Goal: Task Accomplishment & Management: Manage account settings

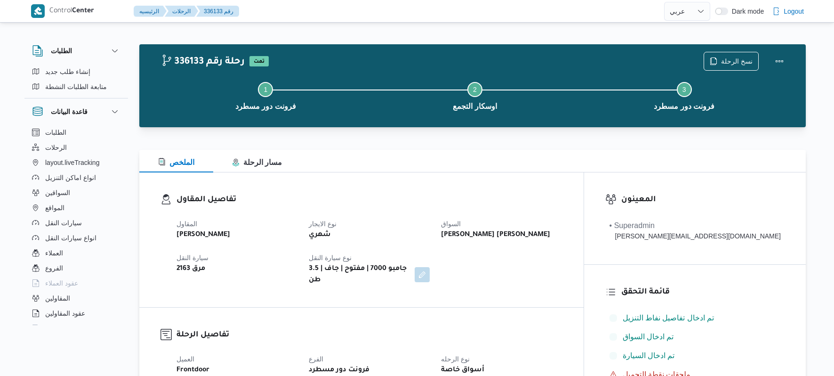
select select "ar"
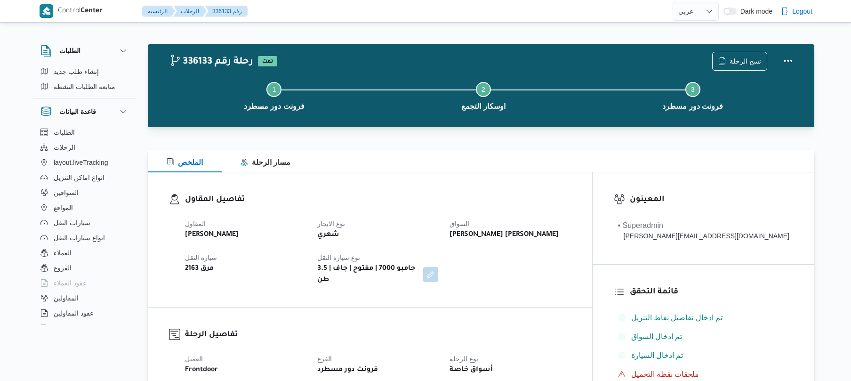
click at [496, 187] on div "تفاصيل المقاول المقاول محمد صلاح عبداللطيف الشريف نوع الايجار شهري السواق تامر …" at bounding box center [370, 239] width 444 height 135
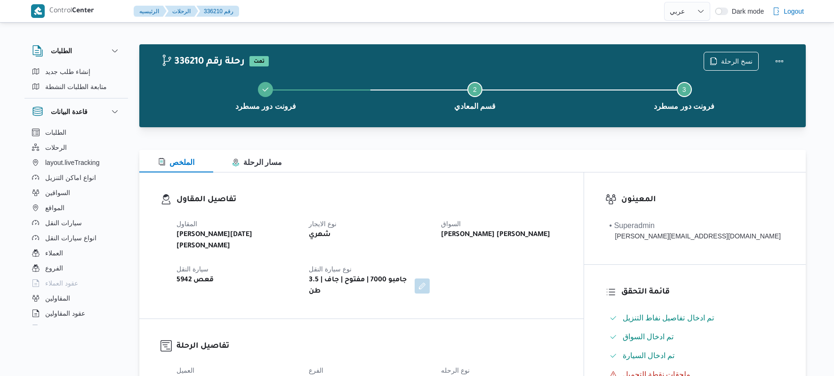
select select "ar"
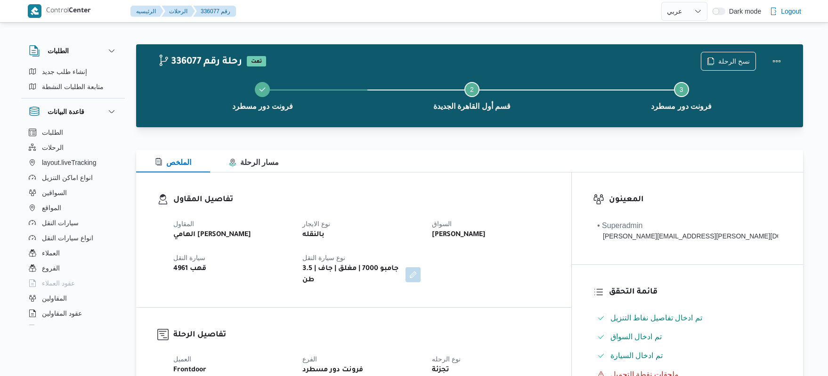
select select "ar"
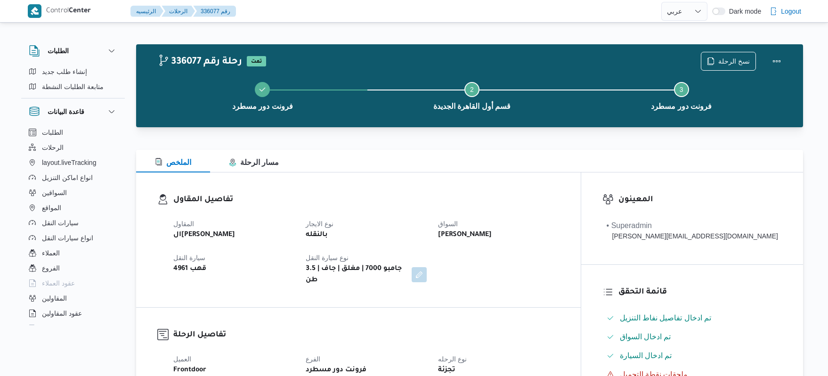
select select "ar"
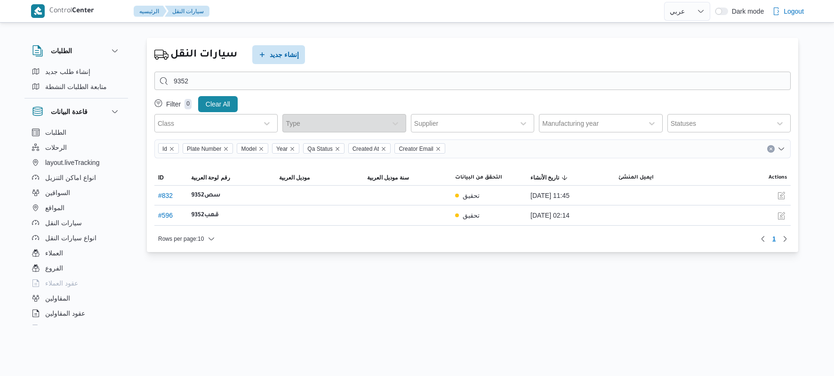
select select "ar"
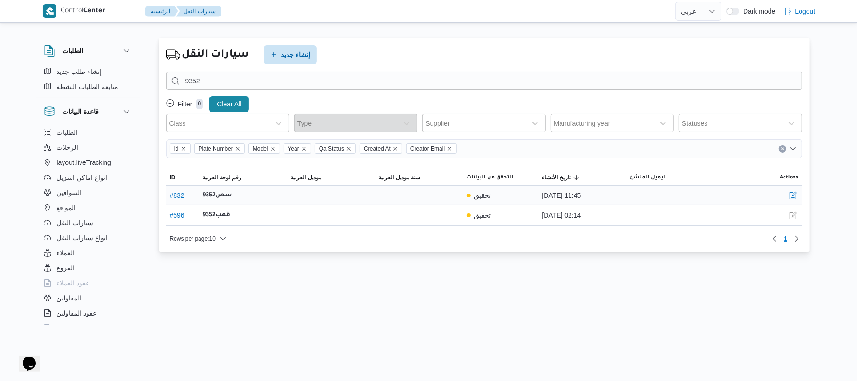
click at [251, 200] on div "سص9352" at bounding box center [243, 195] width 88 height 19
click at [792, 196] on button "button" at bounding box center [793, 194] width 11 height 11
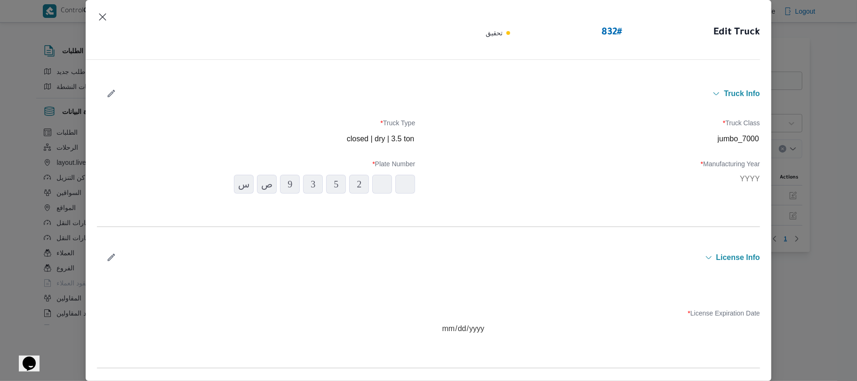
click at [593, 175] on div at bounding box center [601, 179] width 318 height 8
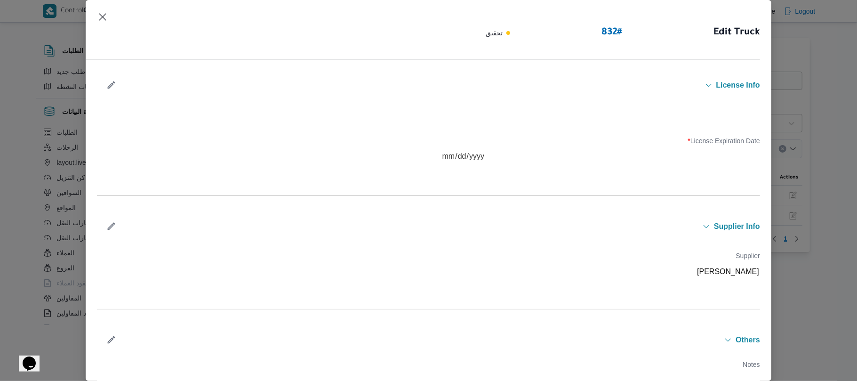
scroll to position [219, 0]
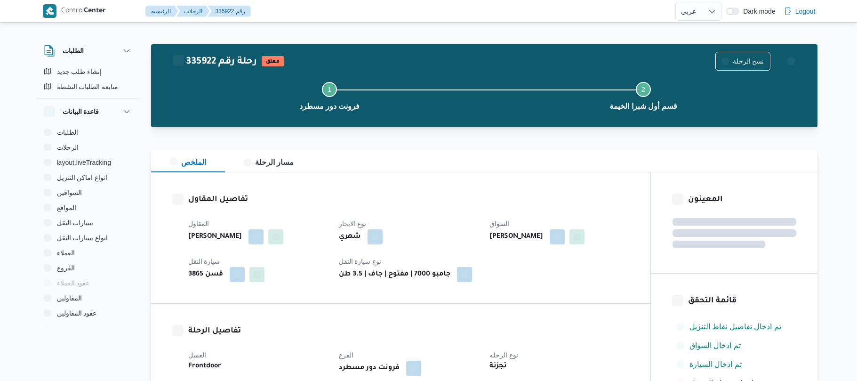
select select "ar"
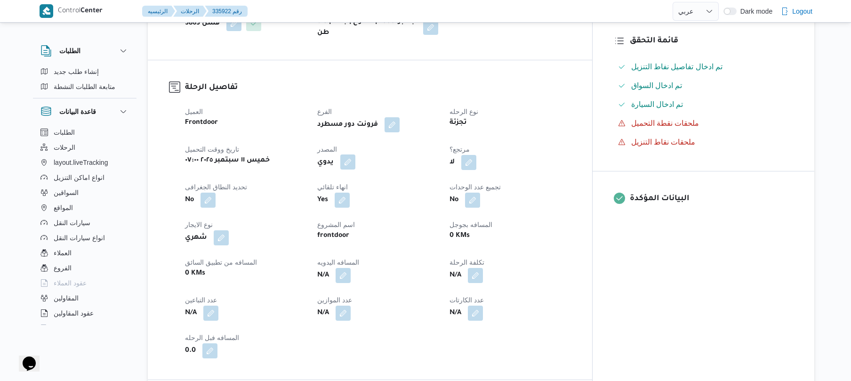
click at [355, 169] on button "button" at bounding box center [347, 161] width 15 height 15
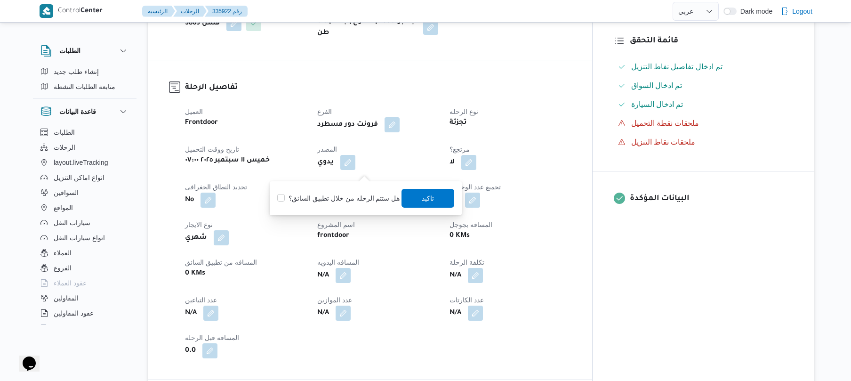
click at [363, 195] on label "هل ستتم الرحله من خلال تطبيق السائق؟" at bounding box center [338, 198] width 122 height 11
checkbox input "true"
click at [428, 207] on span "تاكيد" at bounding box center [428, 198] width 53 height 19
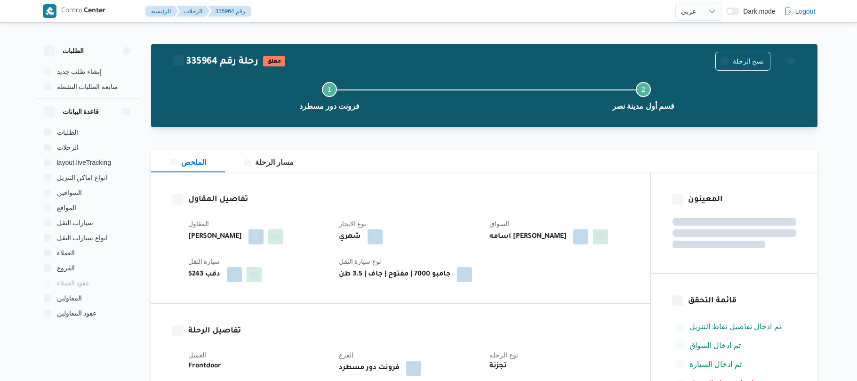
select select "ar"
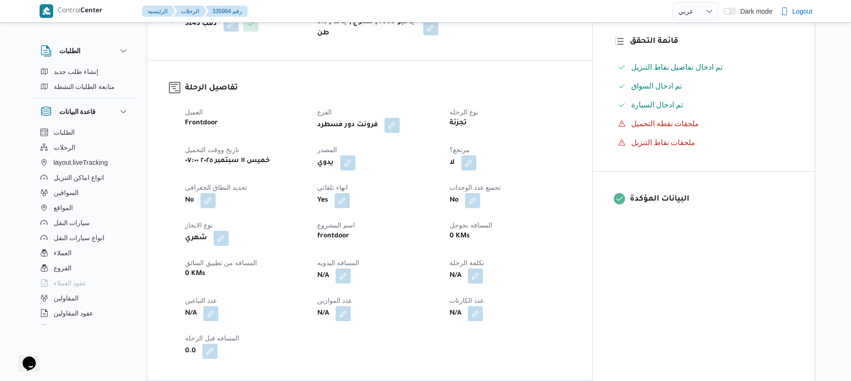
scroll to position [276, 0]
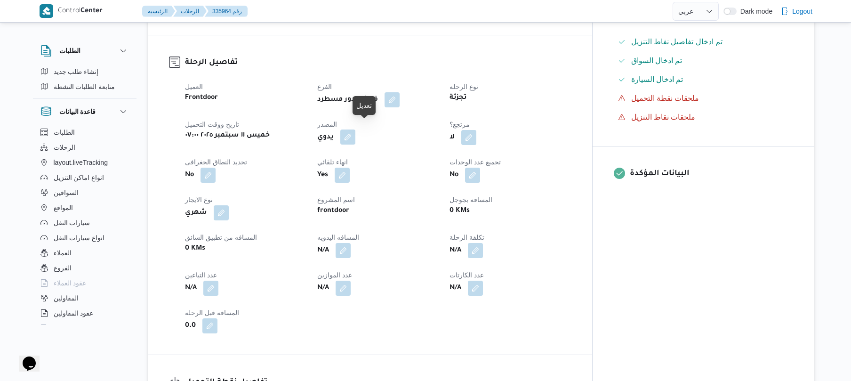
click at [355, 129] on button "button" at bounding box center [347, 136] width 15 height 15
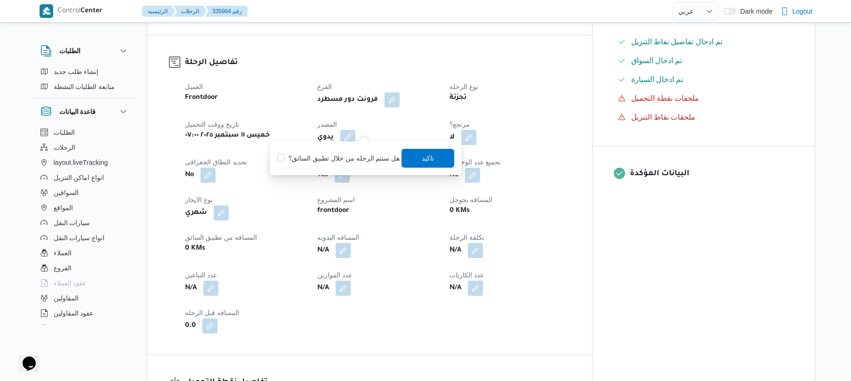
click at [341, 159] on label "هل ستتم الرحله من خلال تطبيق السائق؟" at bounding box center [338, 158] width 122 height 11
checkbox input "true"
click at [434, 157] on span "تاكيد" at bounding box center [428, 157] width 53 height 19
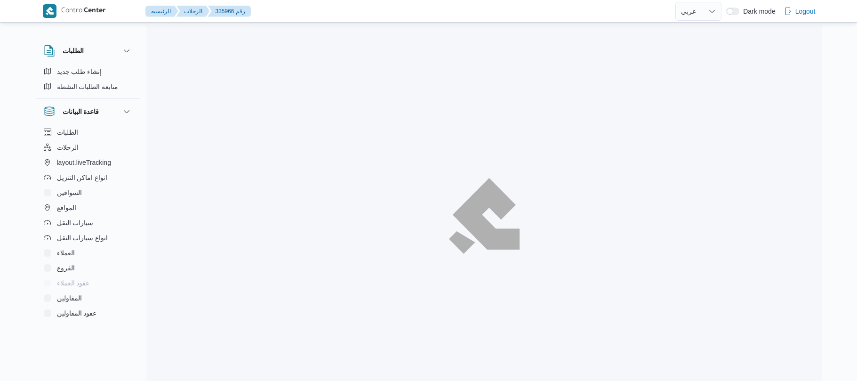
select select "ar"
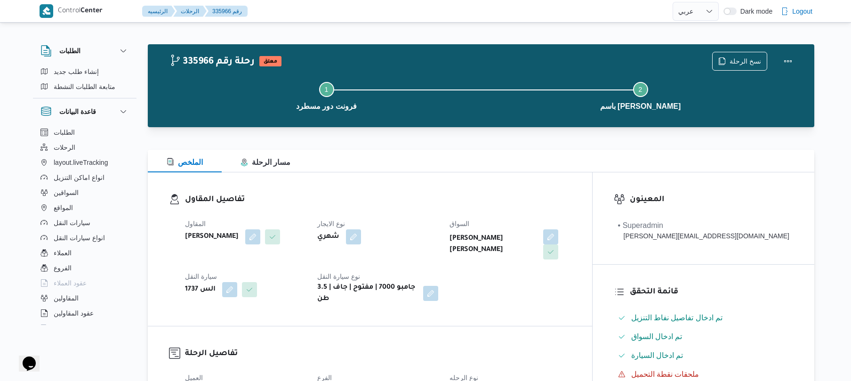
click at [450, 166] on div "الملخص مسار الرحلة" at bounding box center [481, 161] width 667 height 23
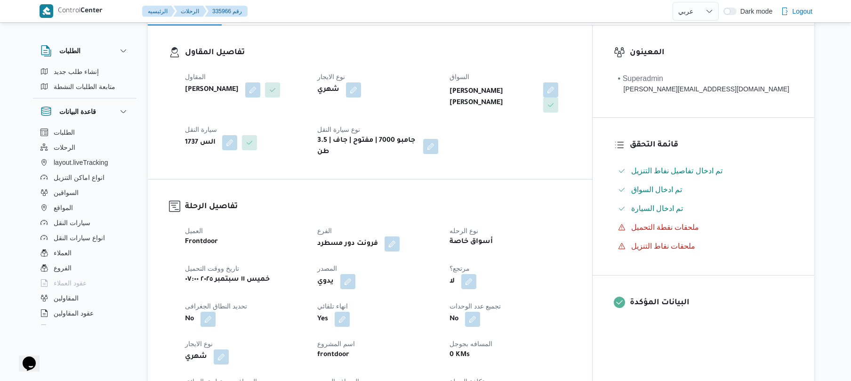
scroll to position [201, 0]
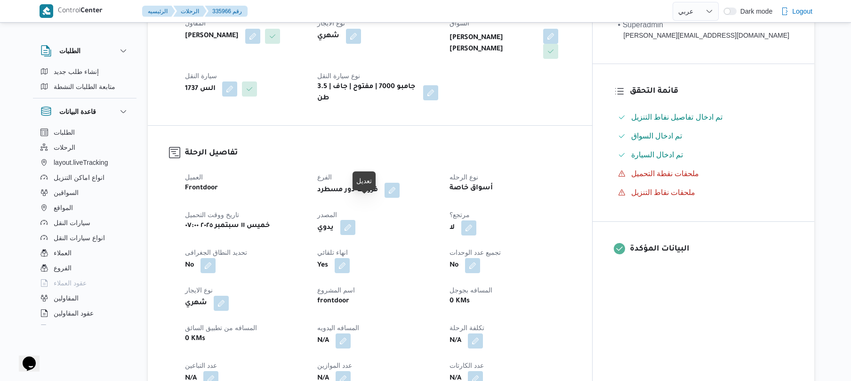
click at [355, 220] on button "button" at bounding box center [347, 227] width 15 height 15
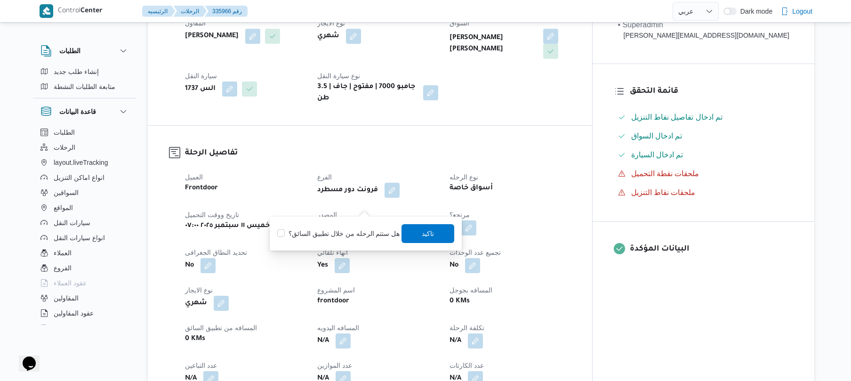
click at [341, 232] on label "هل ستتم الرحله من خلال تطبيق السائق؟" at bounding box center [338, 233] width 122 height 11
checkbox input "true"
click at [422, 236] on span "تاكيد" at bounding box center [428, 232] width 12 height 11
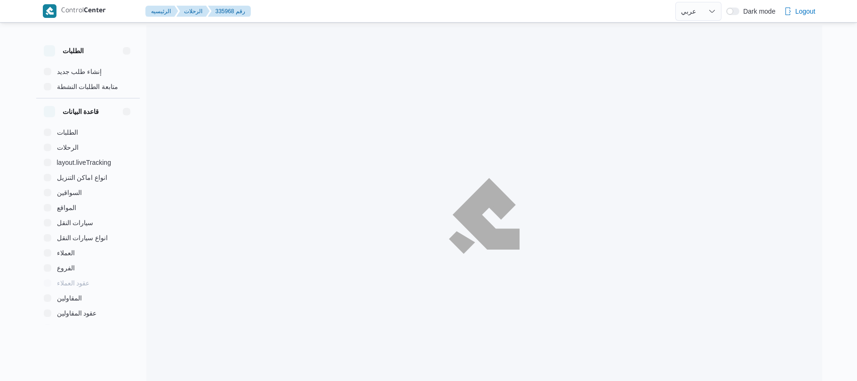
select select "ar"
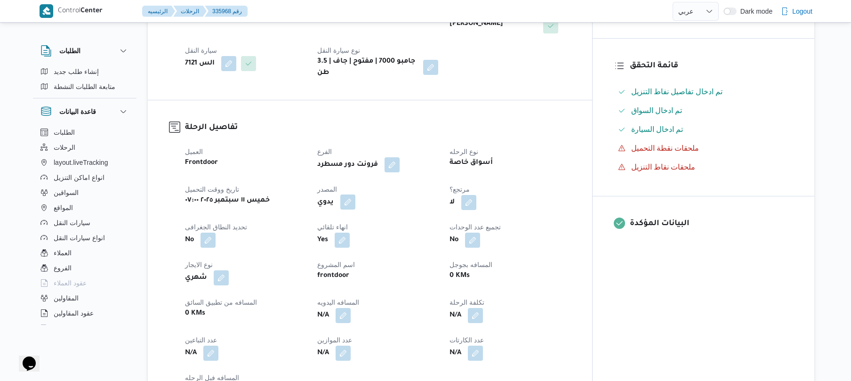
click at [355, 200] on button "button" at bounding box center [347, 201] width 15 height 15
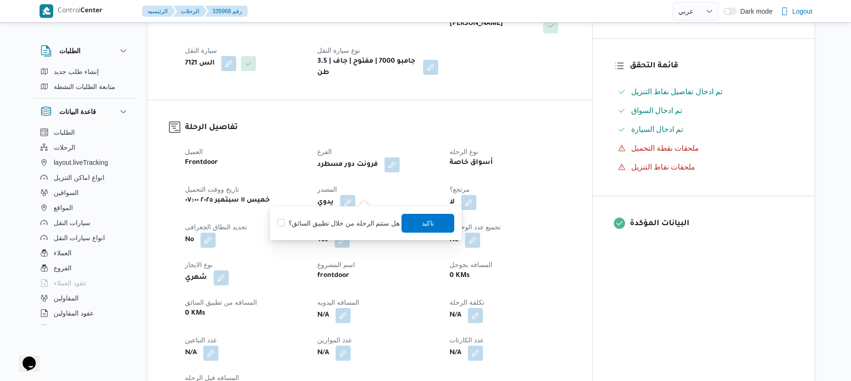
click at [341, 223] on label "هل ستتم الرحله من خلال تطبيق السائق؟" at bounding box center [338, 222] width 122 height 11
checkbox input "true"
click at [431, 225] on span "تاكيد" at bounding box center [428, 222] width 12 height 11
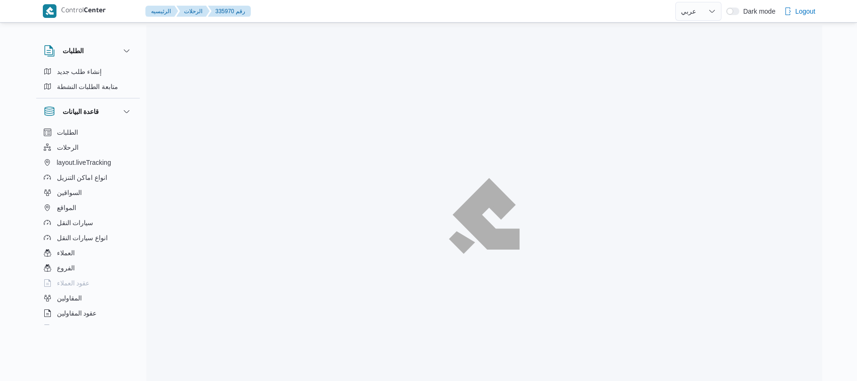
select select "ar"
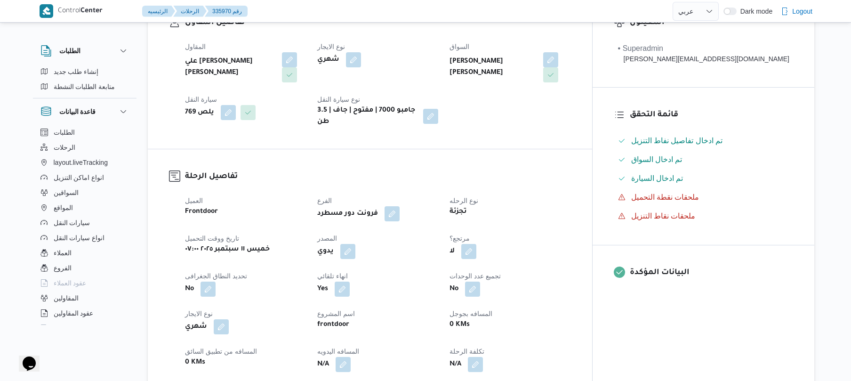
scroll to position [276, 0]
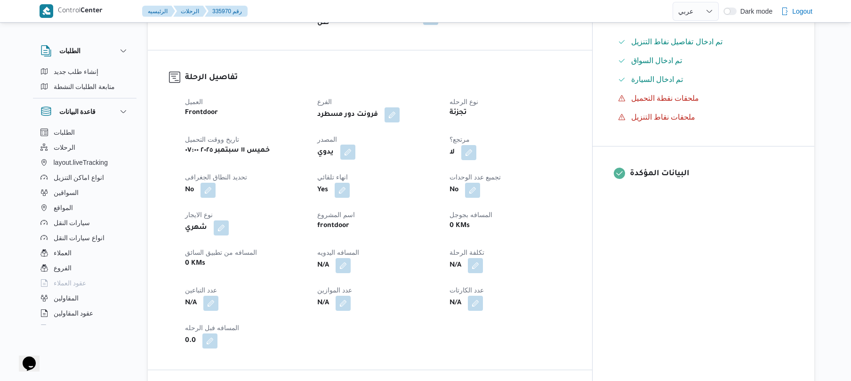
click at [355, 145] on button "button" at bounding box center [347, 152] width 15 height 15
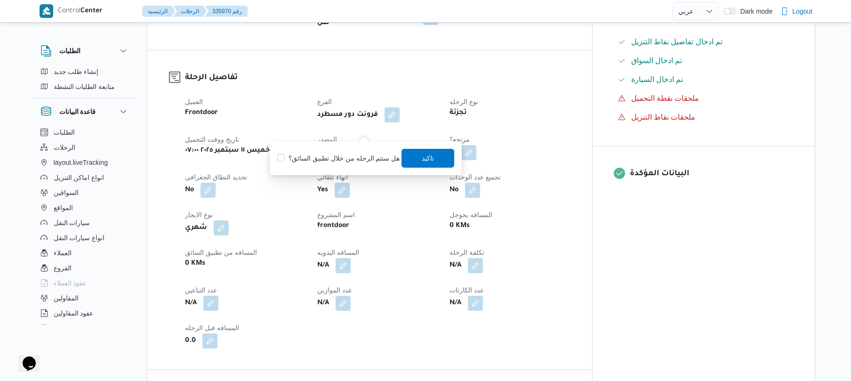
click at [349, 161] on label "هل ستتم الرحله من خلال تطبيق السائق؟" at bounding box center [338, 158] width 122 height 11
checkbox input "true"
click at [417, 155] on span "تاكيد" at bounding box center [428, 157] width 53 height 19
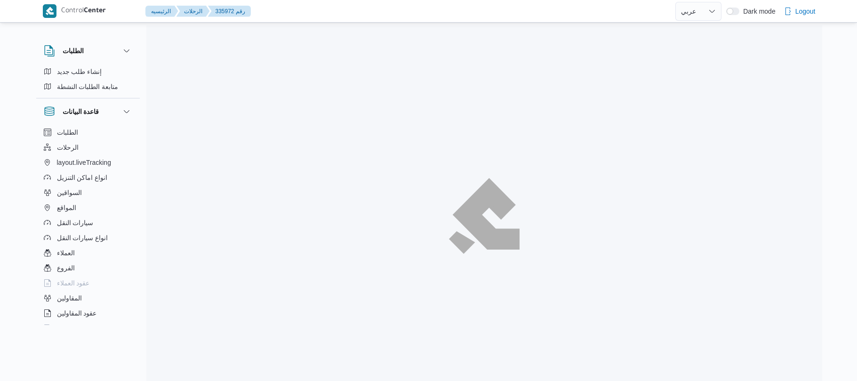
select select "ar"
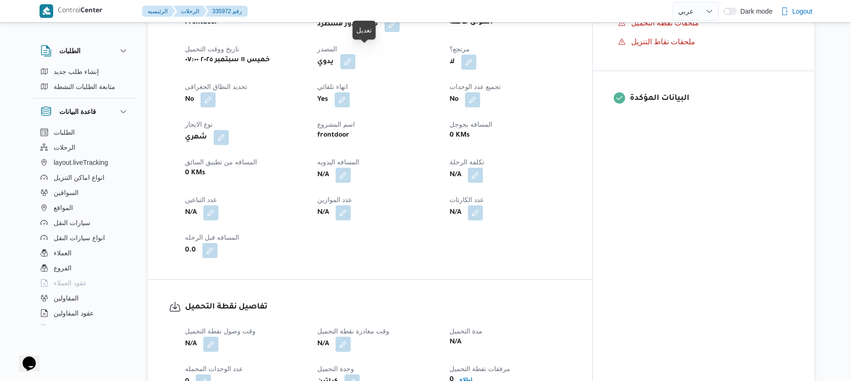
click at [355, 54] on button "button" at bounding box center [347, 61] width 15 height 15
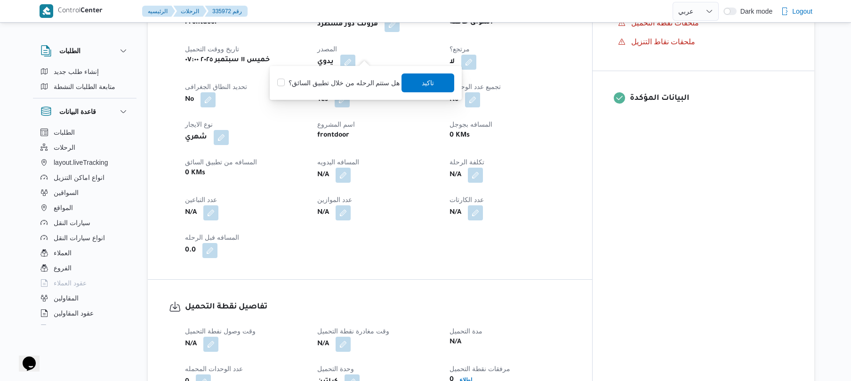
click at [351, 88] on label "هل ستتم الرحله من خلال تطبيق السائق؟" at bounding box center [338, 82] width 122 height 11
checkbox input "true"
click at [434, 89] on span "تاكيد" at bounding box center [428, 82] width 53 height 19
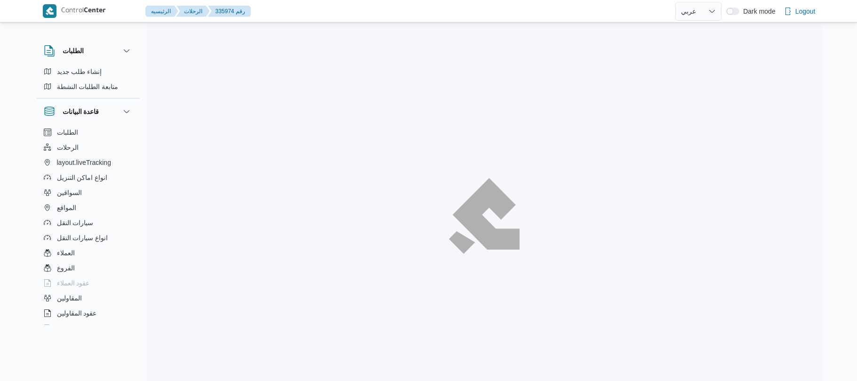
select select "ar"
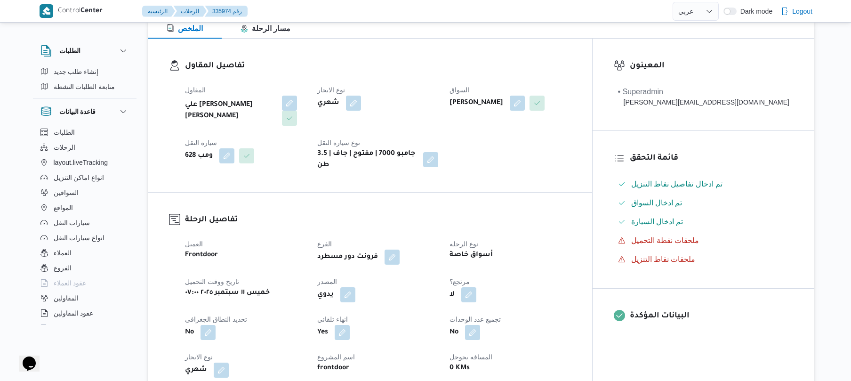
scroll to position [226, 0]
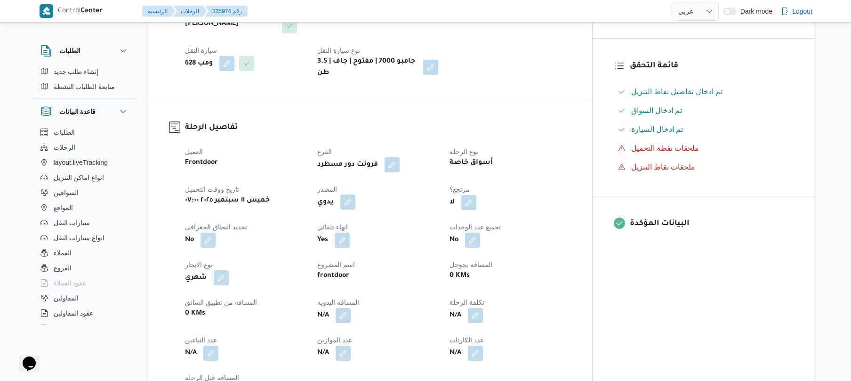
click at [355, 194] on button "button" at bounding box center [347, 201] width 15 height 15
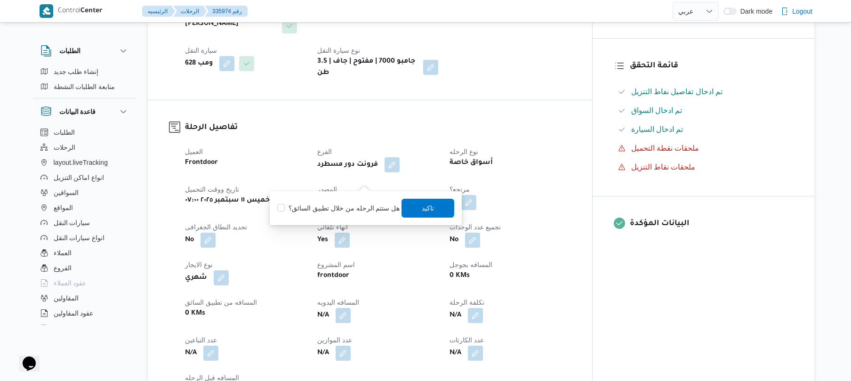
click at [351, 205] on label "هل ستتم الرحله من خلال تطبيق السائق؟" at bounding box center [338, 207] width 122 height 11
checkbox input "true"
click at [415, 206] on span "تاكيد" at bounding box center [428, 208] width 53 height 19
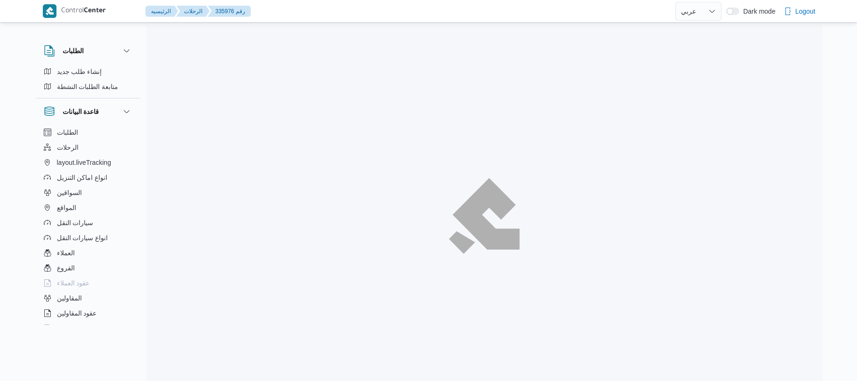
select select "ar"
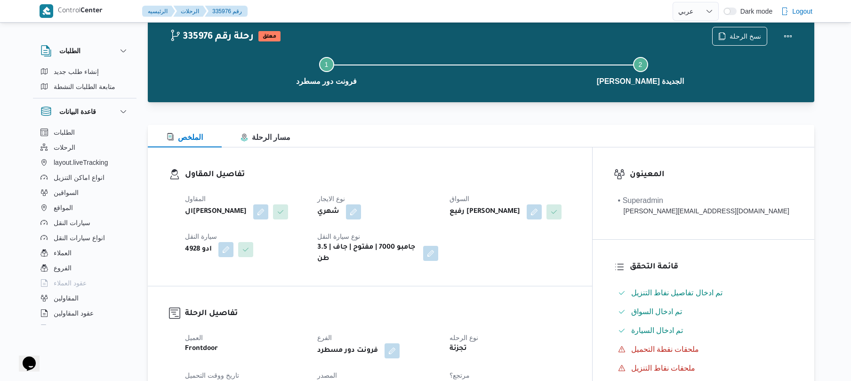
scroll to position [125, 0]
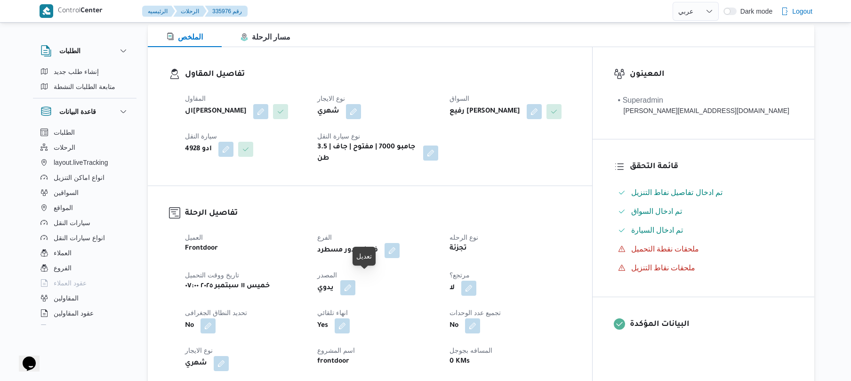
click at [355, 282] on button "button" at bounding box center [347, 287] width 15 height 15
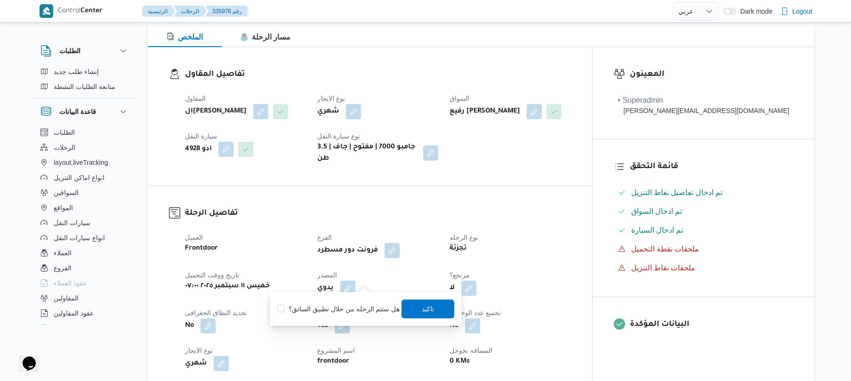
click at [345, 306] on label "هل ستتم الرحله من خلال تطبيق السائق؟" at bounding box center [338, 308] width 122 height 11
checkbox input "true"
click at [435, 309] on span "تاكيد" at bounding box center [428, 308] width 53 height 19
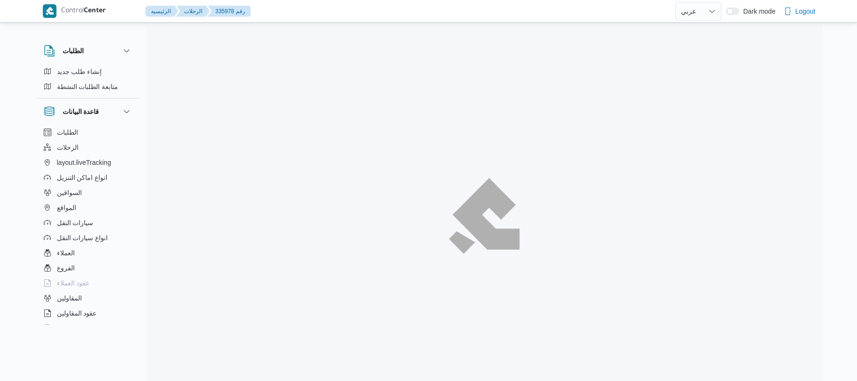
select select "ar"
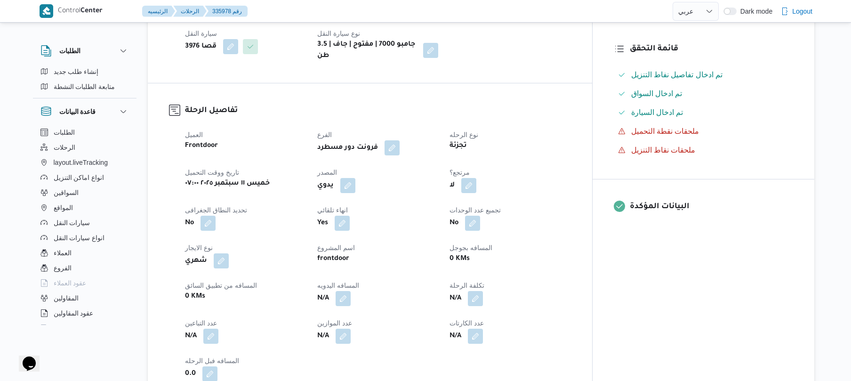
scroll to position [276, 0]
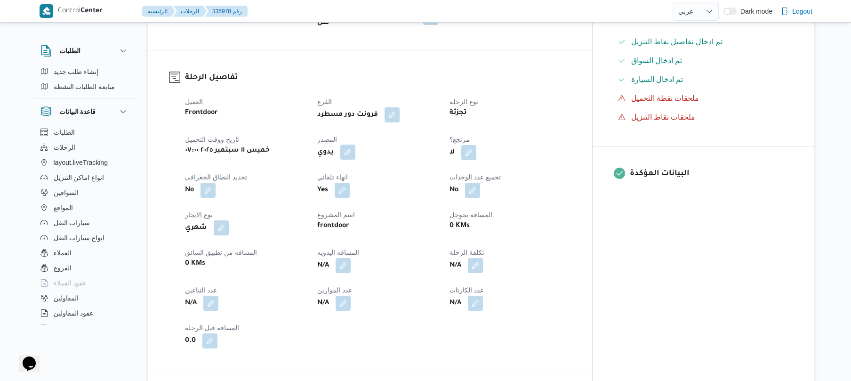
click at [355, 145] on button "button" at bounding box center [347, 152] width 15 height 15
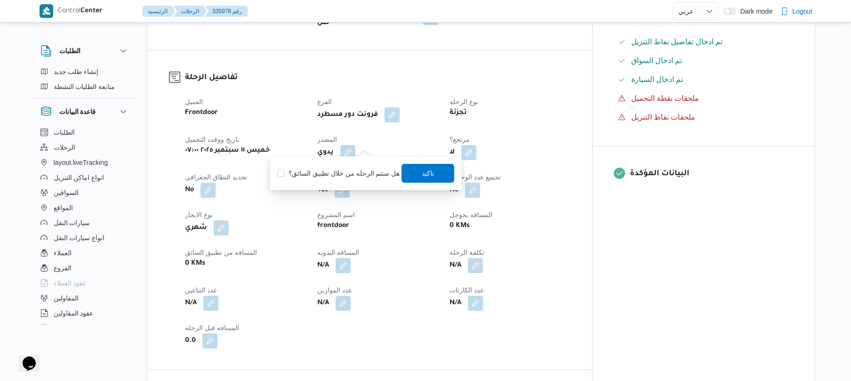
click at [354, 176] on label "هل ستتم الرحله من خلال تطبيق السائق؟" at bounding box center [338, 173] width 122 height 11
checkbox input "true"
click at [422, 175] on span "تاكيد" at bounding box center [428, 172] width 12 height 11
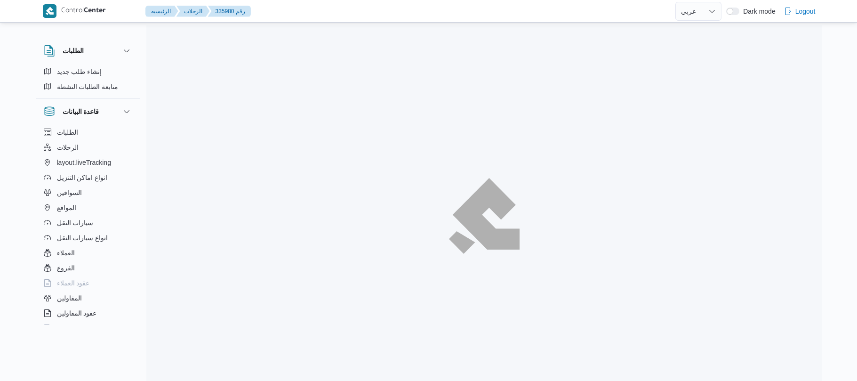
select select "ar"
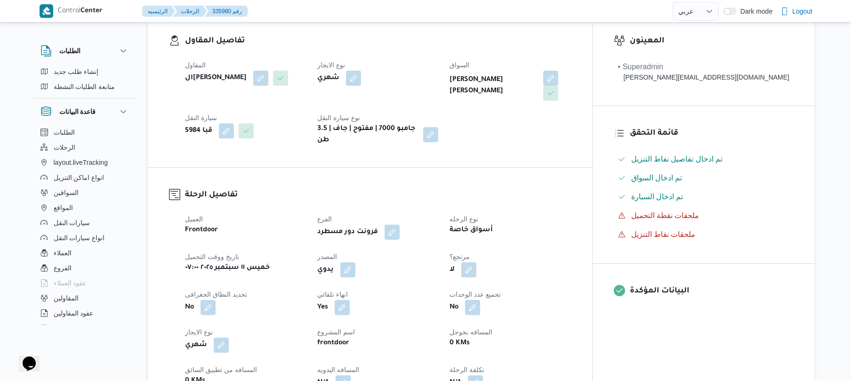
scroll to position [276, 0]
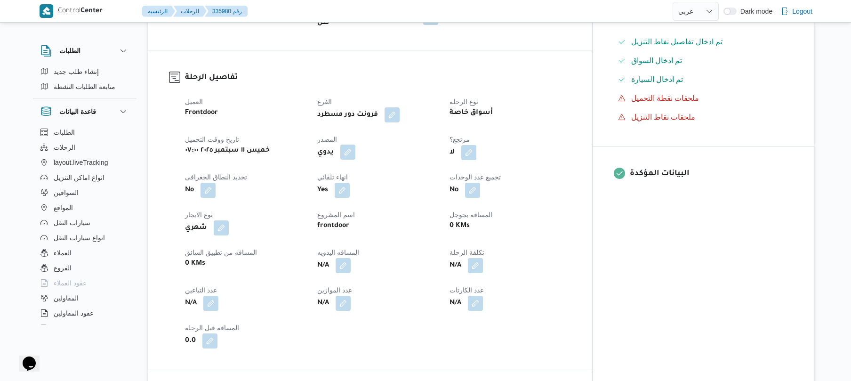
click at [355, 145] on button "button" at bounding box center [347, 152] width 15 height 15
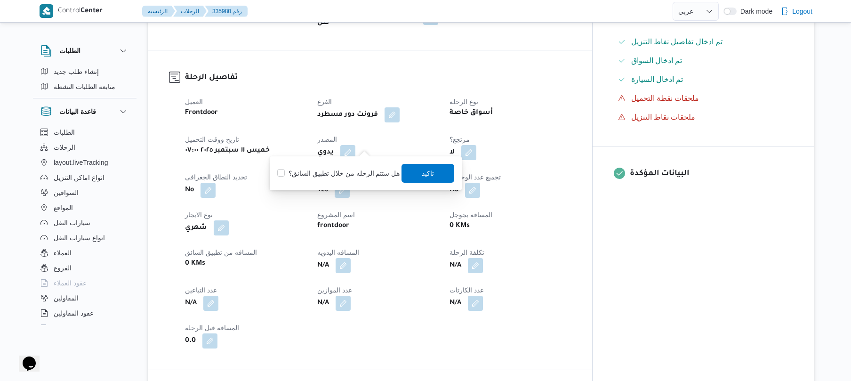
click at [350, 175] on label "هل ستتم الرحله من خلال تطبيق السائق؟" at bounding box center [338, 173] width 122 height 11
checkbox input "true"
click at [426, 172] on span "تاكيد" at bounding box center [428, 172] width 12 height 11
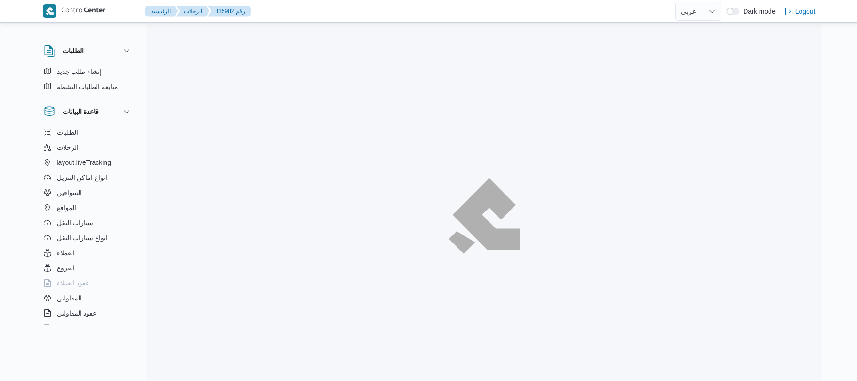
select select "ar"
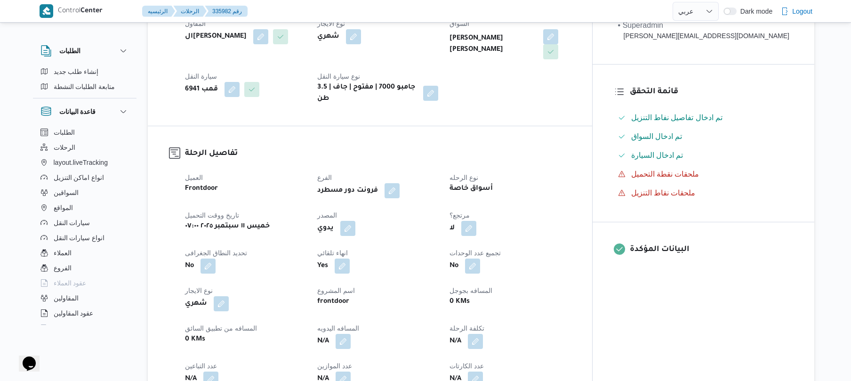
scroll to position [201, 0]
click at [355, 220] on button "button" at bounding box center [347, 227] width 15 height 15
click at [351, 233] on label "هل ستتم الرحله من خلال تطبيق السائق؟" at bounding box center [338, 233] width 122 height 11
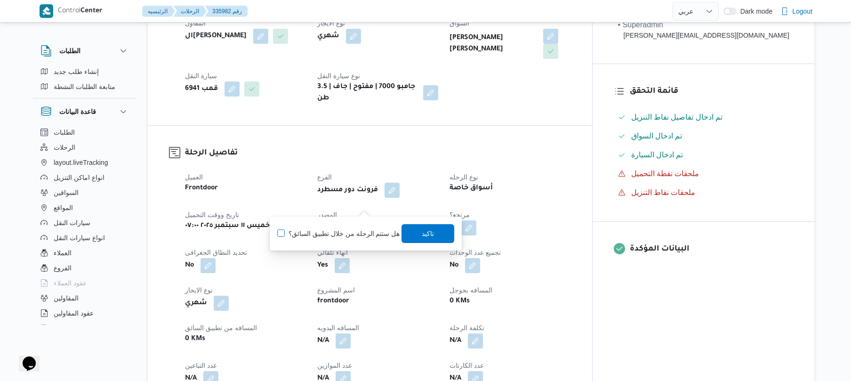
checkbox input "true"
click at [443, 232] on span "تاكيد" at bounding box center [428, 233] width 53 height 19
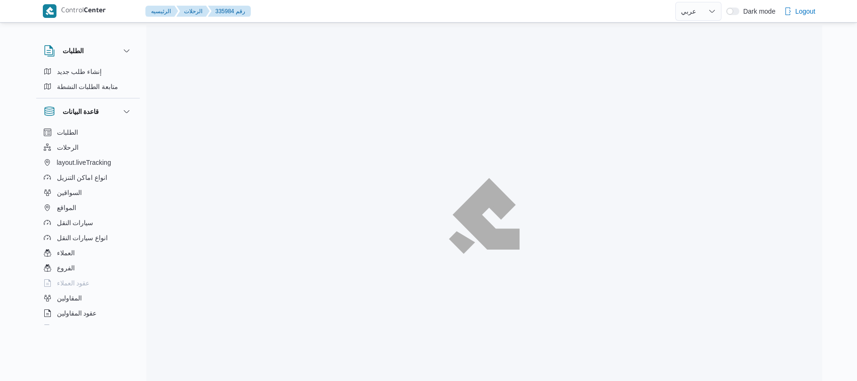
select select "ar"
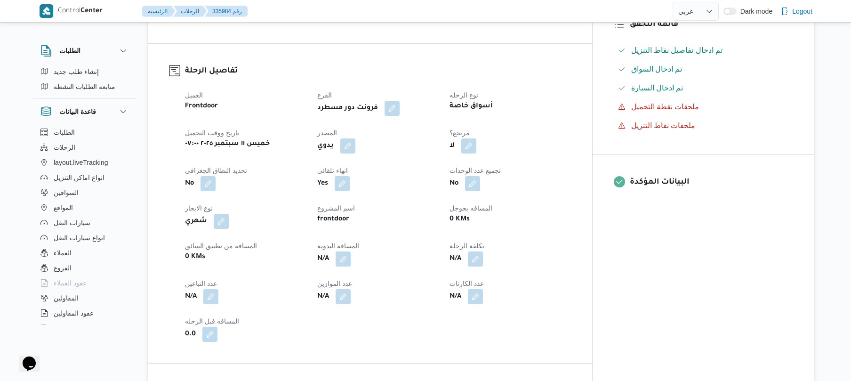
scroll to position [276, 0]
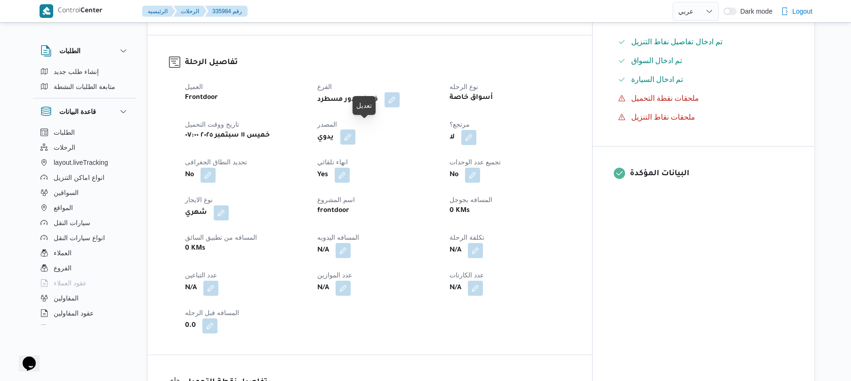
click at [355, 134] on button "button" at bounding box center [347, 136] width 15 height 15
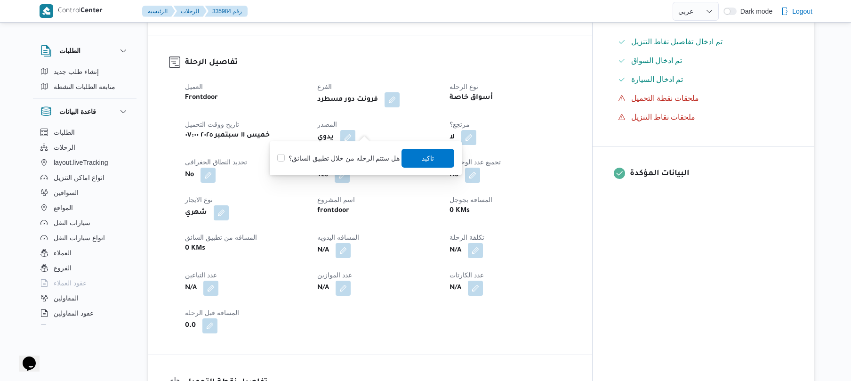
click at [341, 162] on label "هل ستتم الرحله من خلال تطبيق السائق؟" at bounding box center [338, 158] width 122 height 11
checkbox input "true"
click at [419, 149] on span "تاكيد" at bounding box center [428, 157] width 53 height 19
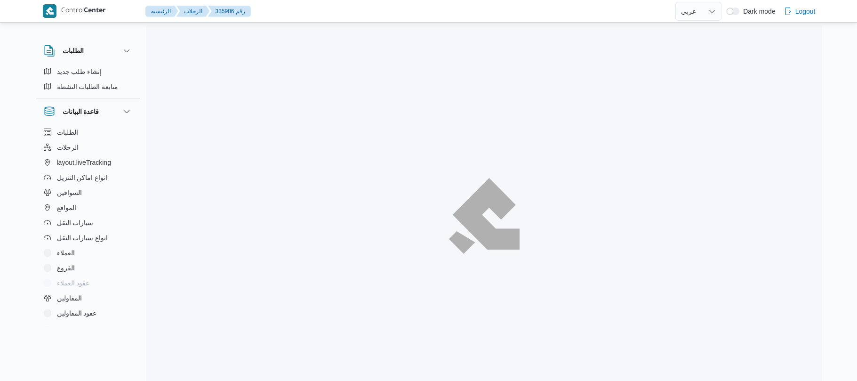
select select "ar"
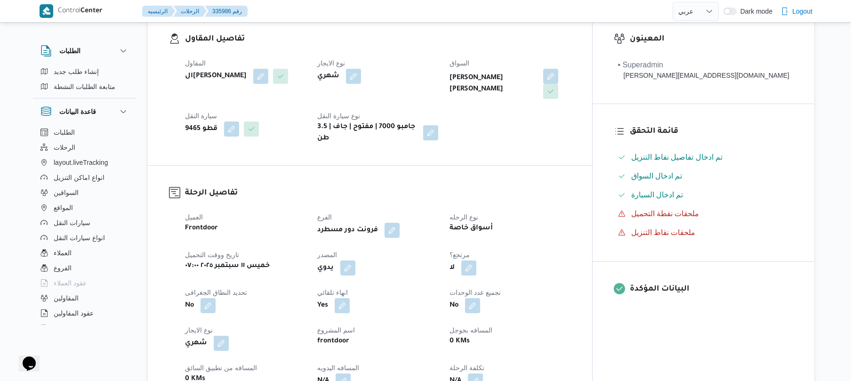
scroll to position [226, 0]
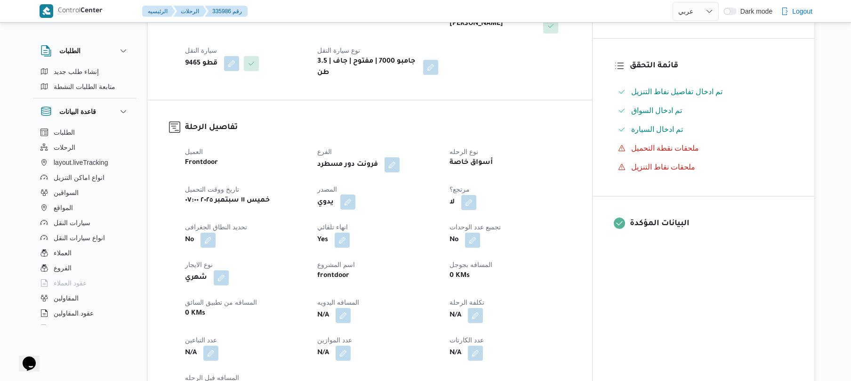
click at [355, 194] on button "button" at bounding box center [347, 201] width 15 height 15
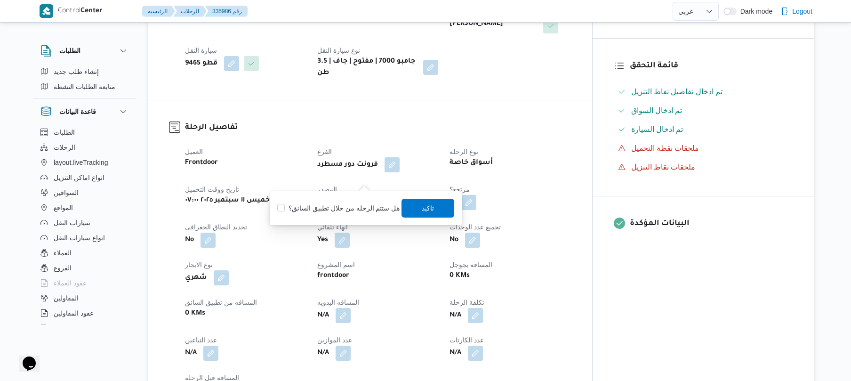
click at [361, 208] on label "هل ستتم الرحله من خلال تطبيق السائق؟" at bounding box center [338, 207] width 122 height 11
checkbox input "true"
click at [422, 206] on span "تاكيد" at bounding box center [428, 207] width 12 height 11
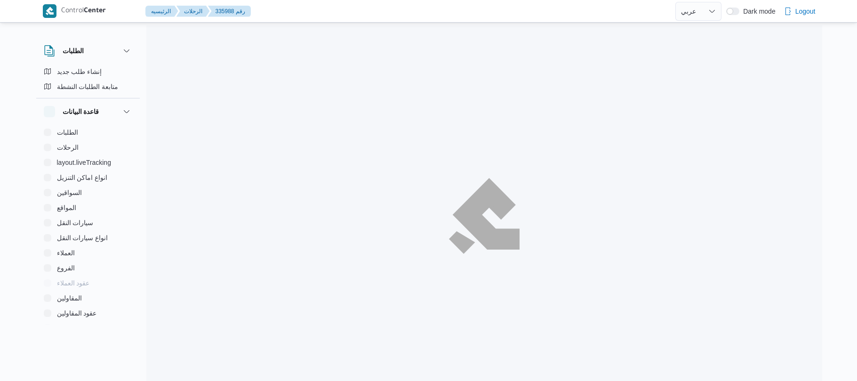
select select "ar"
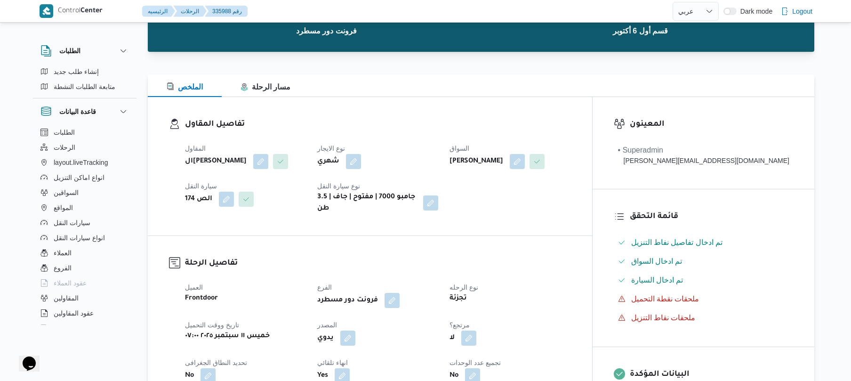
scroll to position [100, 0]
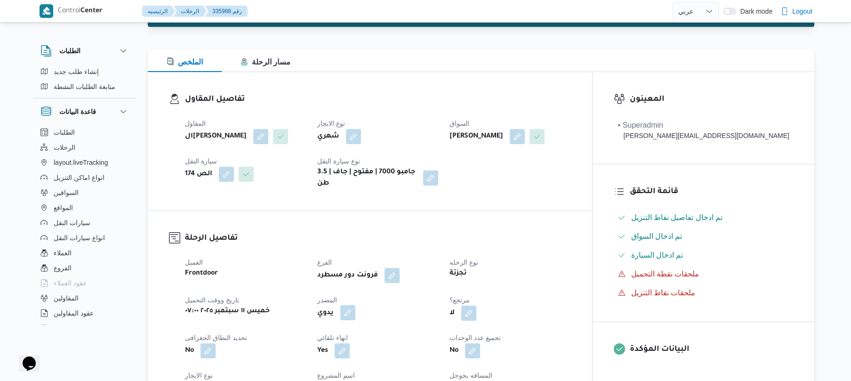
click at [355, 305] on button "button" at bounding box center [347, 312] width 15 height 15
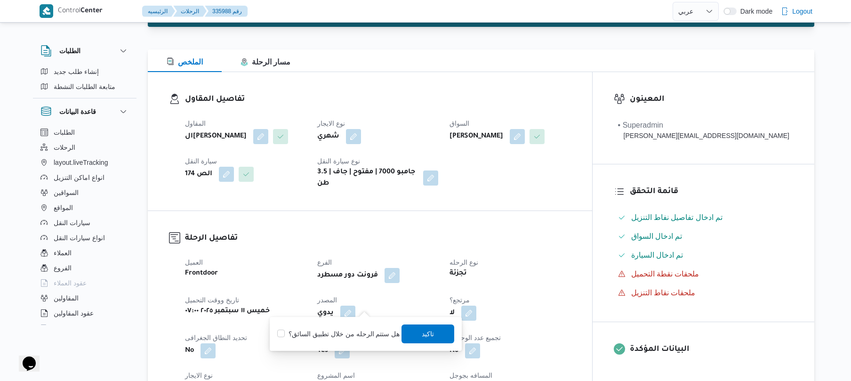
click at [341, 336] on label "هل ستتم الرحله من خلال تطبيق السائق؟" at bounding box center [338, 333] width 122 height 11
checkbox input "true"
click at [424, 332] on span "تاكيد" at bounding box center [428, 333] width 12 height 11
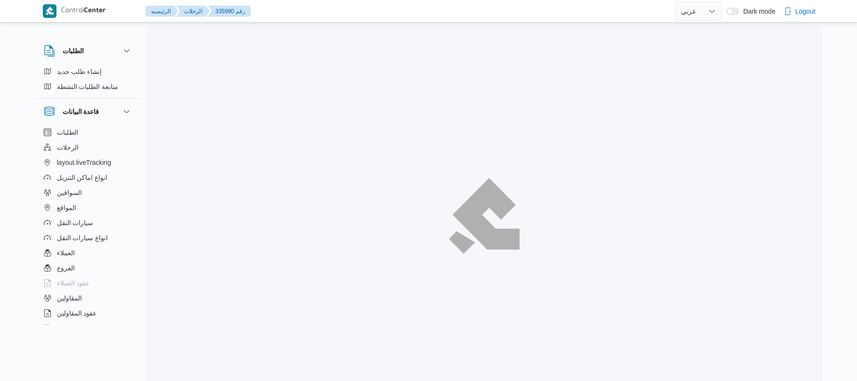
select select "ar"
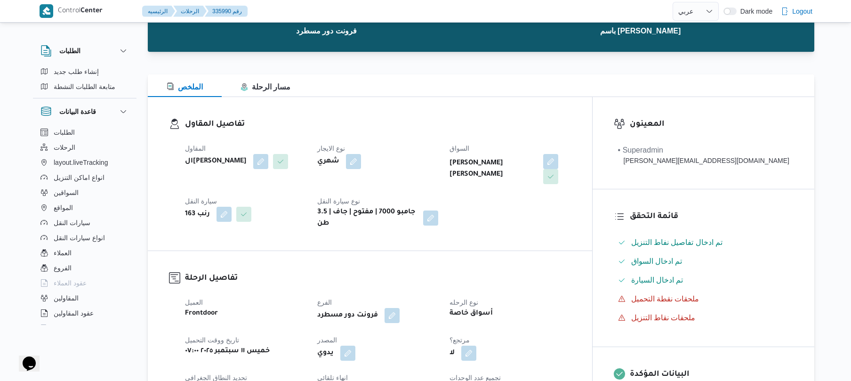
scroll to position [151, 0]
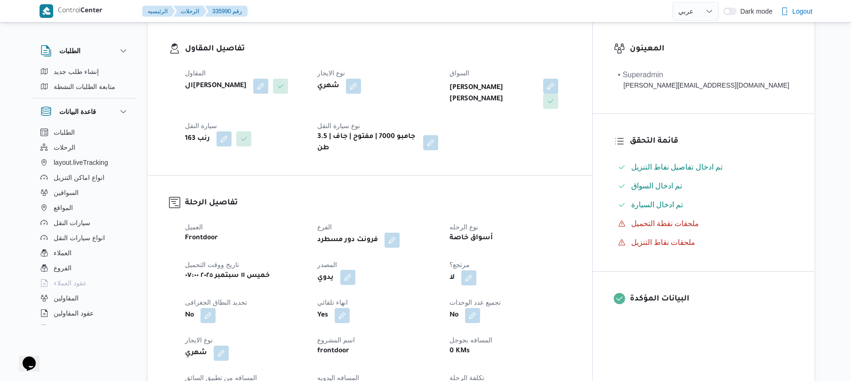
click at [355, 270] on button "button" at bounding box center [347, 277] width 15 height 15
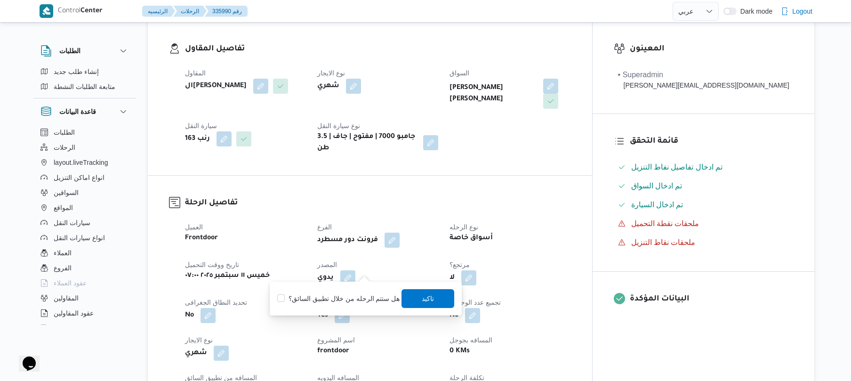
click at [350, 298] on label "هل ستتم الرحله من خلال تطبيق السائق؟" at bounding box center [338, 298] width 122 height 11
checkbox input "true"
click at [431, 297] on span "تاكيد" at bounding box center [428, 297] width 12 height 11
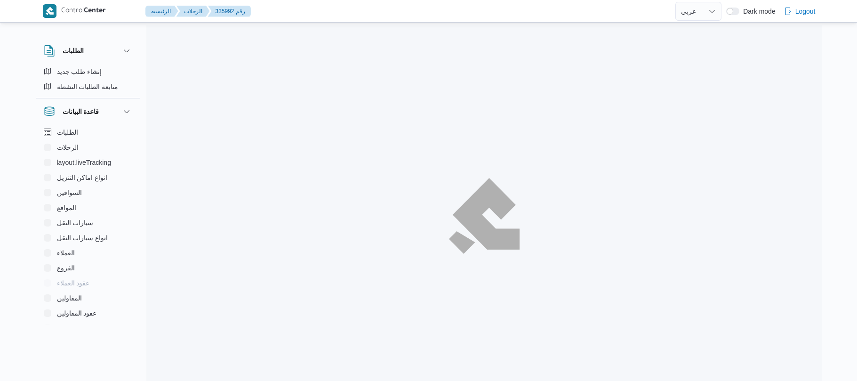
select select "ar"
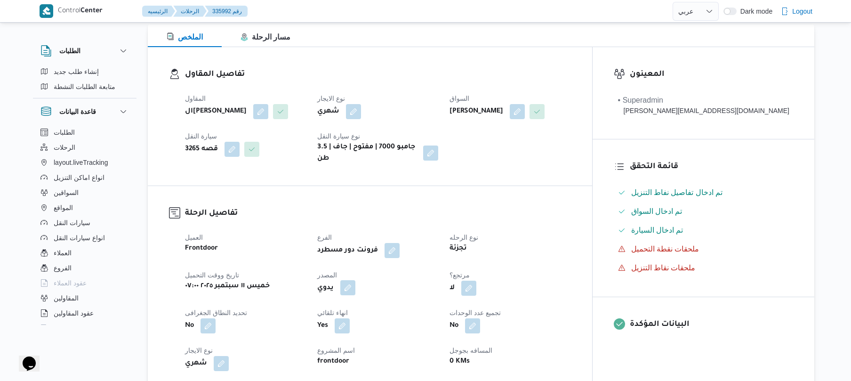
click at [355, 295] on button "button" at bounding box center [347, 287] width 15 height 15
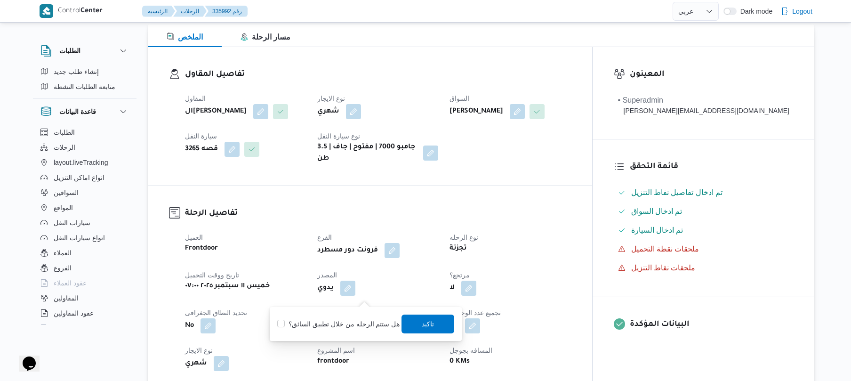
click at [349, 321] on label "هل ستتم الرحله من خلال تطبيق السائق؟" at bounding box center [338, 323] width 122 height 11
checkbox input "true"
click at [428, 320] on span "تاكيد" at bounding box center [428, 323] width 12 height 11
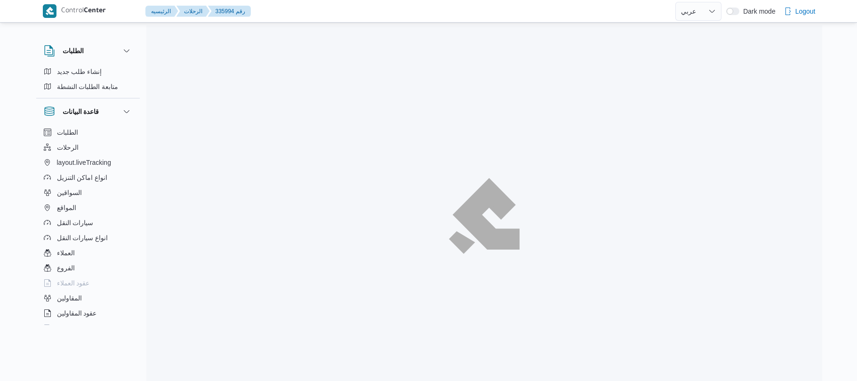
select select "ar"
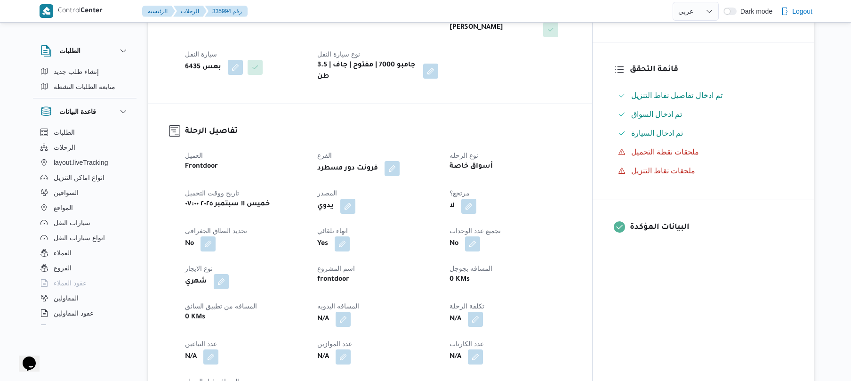
scroll to position [226, 0]
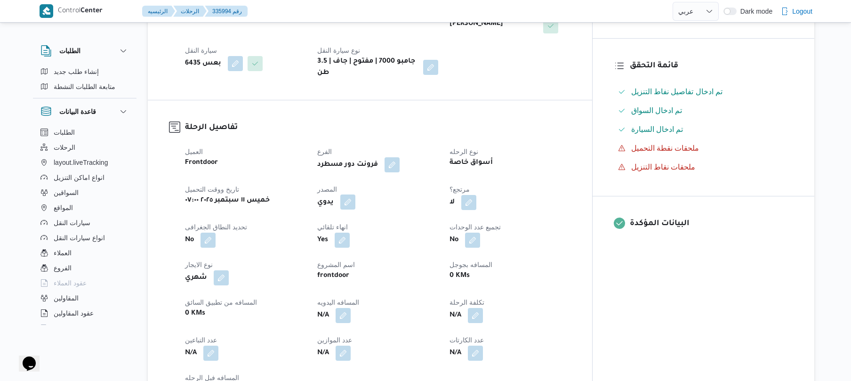
click at [355, 194] on button "button" at bounding box center [347, 201] width 15 height 15
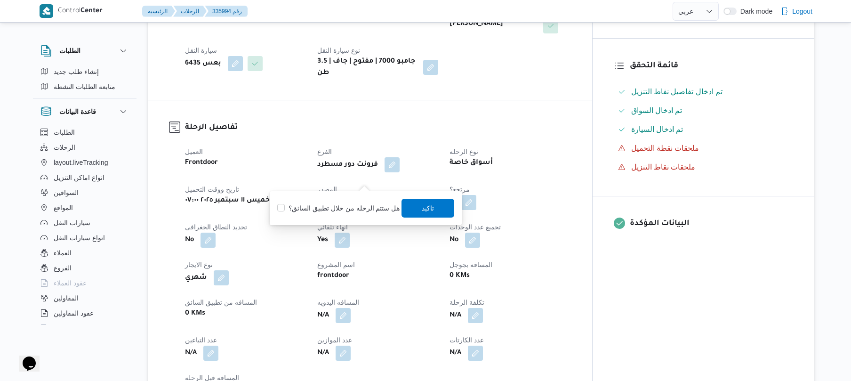
click at [347, 213] on label "هل ستتم الرحله من خلال تطبيق السائق؟" at bounding box center [338, 207] width 122 height 11
checkbox input "true"
click at [409, 215] on span "تاكيد" at bounding box center [428, 207] width 53 height 19
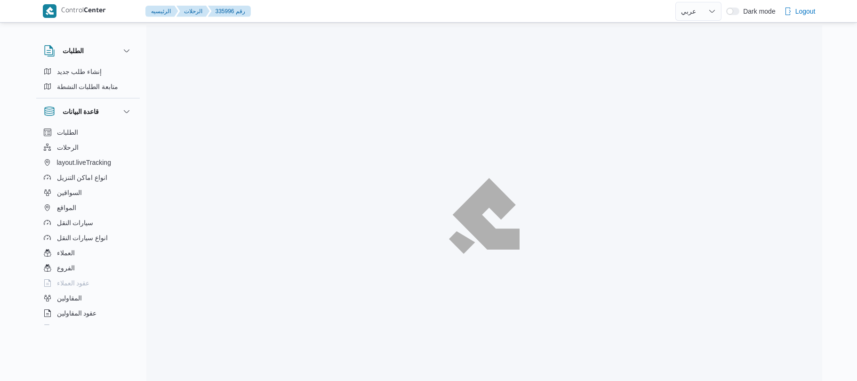
select select "ar"
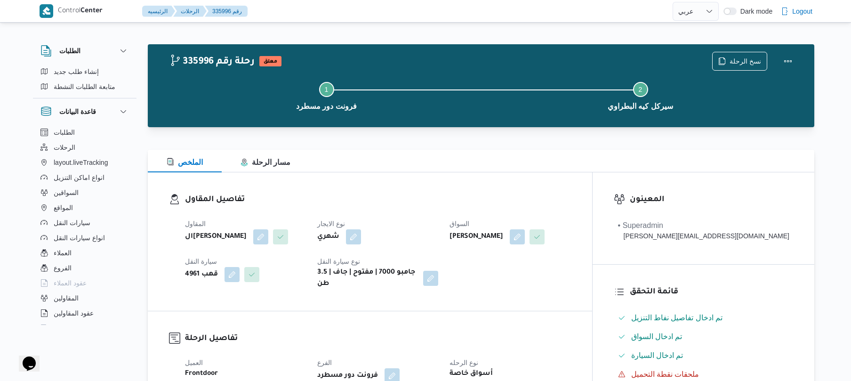
click at [463, 161] on div "الملخص مسار الرحلة" at bounding box center [481, 161] width 667 height 23
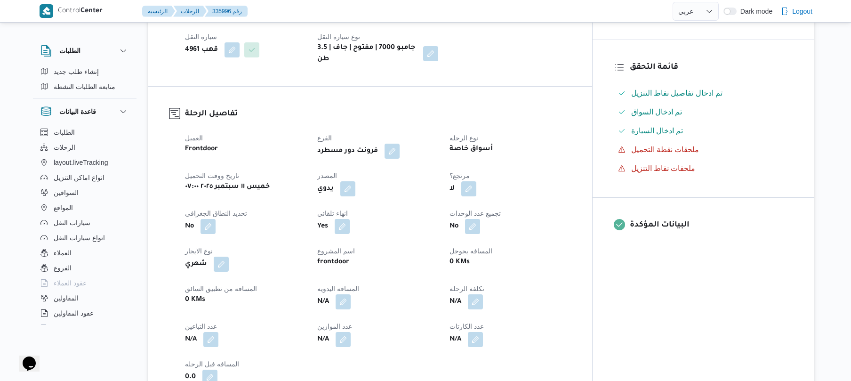
scroll to position [226, 0]
click at [355, 194] on button "button" at bounding box center [347, 186] width 15 height 15
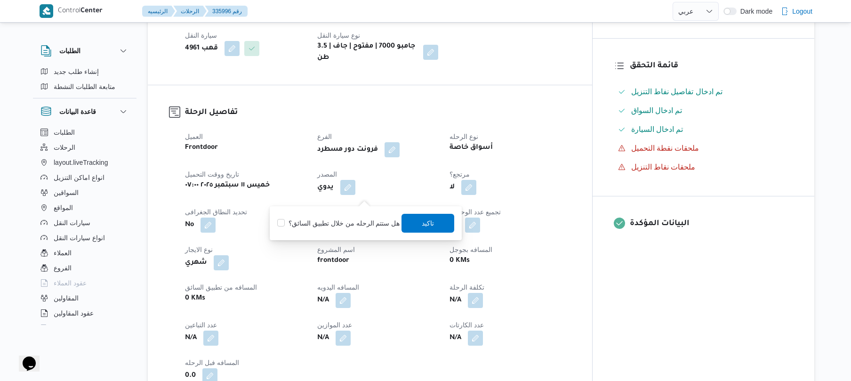
click at [356, 229] on div "هل ستتم الرحله من خلال تطبيق السائق؟ [GEOGRAPHIC_DATA]" at bounding box center [365, 223] width 179 height 21
click at [383, 226] on label "هل ستتم الرحله من خلال تطبيق السائق؟" at bounding box center [338, 222] width 122 height 11
checkbox input "true"
click at [413, 223] on span "تاكيد" at bounding box center [428, 222] width 53 height 19
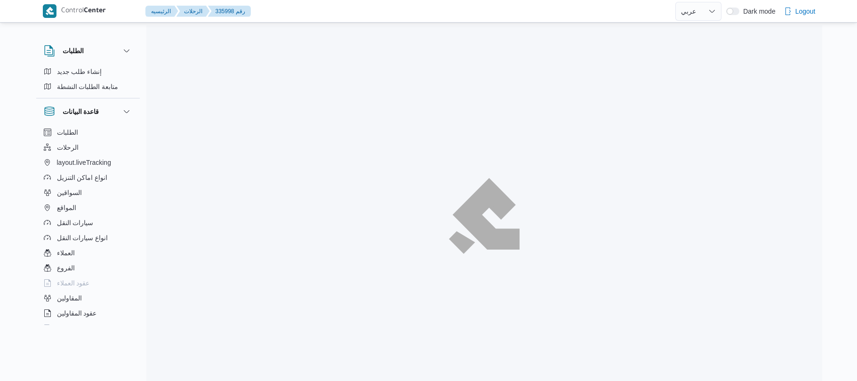
select select "ar"
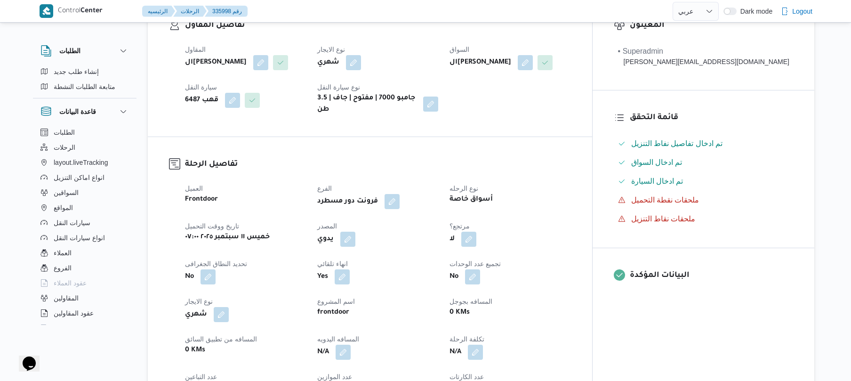
scroll to position [251, 0]
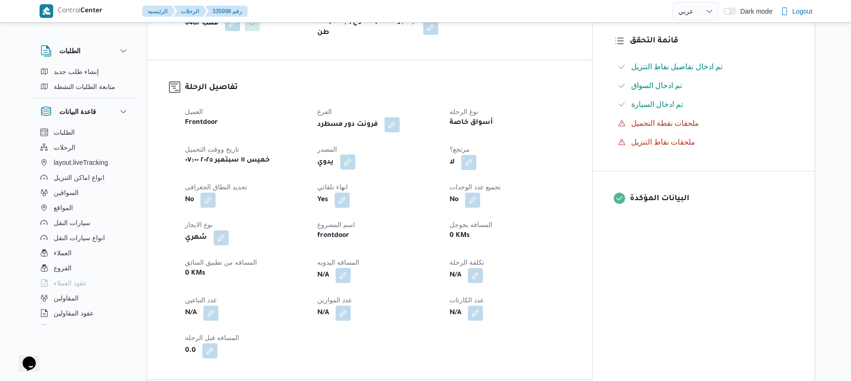
click at [355, 159] on button "button" at bounding box center [347, 161] width 15 height 15
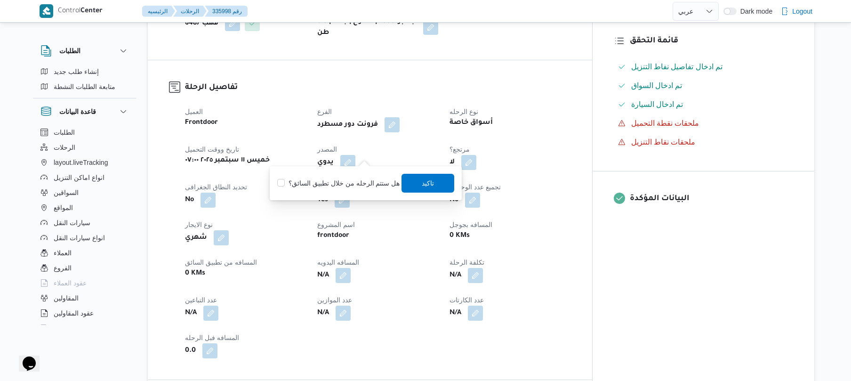
click at [354, 179] on label "هل ستتم الرحله من خلال تطبيق السائق؟" at bounding box center [338, 182] width 122 height 11
checkbox input "true"
click at [440, 182] on span "تاكيد" at bounding box center [428, 182] width 53 height 19
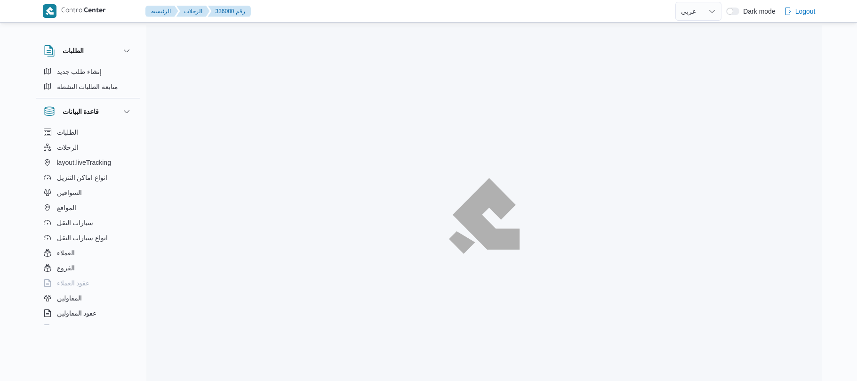
select select "ar"
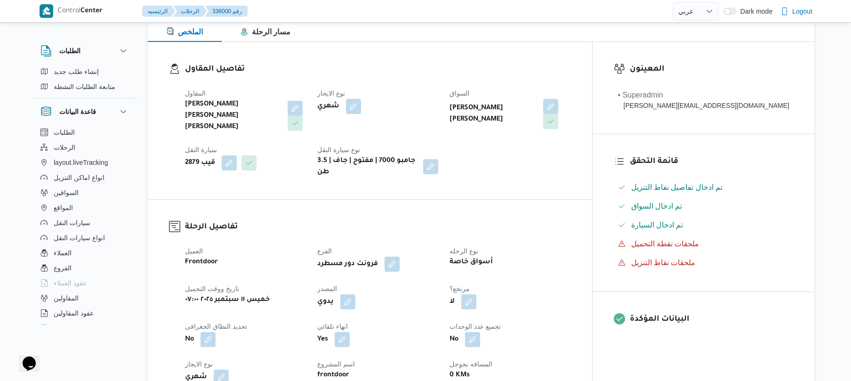
scroll to position [301, 0]
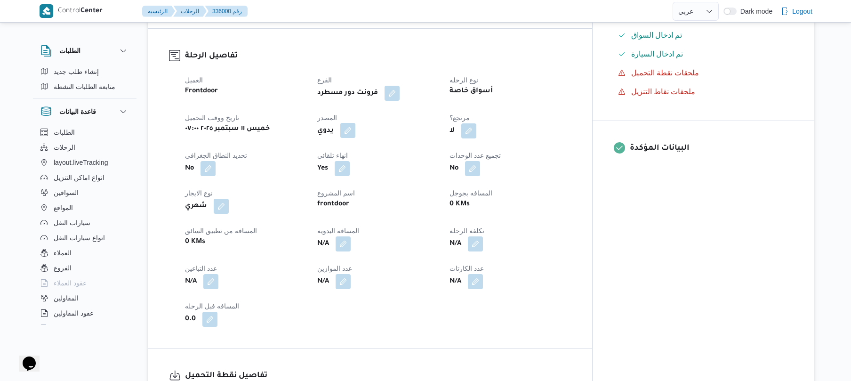
click at [355, 123] on button "button" at bounding box center [347, 130] width 15 height 15
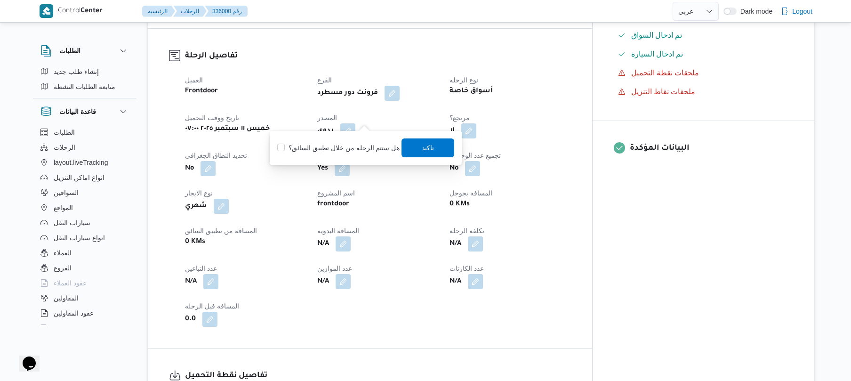
click at [356, 145] on label "هل ستتم الرحله من خلال تطبيق السائق؟" at bounding box center [338, 147] width 122 height 11
checkbox input "true"
click at [438, 152] on span "تاكيد" at bounding box center [428, 147] width 53 height 19
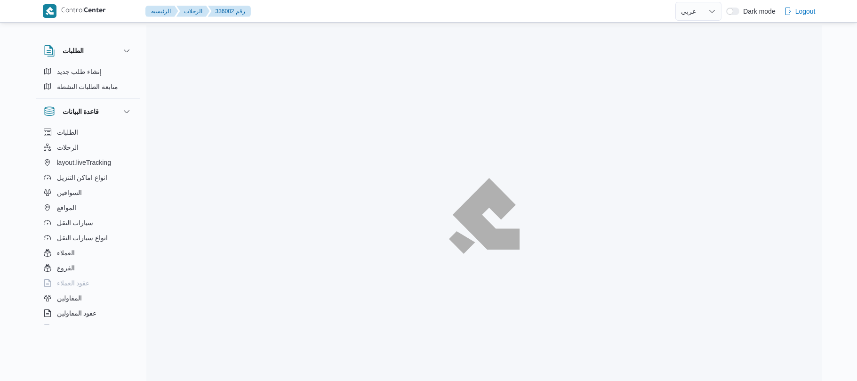
select select "ar"
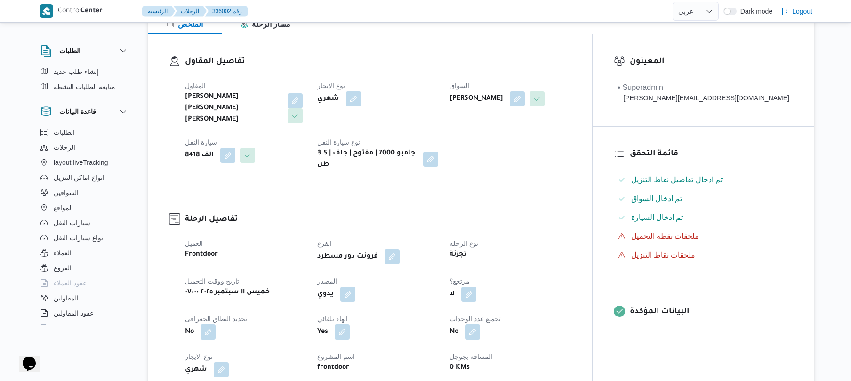
scroll to position [226, 0]
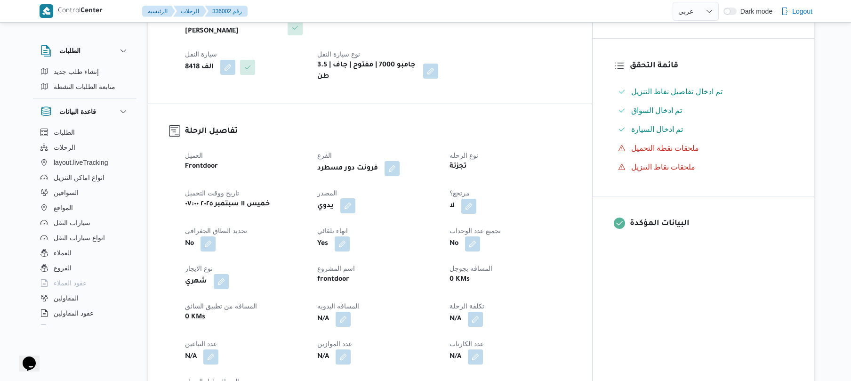
click at [355, 198] on button "button" at bounding box center [347, 205] width 15 height 15
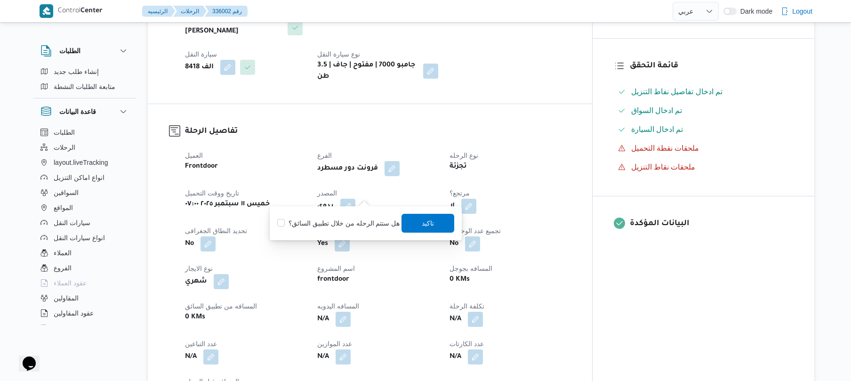
click at [357, 218] on label "هل ستتم الرحله من خلال تطبيق السائق؟" at bounding box center [338, 222] width 122 height 11
checkbox input "true"
click at [432, 217] on span "تاكيد" at bounding box center [428, 222] width 53 height 19
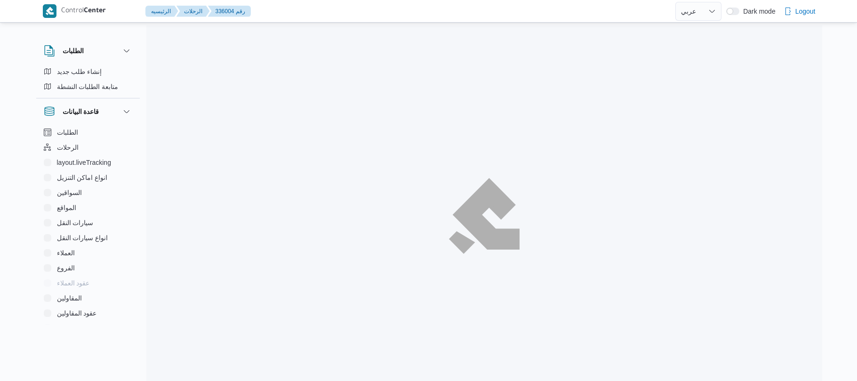
select select "ar"
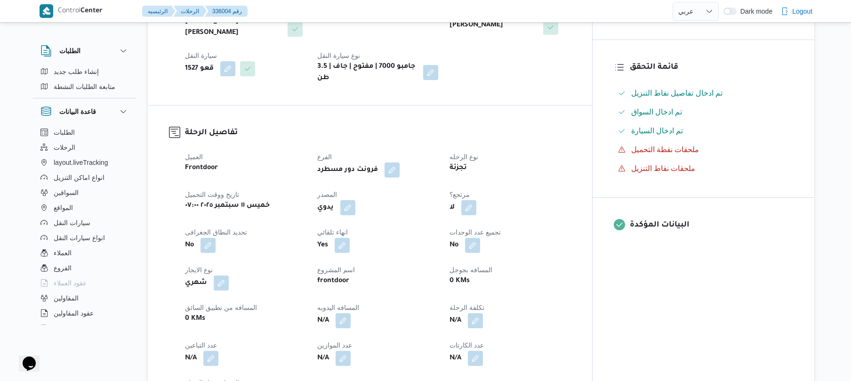
scroll to position [226, 0]
click at [355, 201] on button "button" at bounding box center [347, 205] width 15 height 15
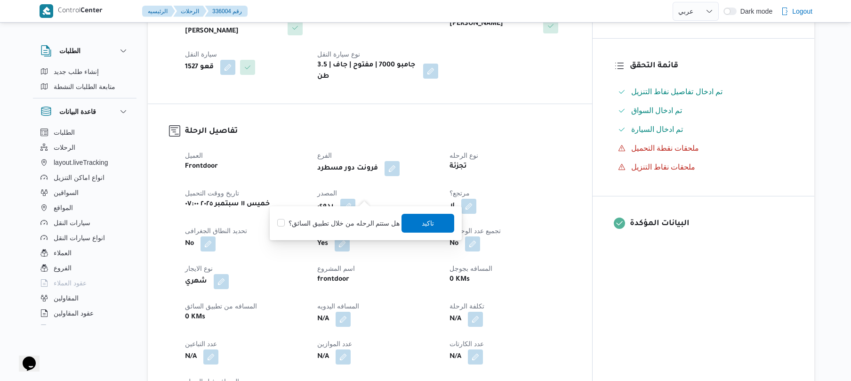
click at [353, 226] on label "هل ستتم الرحله من خلال تطبيق السائق؟" at bounding box center [338, 222] width 122 height 11
checkbox input "true"
click at [416, 219] on span "تاكيد" at bounding box center [428, 222] width 53 height 19
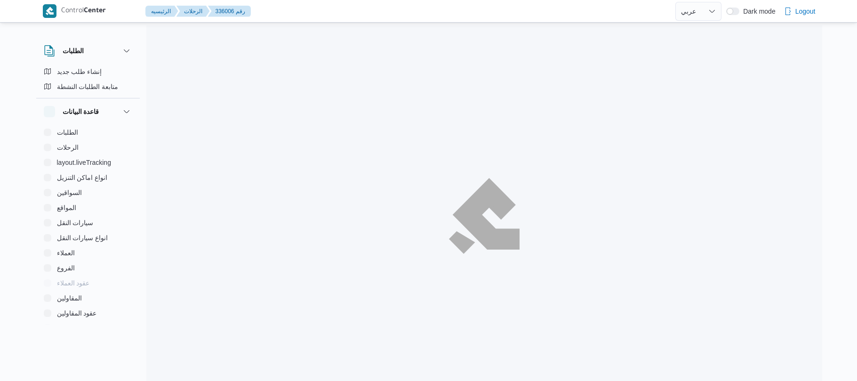
select select "ar"
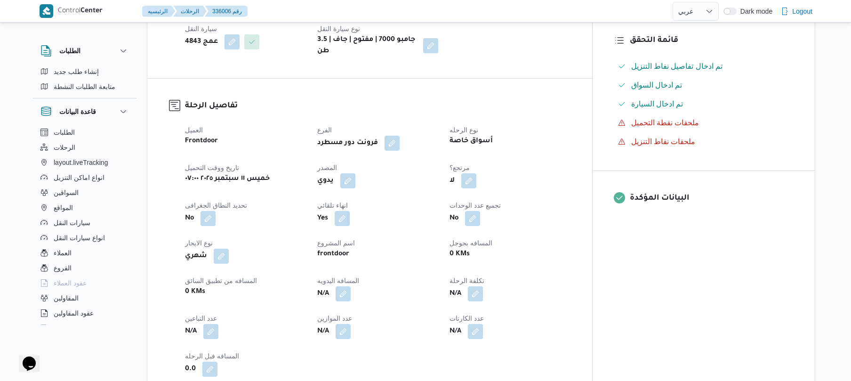
scroll to position [251, 0]
click at [355, 173] on button "button" at bounding box center [347, 180] width 15 height 15
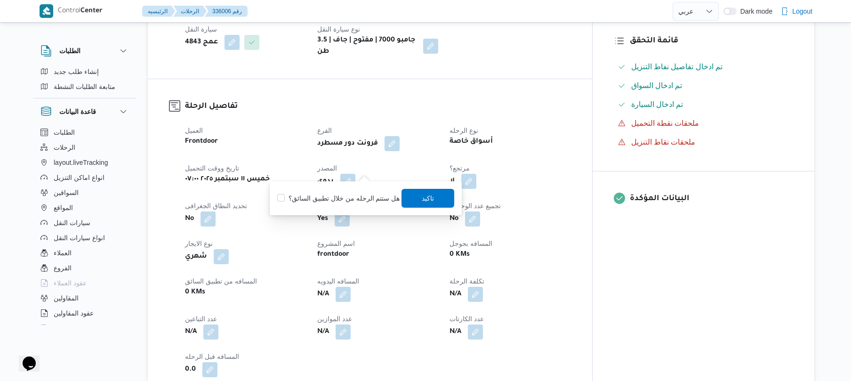
click at [354, 195] on label "هل ستتم الرحله من خلال تطبيق السائق؟" at bounding box center [338, 198] width 122 height 11
checkbox input "true"
click at [438, 198] on span "تاكيد" at bounding box center [428, 197] width 53 height 19
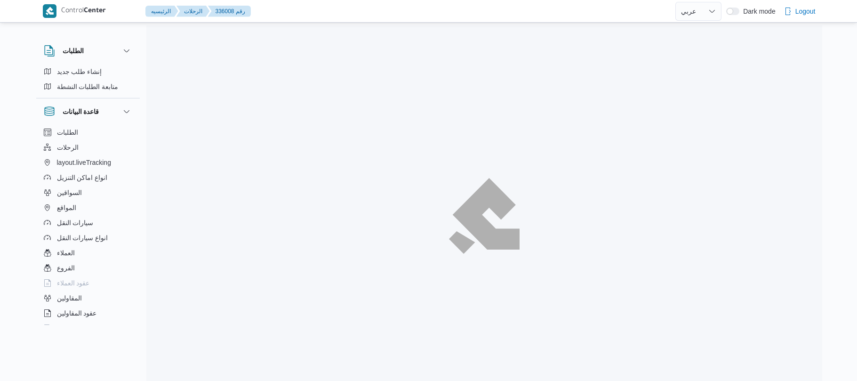
select select "ar"
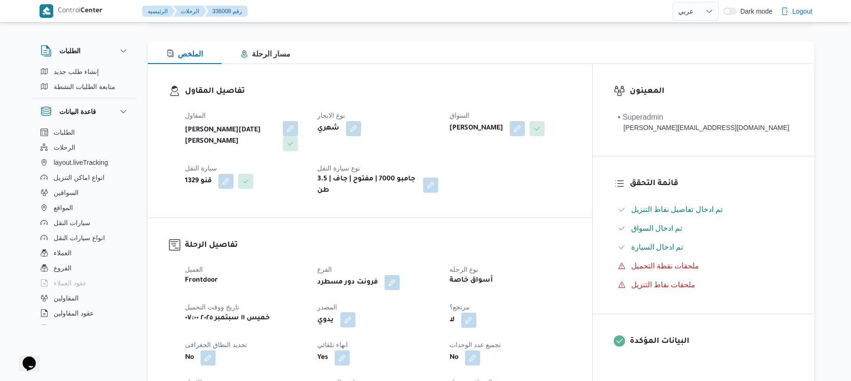
click at [355, 312] on button "button" at bounding box center [347, 319] width 15 height 15
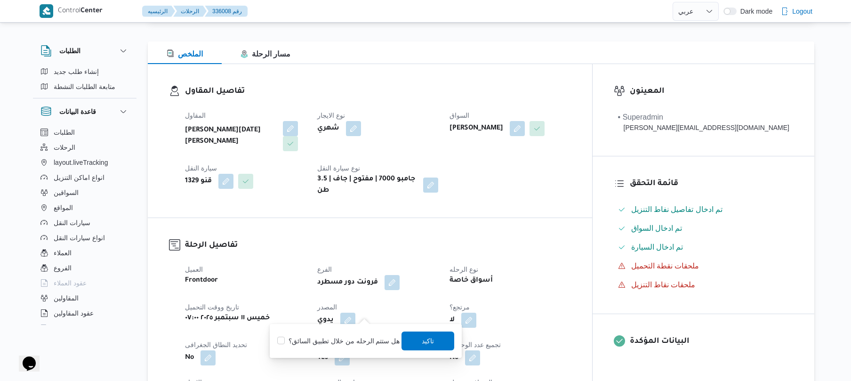
click at [356, 338] on label "هل ستتم الرحله من خلال تطبيق السائق؟" at bounding box center [338, 340] width 122 height 11
checkbox input "true"
click at [417, 340] on span "تاكيد" at bounding box center [428, 340] width 53 height 19
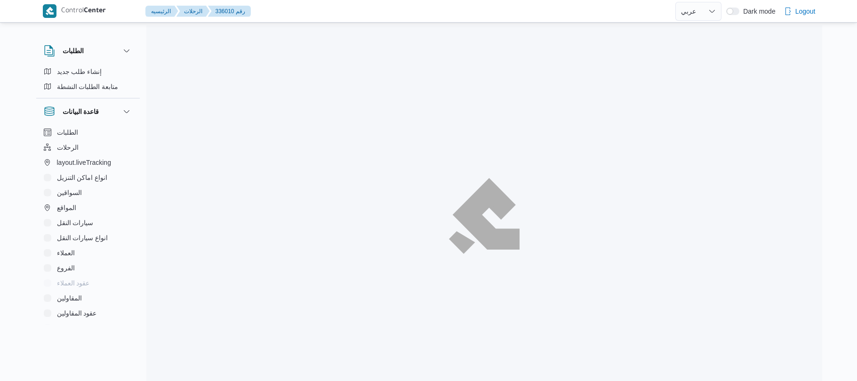
select select "ar"
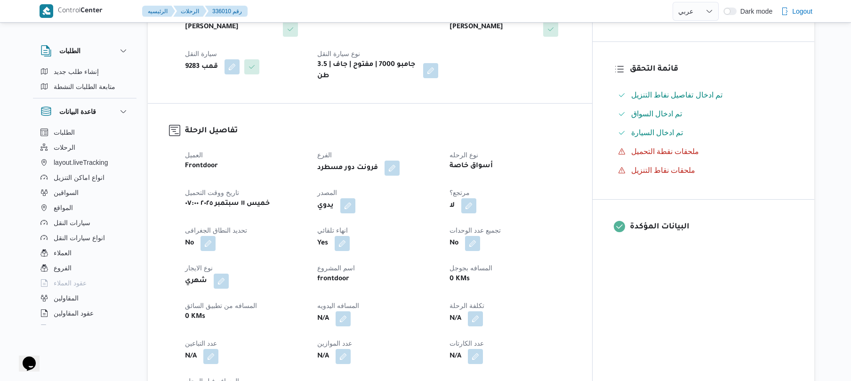
scroll to position [282, 0]
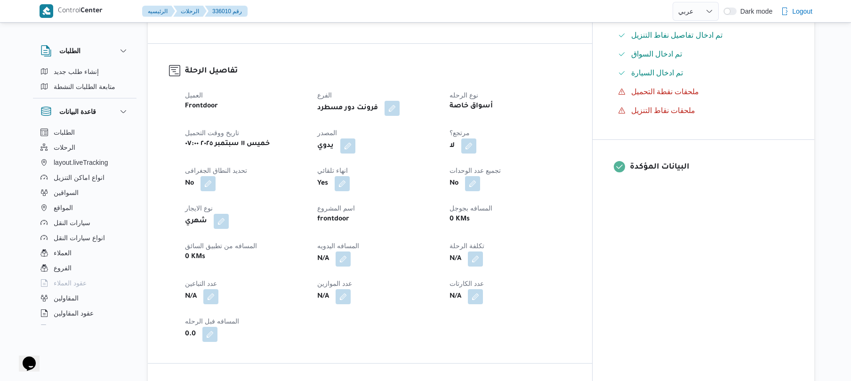
click at [364, 146] on div "يدوي" at bounding box center [377, 145] width 123 height 17
click at [355, 138] on button "button" at bounding box center [347, 145] width 15 height 15
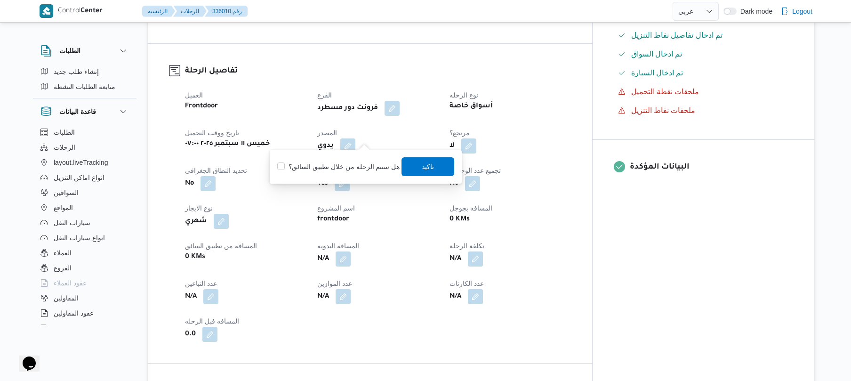
click at [358, 164] on label "هل ستتم الرحله من خلال تطبيق السائق؟" at bounding box center [338, 166] width 122 height 11
checkbox input "true"
click at [408, 166] on span "تاكيد" at bounding box center [428, 166] width 53 height 19
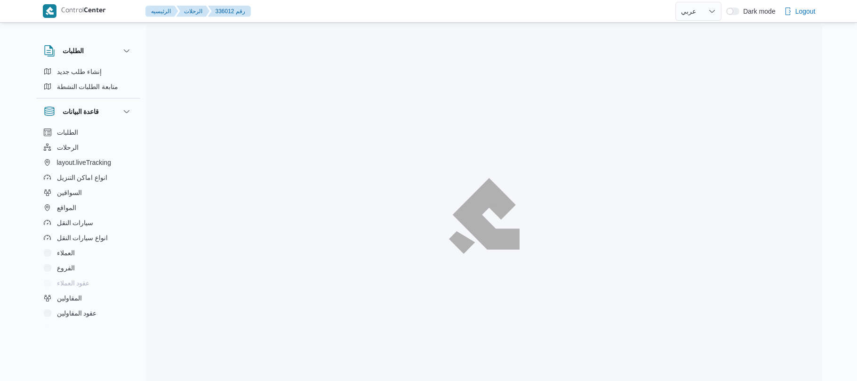
select select "ar"
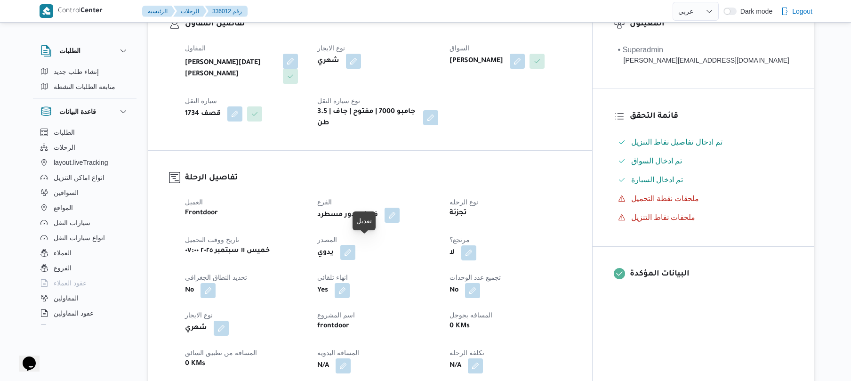
click at [355, 247] on button "button" at bounding box center [347, 252] width 15 height 15
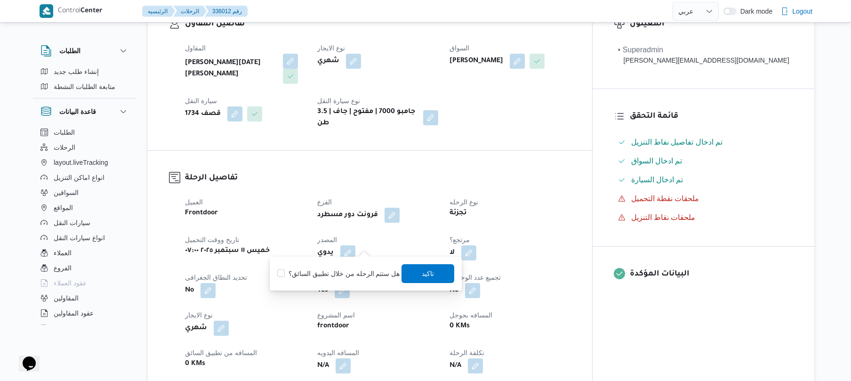
click at [346, 269] on label "هل ستتم الرحله من خلال تطبيق السائق؟" at bounding box center [338, 273] width 122 height 11
checkbox input "true"
click at [434, 270] on span "تاكيد" at bounding box center [428, 273] width 53 height 19
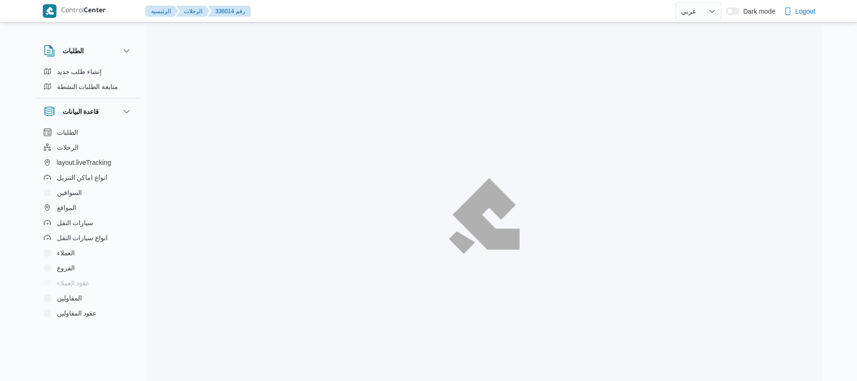
select select "ar"
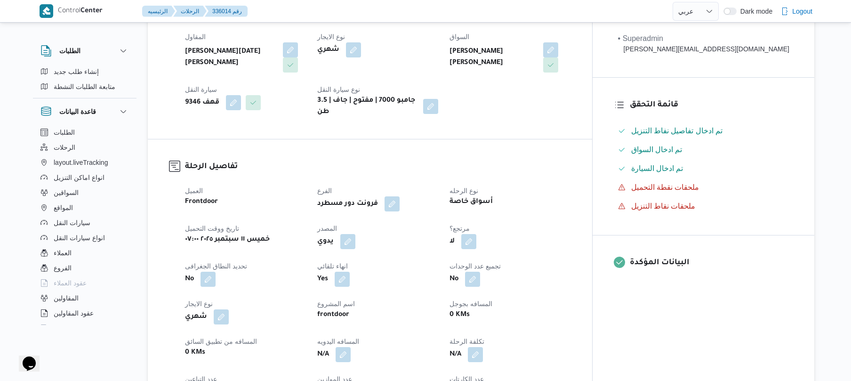
scroll to position [226, 0]
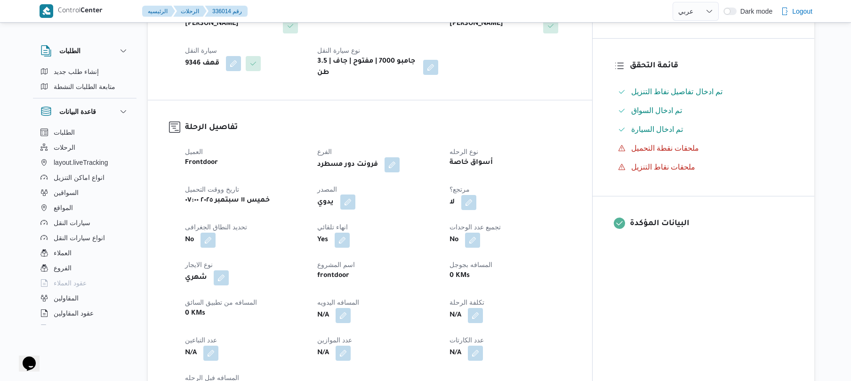
click at [355, 194] on button "button" at bounding box center [347, 201] width 15 height 15
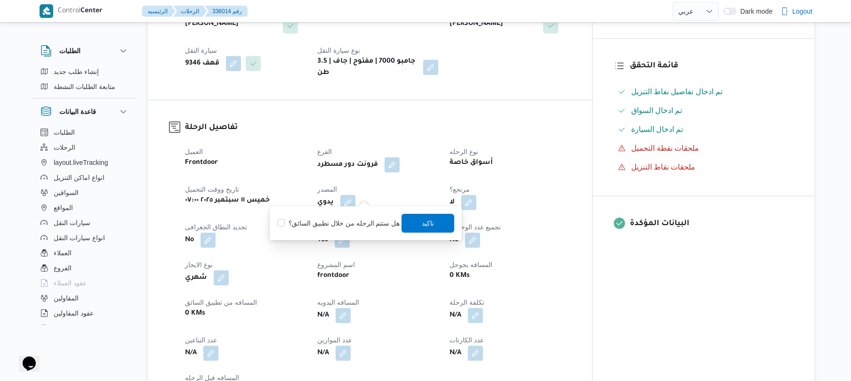
click at [345, 229] on div "هل ستتم الرحله من خلال تطبيق السائق؟ تاكيد" at bounding box center [365, 223] width 179 height 21
click at [353, 223] on label "هل ستتم الرحله من خلال تطبيق السائق؟" at bounding box center [338, 222] width 122 height 11
checkbox input "true"
click at [441, 221] on span "تاكيد" at bounding box center [428, 222] width 53 height 19
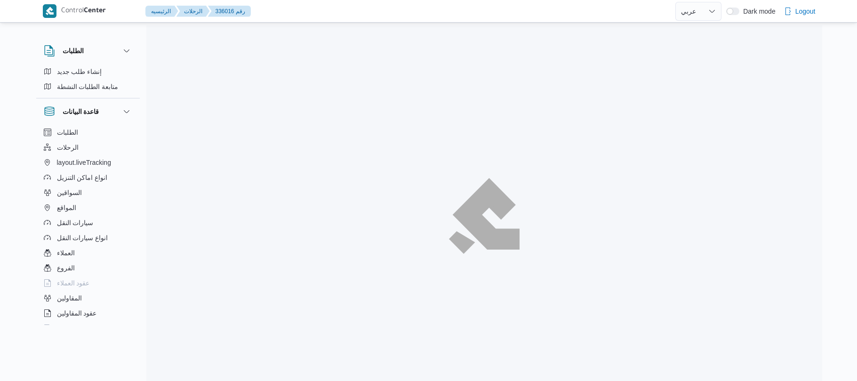
select select "ar"
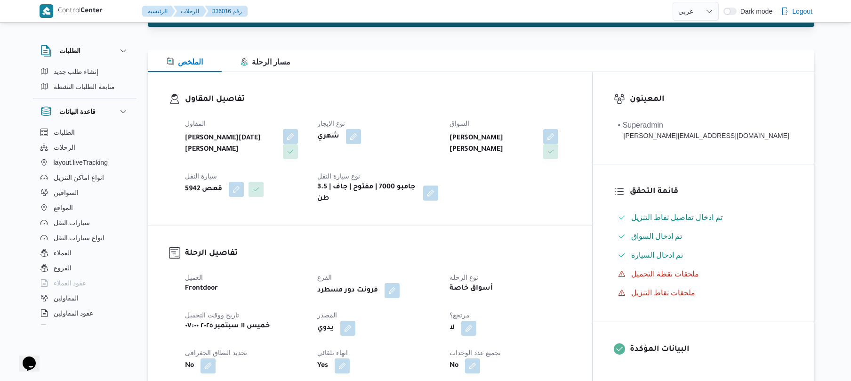
scroll to position [125, 0]
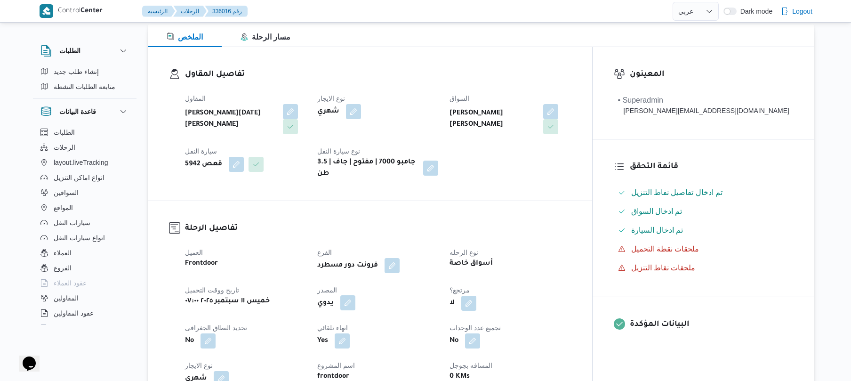
click at [355, 295] on button "button" at bounding box center [347, 302] width 15 height 15
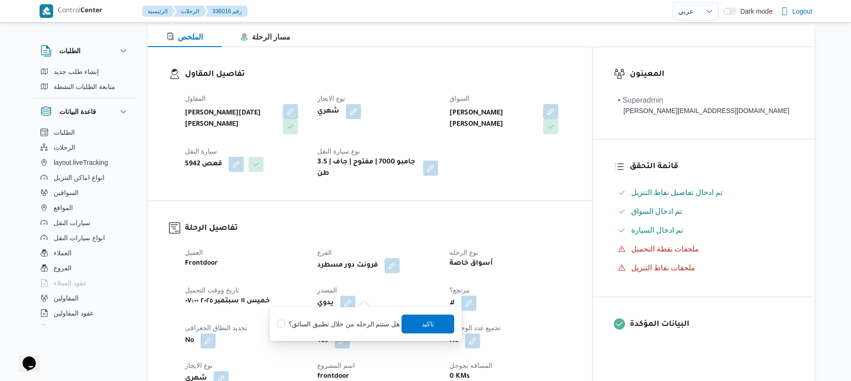
click at [362, 321] on label "هل ستتم الرحله من خلال تطبيق السائق؟" at bounding box center [338, 323] width 122 height 11
checkbox input "true"
click at [407, 321] on span "تاكيد" at bounding box center [428, 323] width 53 height 19
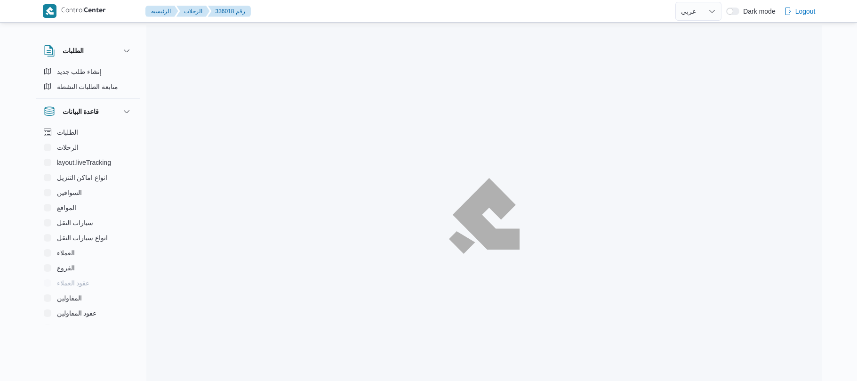
select select "ar"
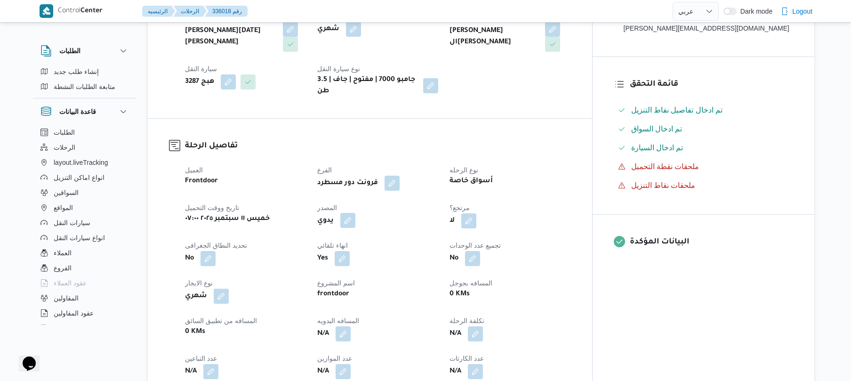
click at [355, 217] on button "button" at bounding box center [347, 220] width 15 height 15
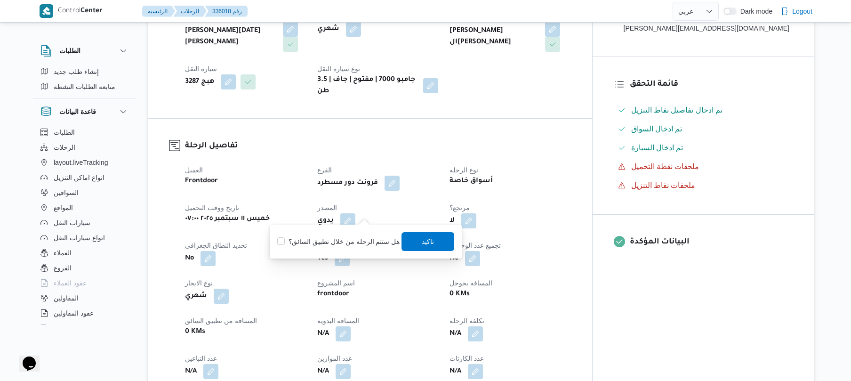
click at [349, 240] on label "هل ستتم الرحله من خلال تطبيق السائق؟" at bounding box center [338, 241] width 122 height 11
checkbox input "true"
click at [422, 244] on span "تاكيد" at bounding box center [428, 240] width 12 height 11
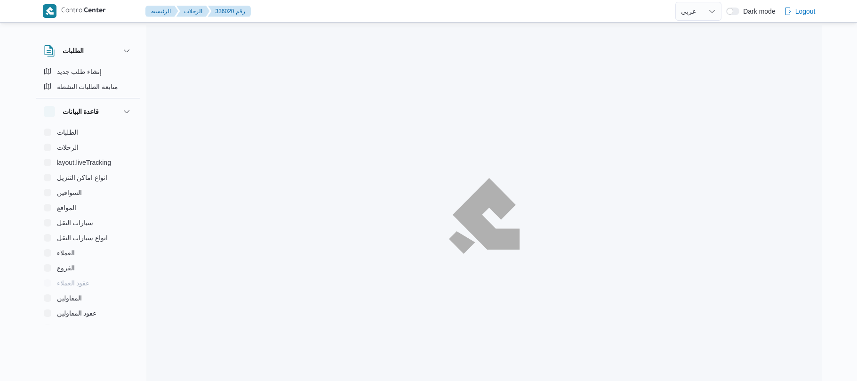
select select "ar"
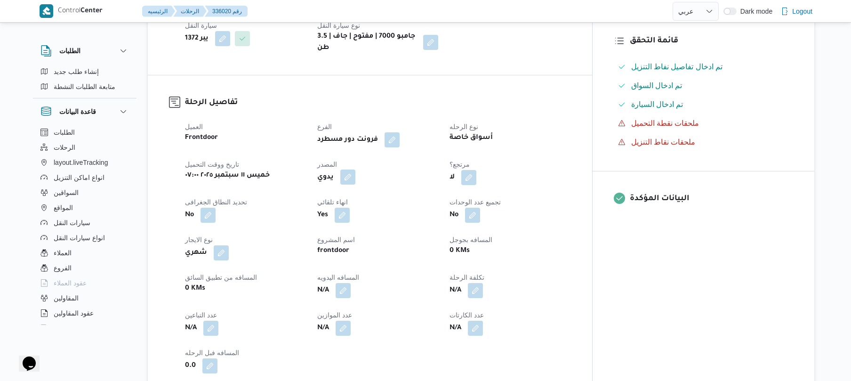
click at [355, 169] on button "button" at bounding box center [347, 176] width 15 height 15
click at [349, 197] on label "هل ستتم الرحله من خلال تطبيق السائق؟" at bounding box center [338, 198] width 122 height 11
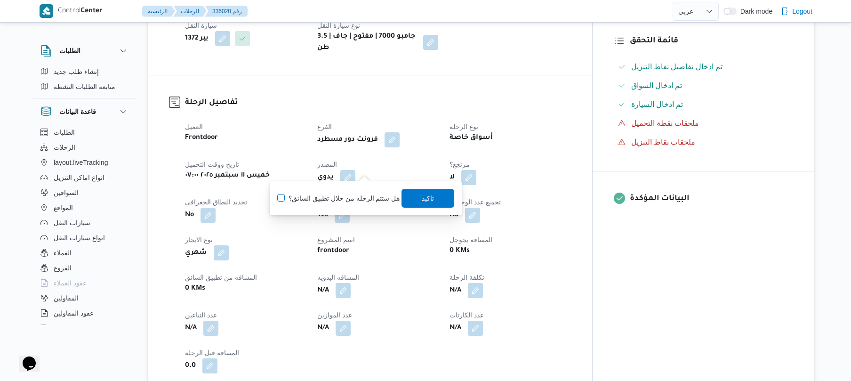
checkbox input "true"
click at [422, 201] on span "تاكيد" at bounding box center [428, 197] width 12 height 11
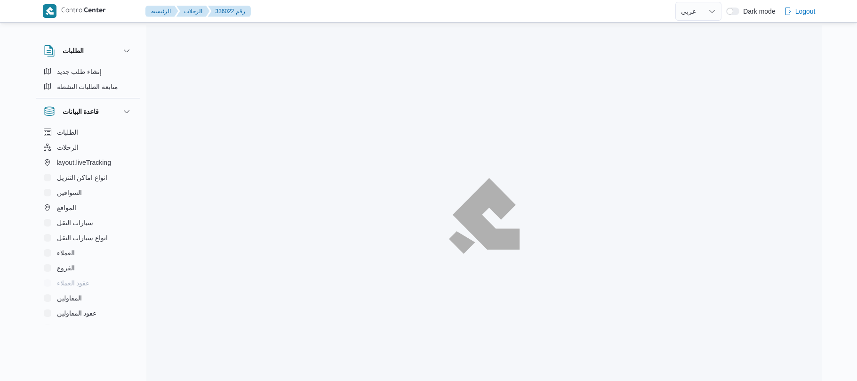
select select "ar"
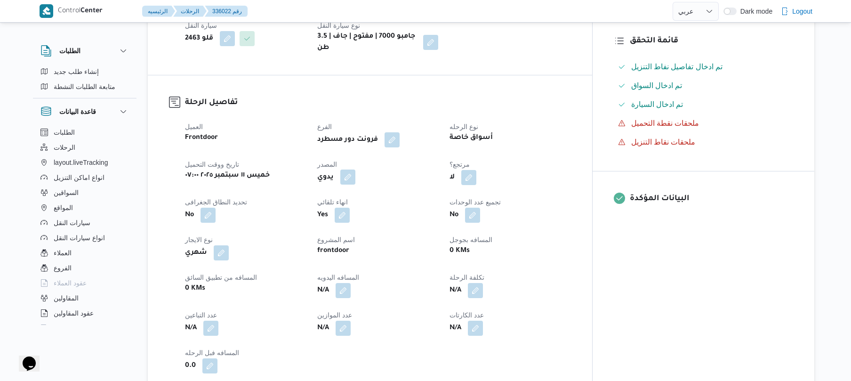
click at [355, 170] on button "button" at bounding box center [347, 176] width 15 height 15
click at [352, 196] on label "هل ستتم الرحله من خلال تطبيق السائق؟" at bounding box center [338, 198] width 122 height 11
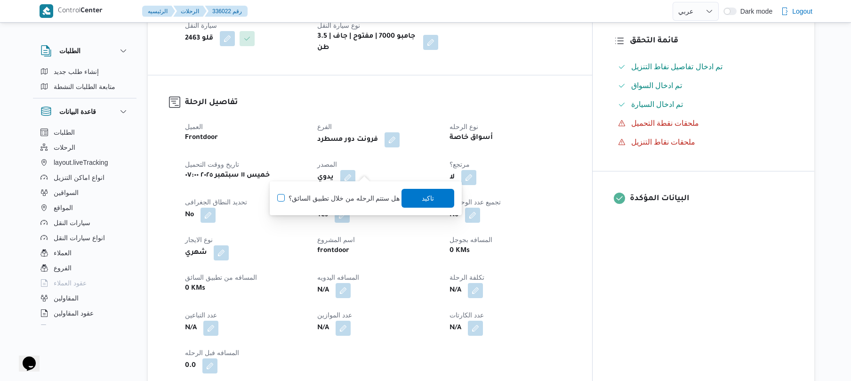
checkbox input "true"
click at [424, 200] on span "تاكيد" at bounding box center [428, 198] width 12 height 11
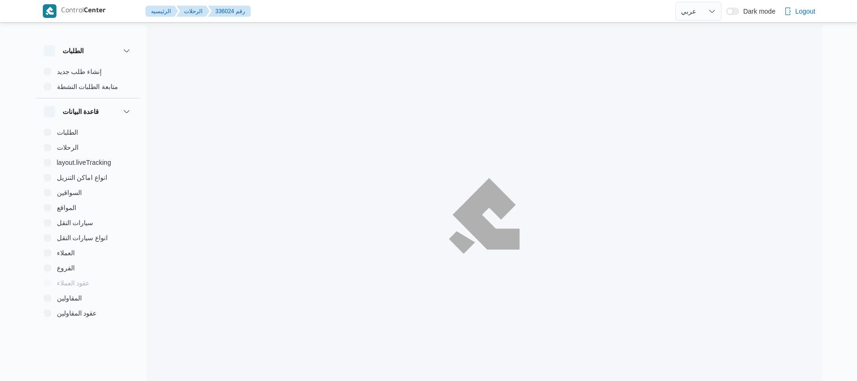
select select "ar"
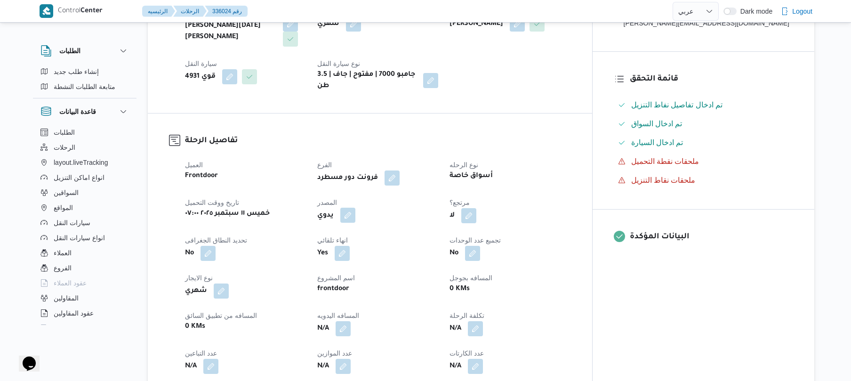
click at [355, 208] on button "button" at bounding box center [347, 215] width 15 height 15
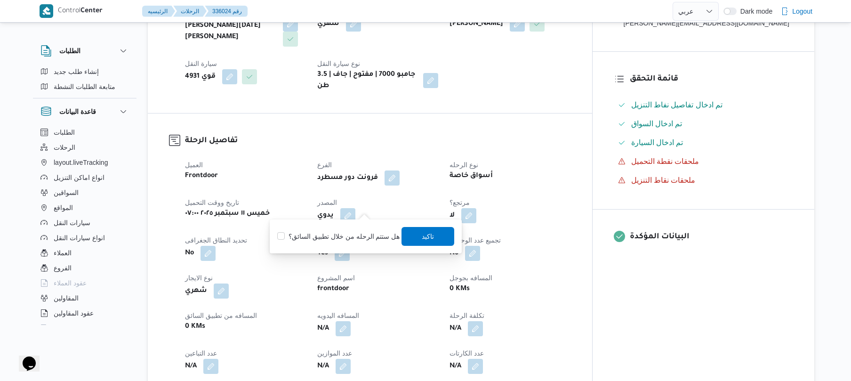
click at [353, 233] on label "هل ستتم الرحله من خلال تطبيق السائق؟" at bounding box center [338, 236] width 122 height 11
checkbox input "true"
click at [426, 238] on span "تاكيد" at bounding box center [428, 236] width 12 height 11
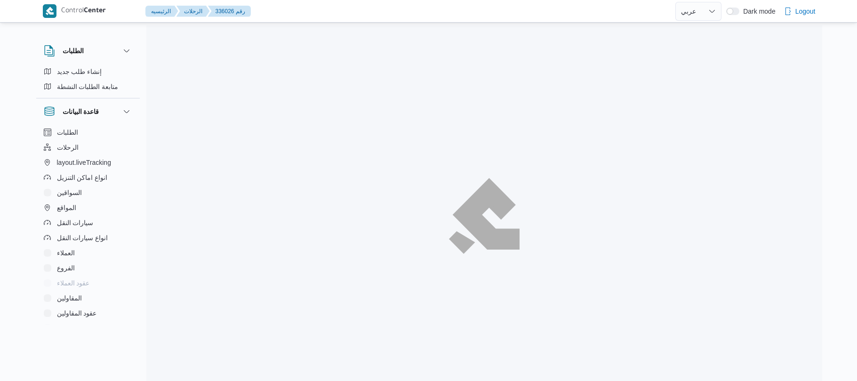
select select "ar"
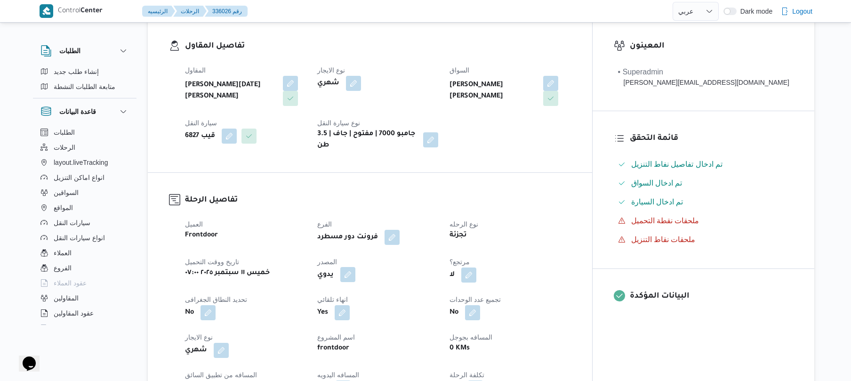
click at [355, 267] on button "button" at bounding box center [347, 274] width 15 height 15
click at [356, 294] on label "هل ستتم الرحله من خلال تطبيق السائق؟" at bounding box center [338, 295] width 122 height 11
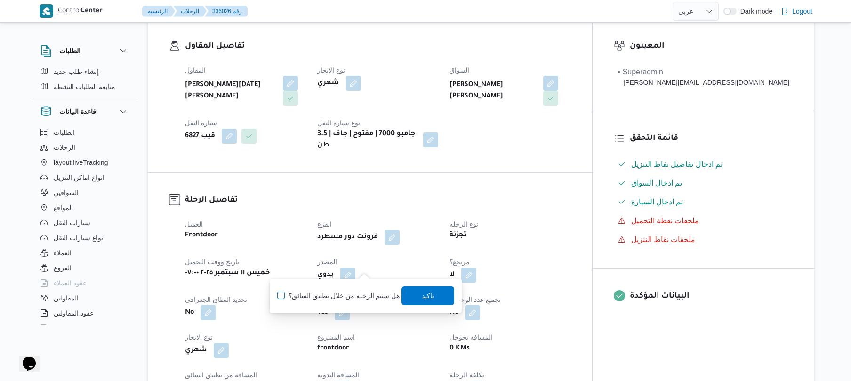
checkbox input "true"
click at [425, 294] on span "تاكيد" at bounding box center [428, 295] width 12 height 11
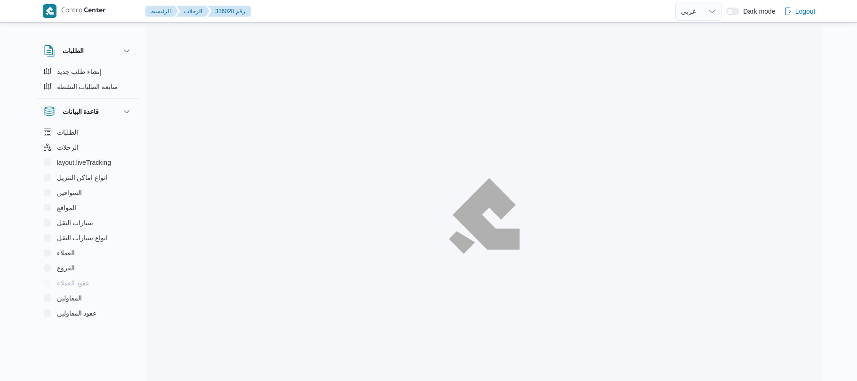
select select "ar"
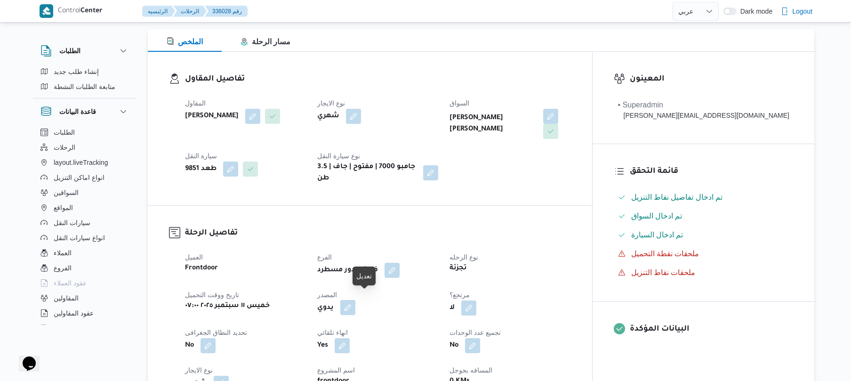
click at [355, 300] on button "button" at bounding box center [347, 307] width 15 height 15
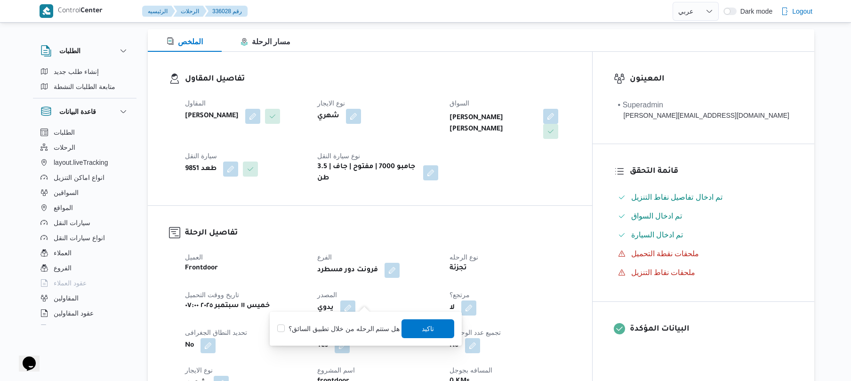
click at [354, 327] on label "هل ستتم الرحله من خلال تطبيق السائق؟" at bounding box center [338, 328] width 122 height 11
checkbox input "true"
click at [415, 330] on span "تاكيد" at bounding box center [428, 328] width 53 height 19
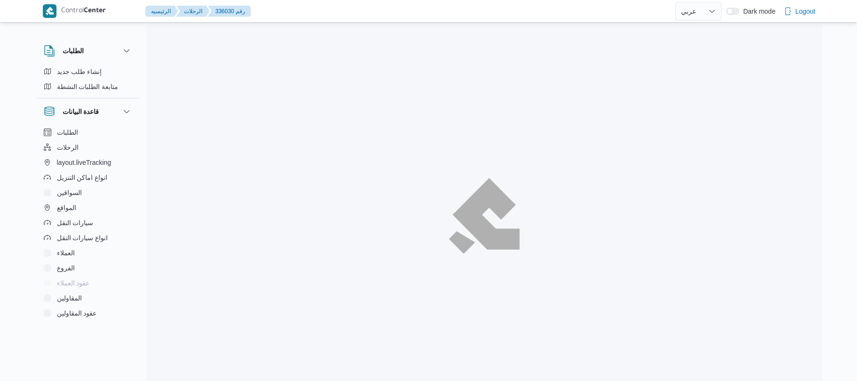
select select "ar"
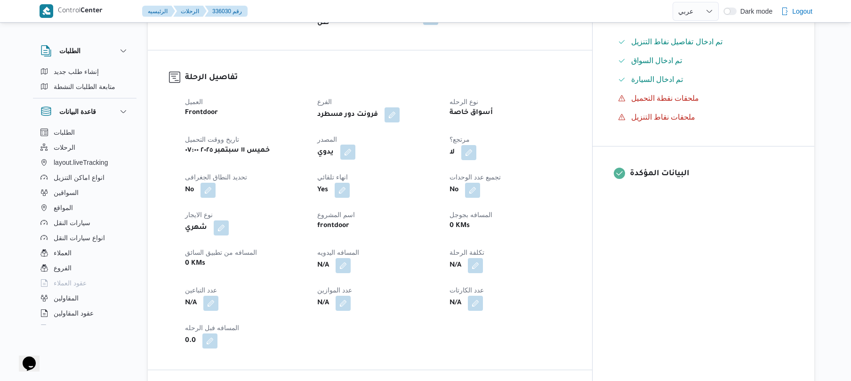
click at [355, 148] on button "button" at bounding box center [347, 152] width 15 height 15
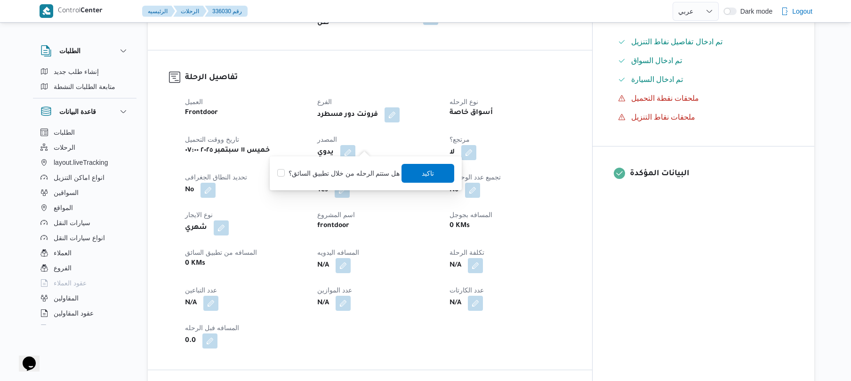
click at [354, 184] on div "You are in a dialog. To close this dialog, hit escape. هل ستتم الرحله من خلال ت…" at bounding box center [366, 173] width 192 height 34
click at [364, 175] on label "هل ستتم الرحله من خلال تطبيق السائق؟" at bounding box center [338, 173] width 122 height 11
checkbox input "true"
click at [428, 174] on span "تاكيد" at bounding box center [428, 172] width 12 height 11
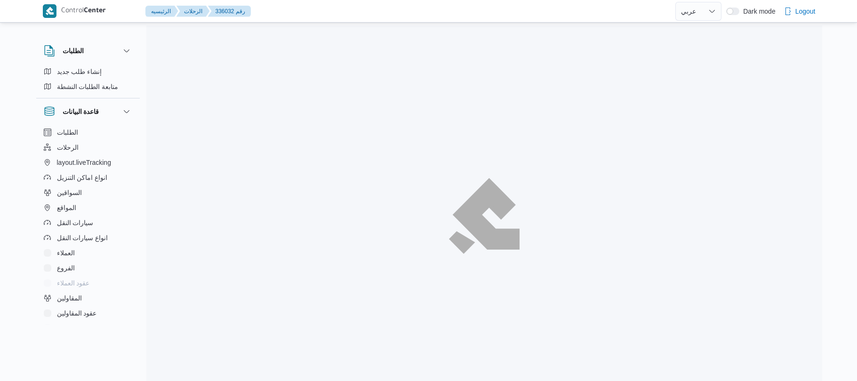
select select "ar"
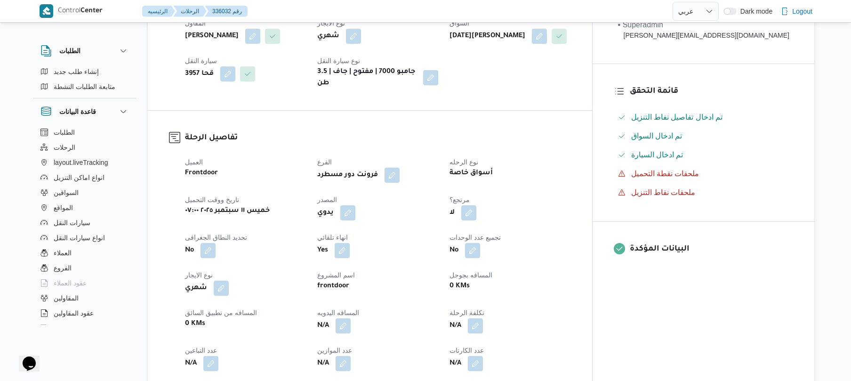
scroll to position [242, 0]
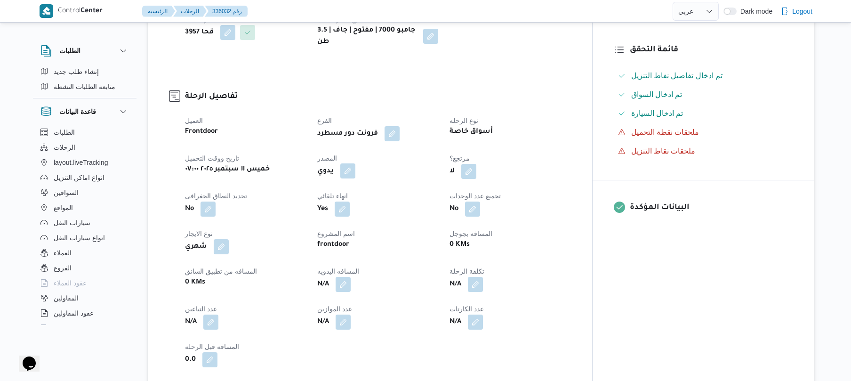
click at [355, 172] on button "button" at bounding box center [347, 170] width 15 height 15
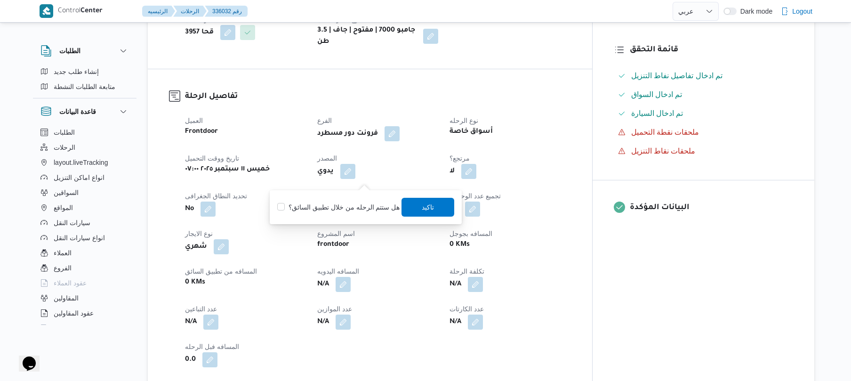
click at [357, 203] on label "هل ستتم الرحله من خلال تطبيق السائق؟" at bounding box center [338, 206] width 122 height 11
checkbox input "true"
click at [434, 204] on span "تاكيد" at bounding box center [428, 206] width 53 height 19
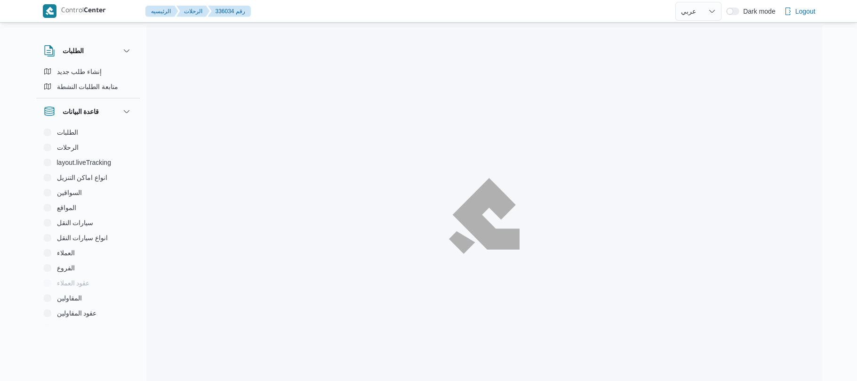
select select "ar"
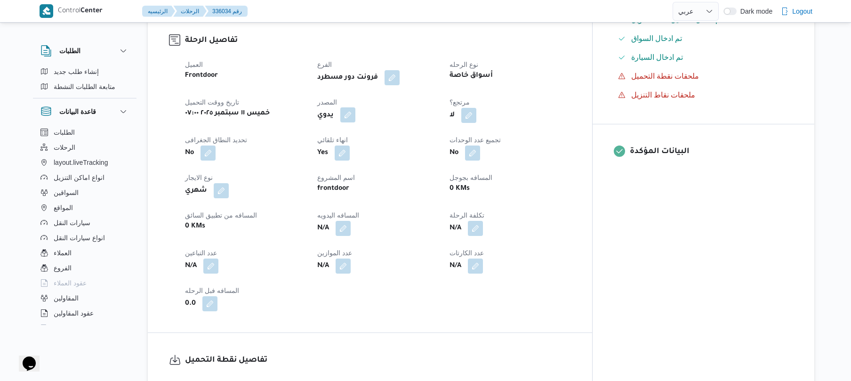
click at [355, 122] on button "button" at bounding box center [347, 114] width 15 height 15
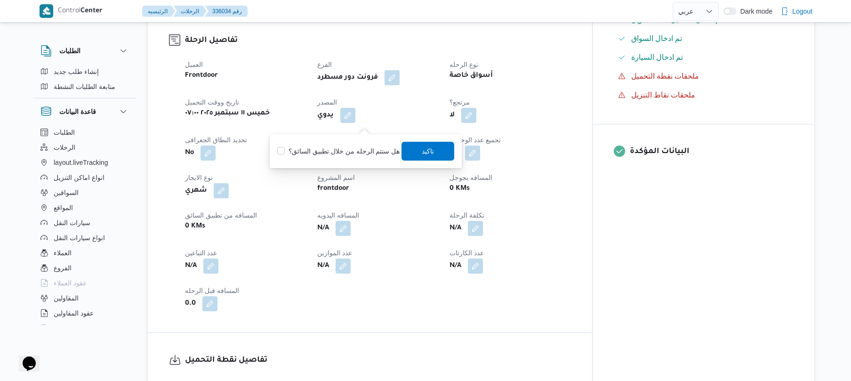
click at [353, 154] on label "هل ستتم الرحله من خلال تطبيق السائق؟" at bounding box center [338, 150] width 122 height 11
checkbox input "true"
click at [428, 148] on span "تاكيد" at bounding box center [428, 150] width 12 height 11
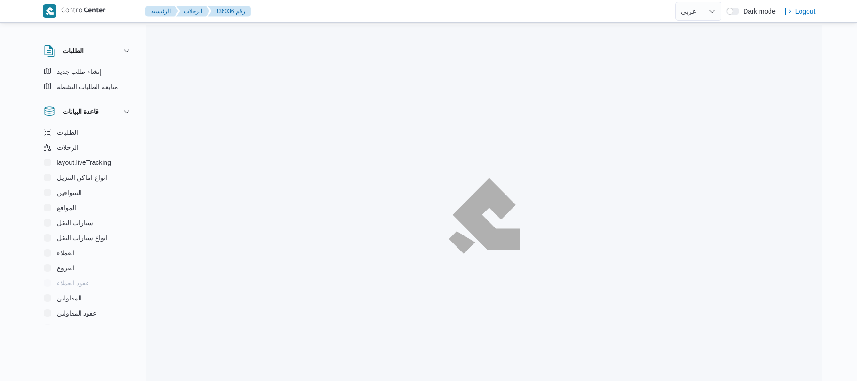
select select "ar"
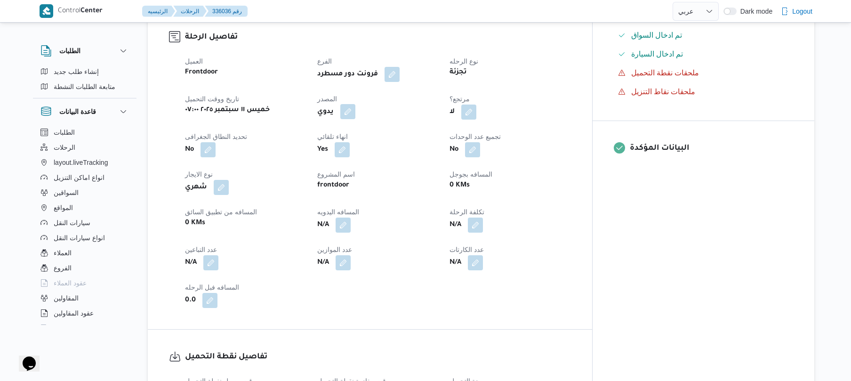
click at [355, 119] on button "button" at bounding box center [347, 111] width 15 height 15
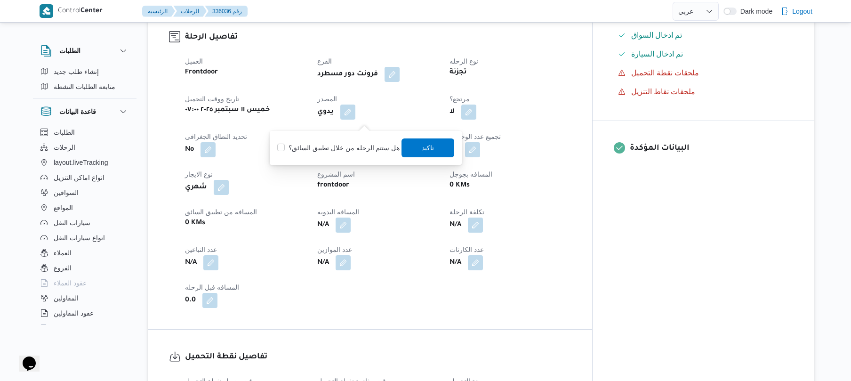
click at [353, 149] on label "هل ستتم الرحله من خلال تطبيق السائق؟" at bounding box center [338, 147] width 122 height 11
checkbox input "true"
click at [450, 153] on span "تاكيد" at bounding box center [428, 147] width 53 height 19
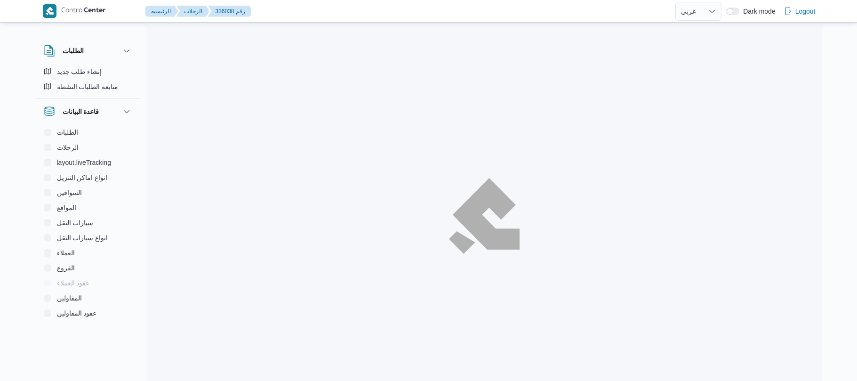
select select "ar"
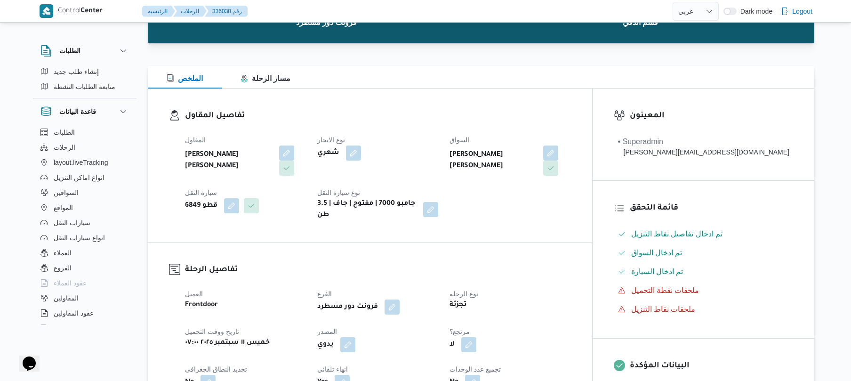
scroll to position [201, 0]
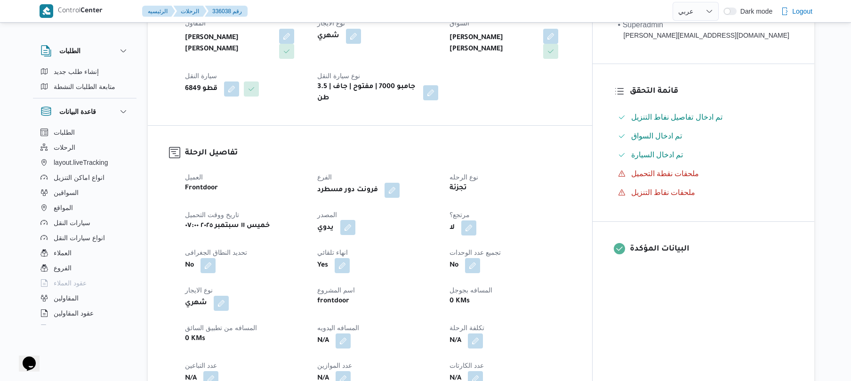
click at [355, 220] on button "button" at bounding box center [347, 227] width 15 height 15
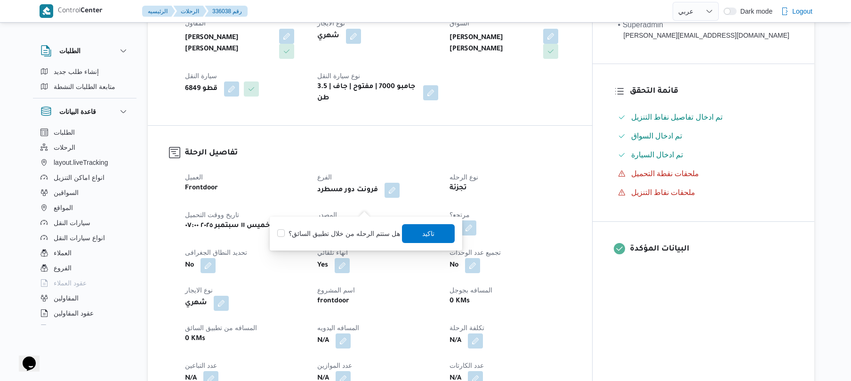
click at [346, 230] on label "هل ستتم الرحله من خلال تطبيق السائق؟" at bounding box center [338, 233] width 122 height 11
checkbox input "true"
click at [433, 226] on span "تاكيد" at bounding box center [428, 233] width 53 height 19
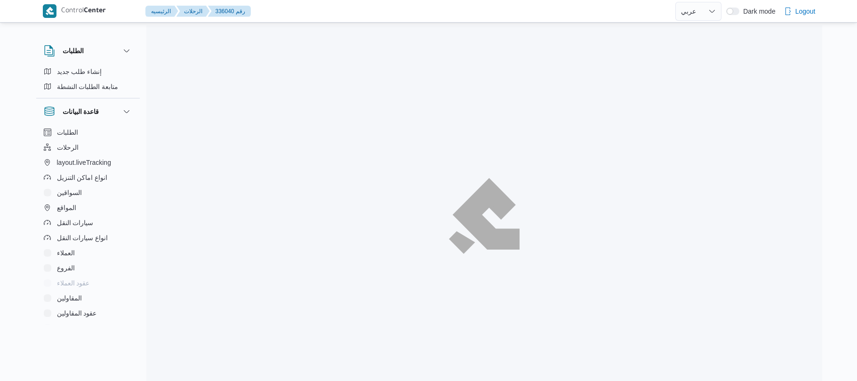
select select "ar"
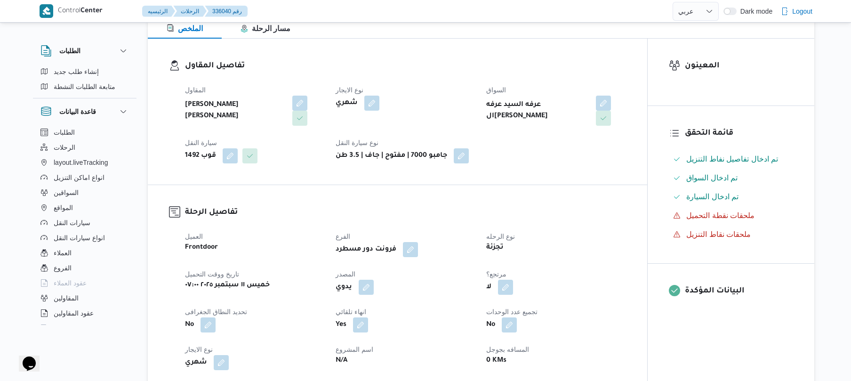
scroll to position [201, 0]
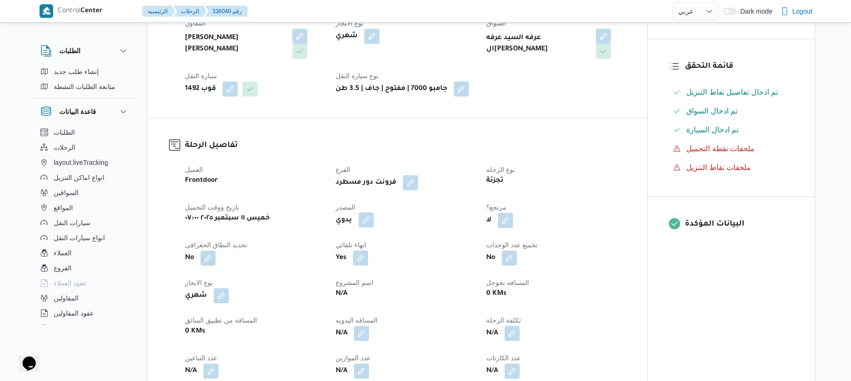
click at [361, 212] on button "button" at bounding box center [366, 219] width 15 height 15
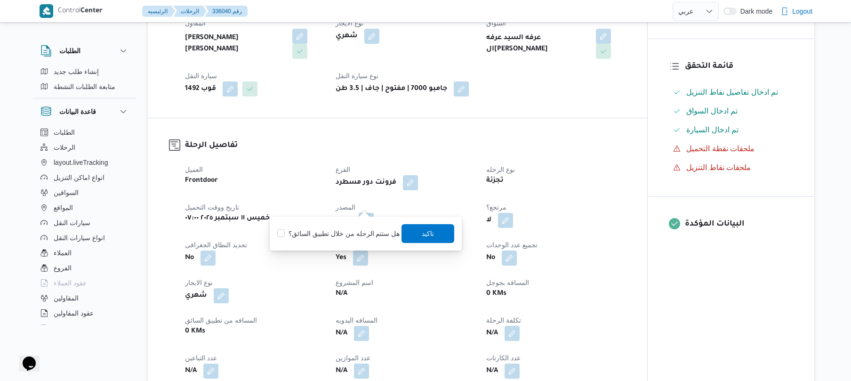
click at [351, 228] on label "هل ستتم الرحله من خلال تطبيق السائق؟" at bounding box center [338, 233] width 122 height 11
checkbox input "true"
click at [426, 232] on span "تاكيد" at bounding box center [428, 232] width 12 height 11
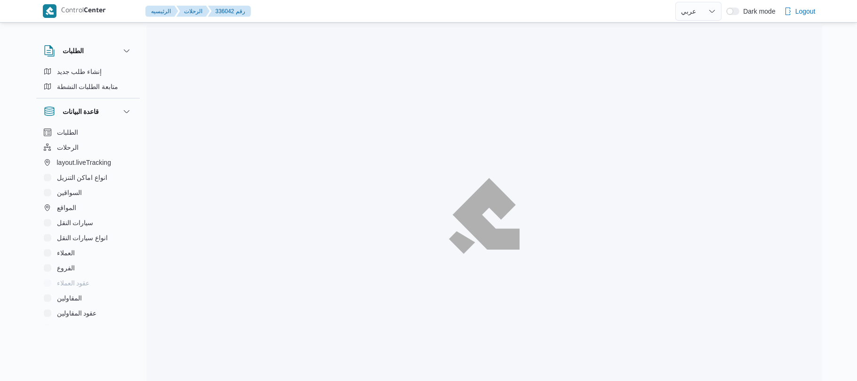
select select "ar"
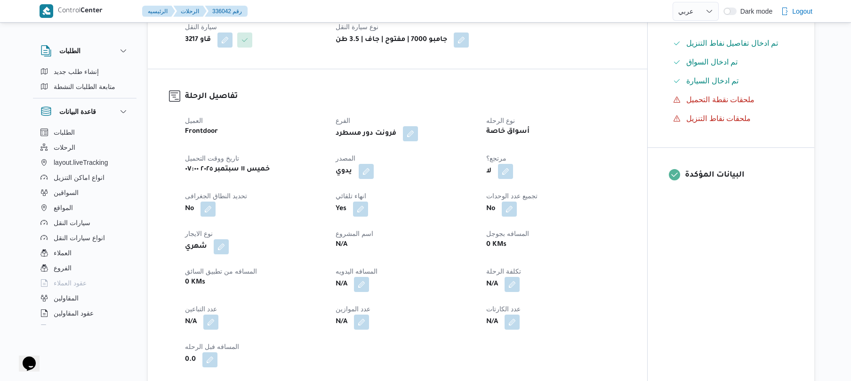
scroll to position [251, 0]
click at [366, 162] on button "button" at bounding box center [366, 169] width 15 height 15
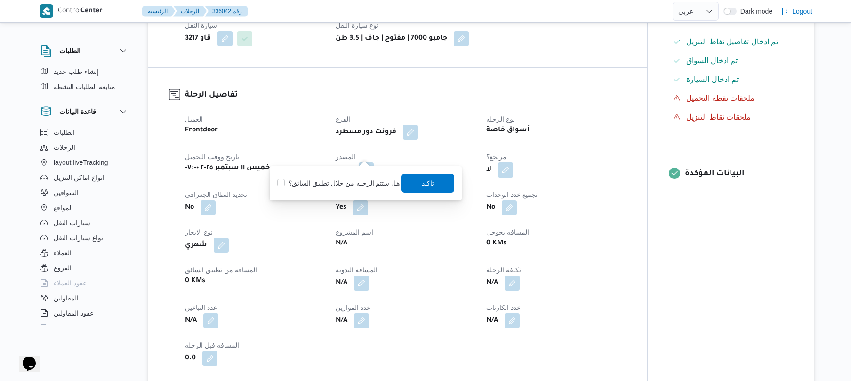
click at [346, 181] on label "هل ستتم الرحله من خلال تطبيق السائق؟" at bounding box center [338, 182] width 122 height 11
checkbox input "true"
click at [430, 180] on span "تاكيد" at bounding box center [428, 182] width 12 height 11
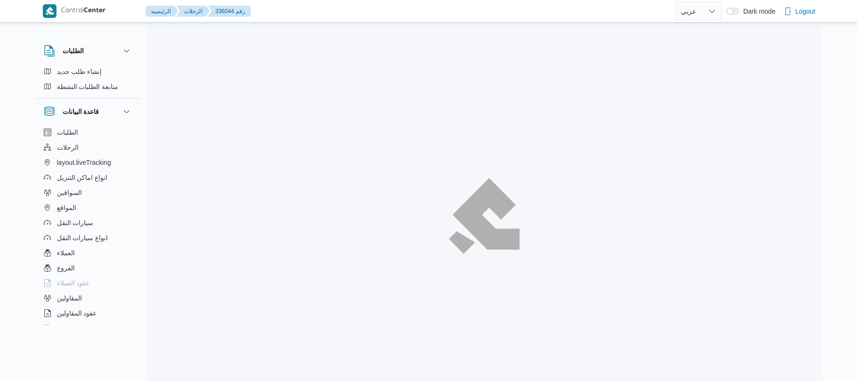
select select "ar"
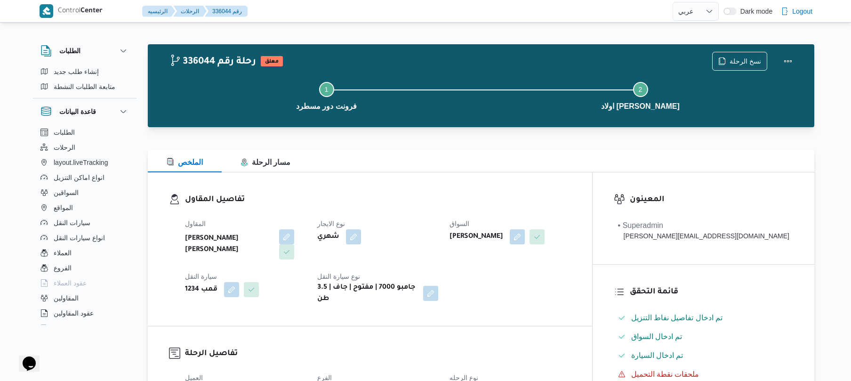
click at [449, 194] on h3 "تفاصيل المقاول" at bounding box center [378, 199] width 386 height 13
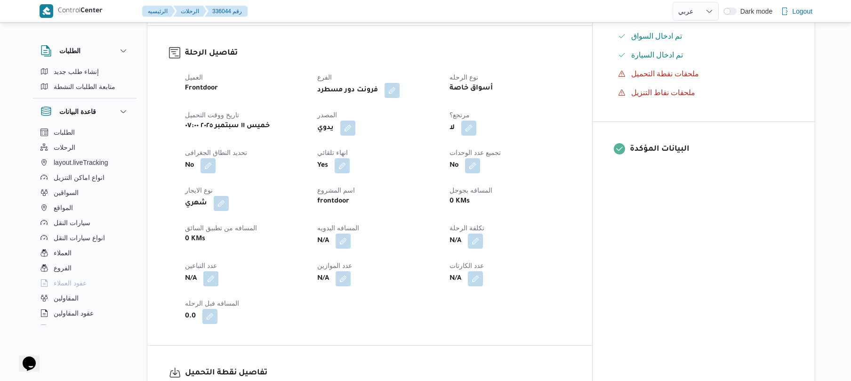
scroll to position [301, 0]
click at [355, 124] on button "button" at bounding box center [347, 126] width 15 height 15
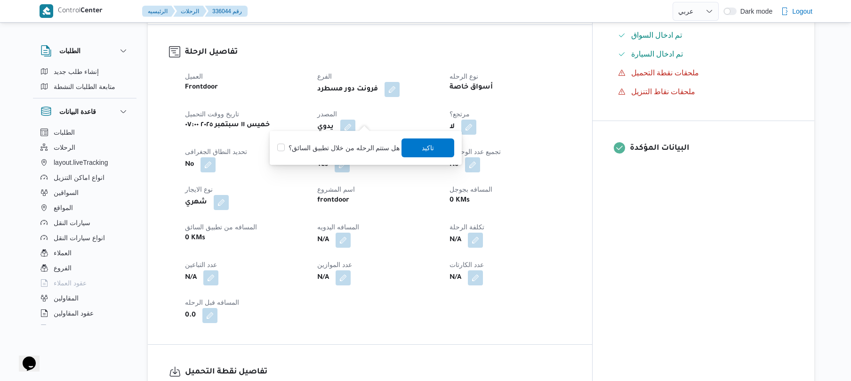
click at [351, 149] on label "هل ستتم الرحله من خلال تطبيق السائق؟" at bounding box center [338, 147] width 122 height 11
checkbox input "true"
click at [415, 145] on span "تاكيد" at bounding box center [428, 147] width 53 height 19
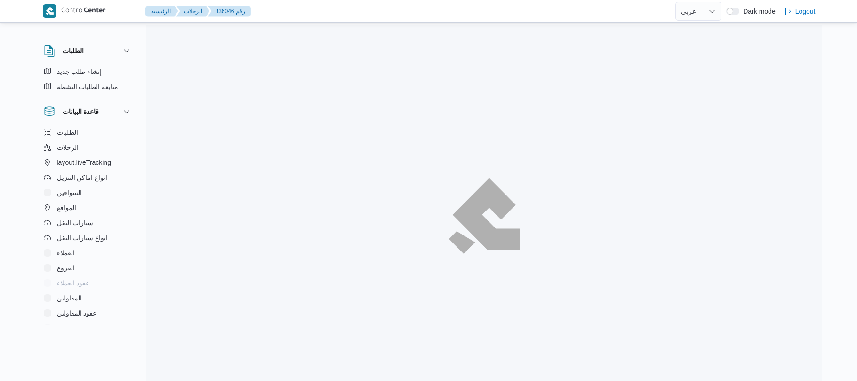
select select "ar"
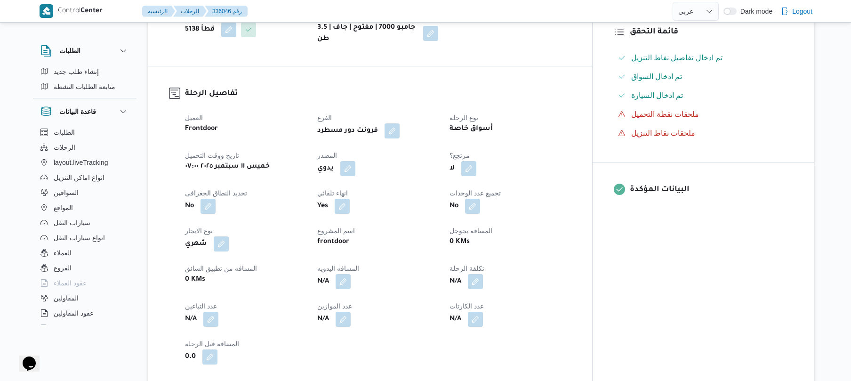
scroll to position [301, 0]
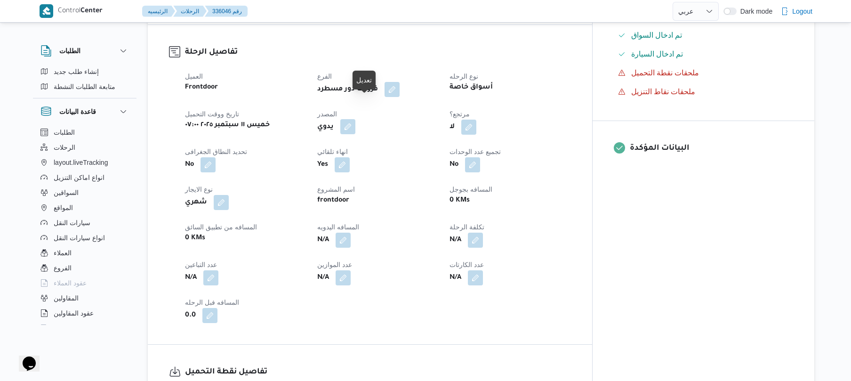
click at [355, 119] on button "button" at bounding box center [347, 126] width 15 height 15
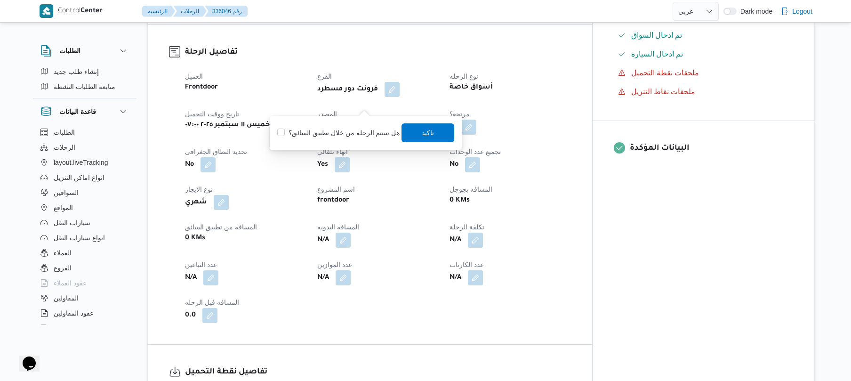
click at [343, 129] on label "هل ستتم الرحله من خلال تطبيق السائق؟" at bounding box center [338, 132] width 122 height 11
checkbox input "true"
click at [422, 129] on span "تاكيد" at bounding box center [428, 132] width 12 height 11
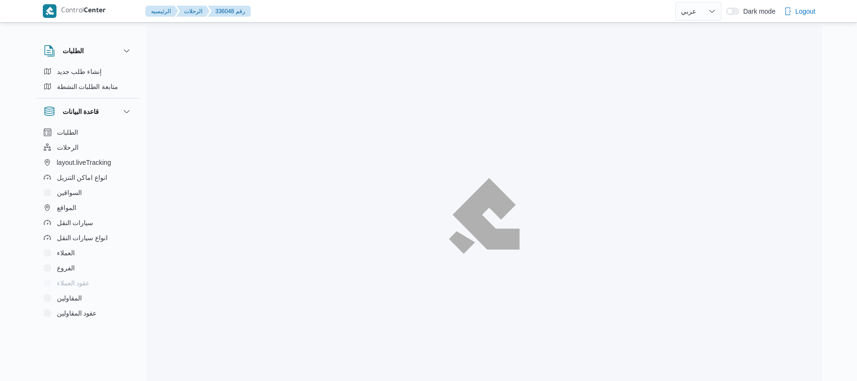
select select "ar"
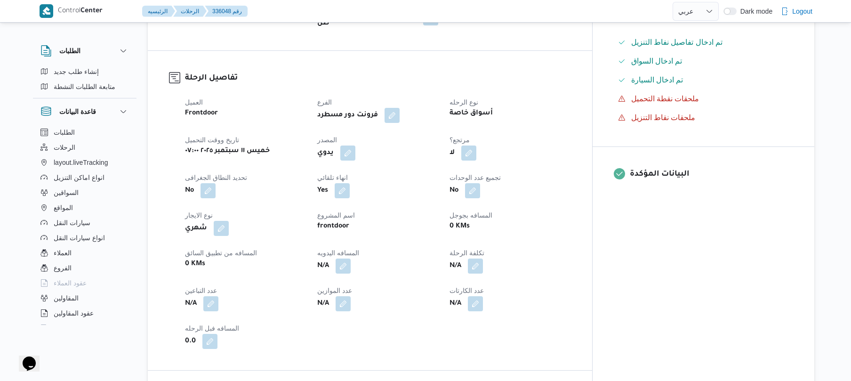
scroll to position [301, 0]
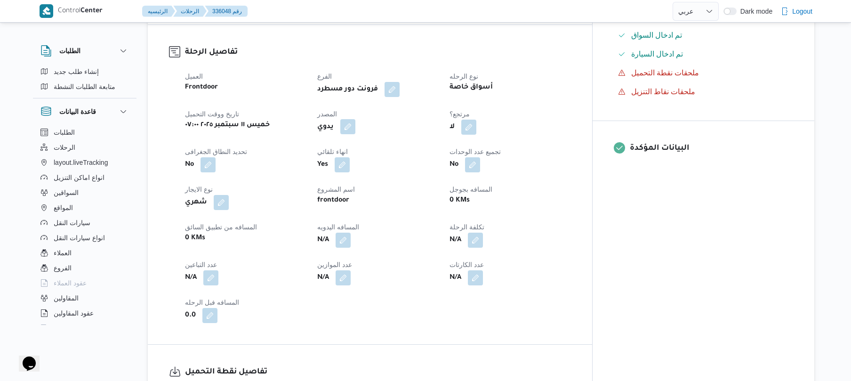
click at [355, 119] on button "button" at bounding box center [347, 126] width 15 height 15
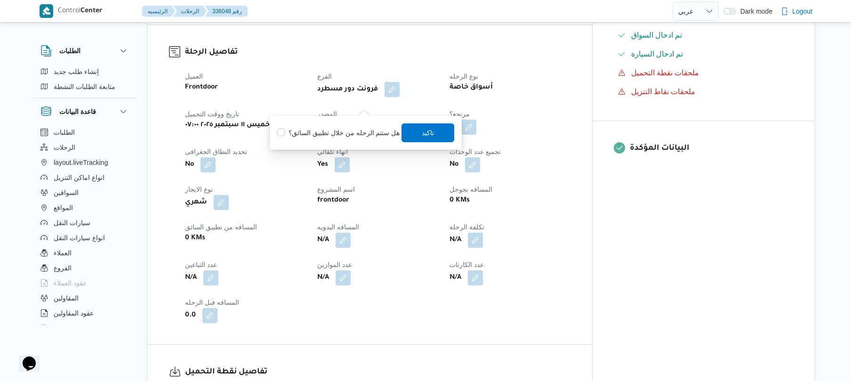
click at [348, 128] on label "هل ستتم الرحله من خلال تطبيق السائق؟" at bounding box center [338, 132] width 122 height 11
checkbox input "true"
click at [416, 134] on span "تاكيد" at bounding box center [428, 132] width 53 height 19
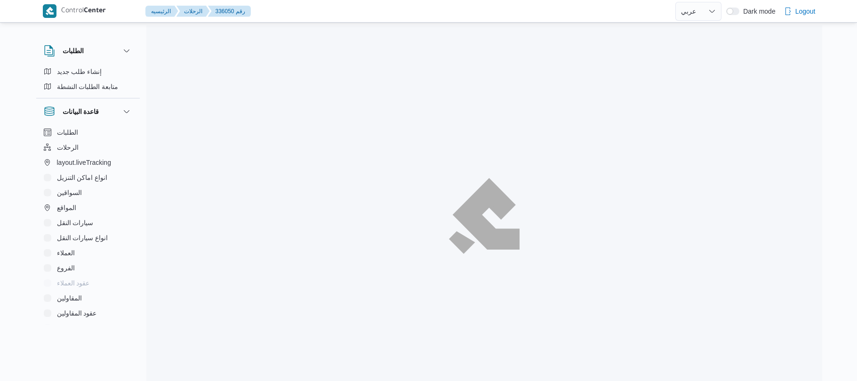
select select "ar"
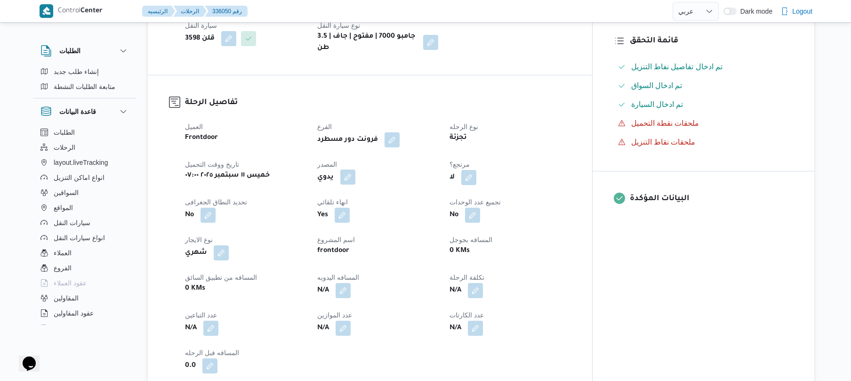
click at [355, 172] on button "button" at bounding box center [347, 176] width 15 height 15
click at [361, 202] on label "هل ستتم الرحله من خلال تطبيق السائق؟" at bounding box center [338, 198] width 122 height 11
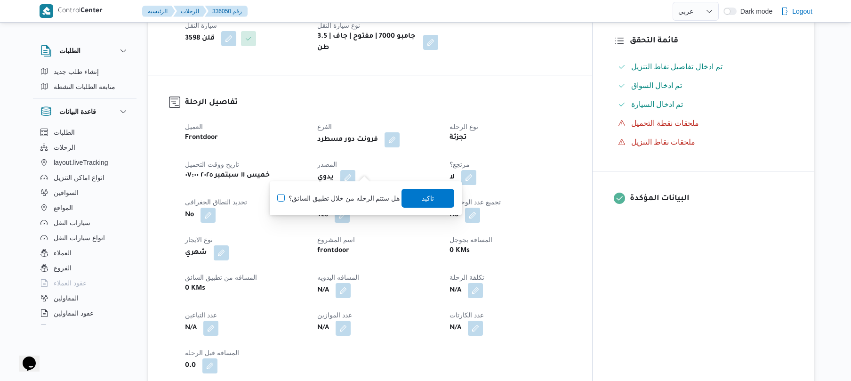
checkbox input "true"
click at [422, 197] on span "تاكيد" at bounding box center [428, 197] width 12 height 11
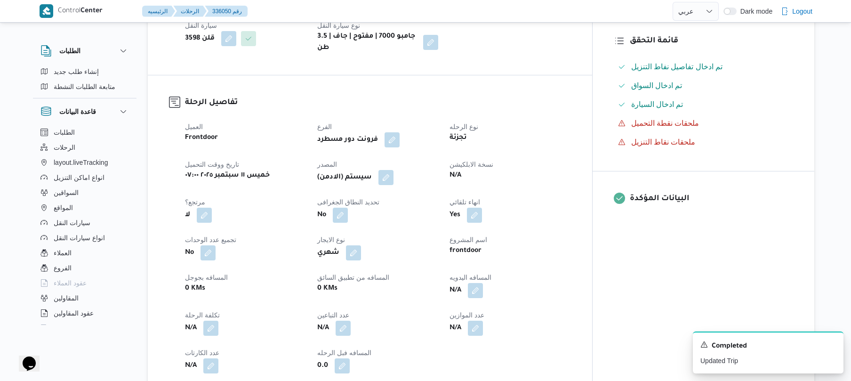
click at [547, 50] on div "المقاول عبدالقادر عادل عبدالقادر الحسيني نوع الايجار شهري السواق محمد سعيد حامد…" at bounding box center [377, 10] width 397 height 98
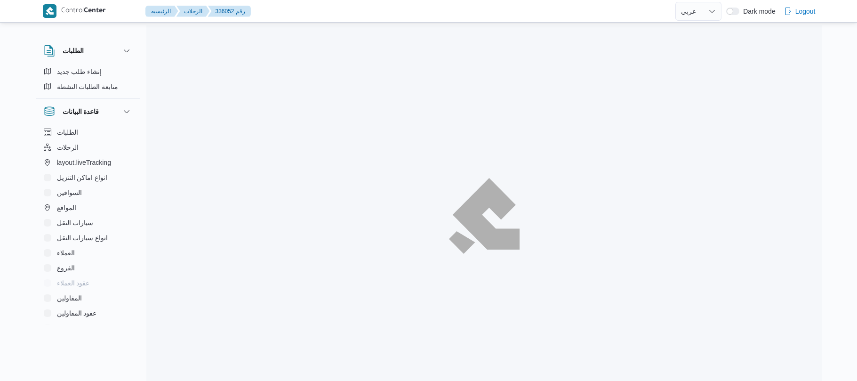
select select "ar"
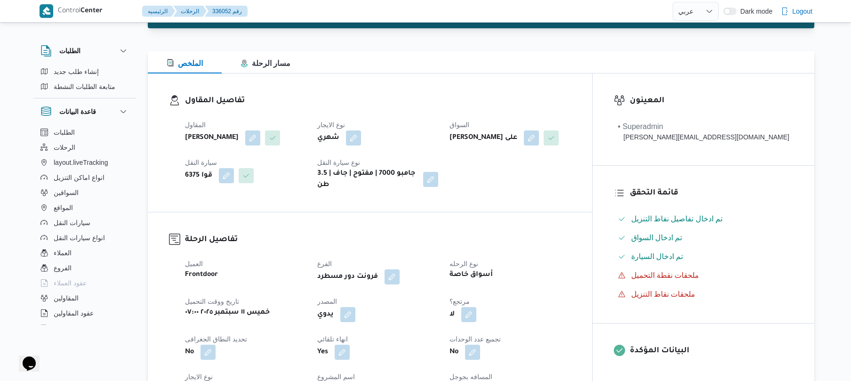
scroll to position [100, 0]
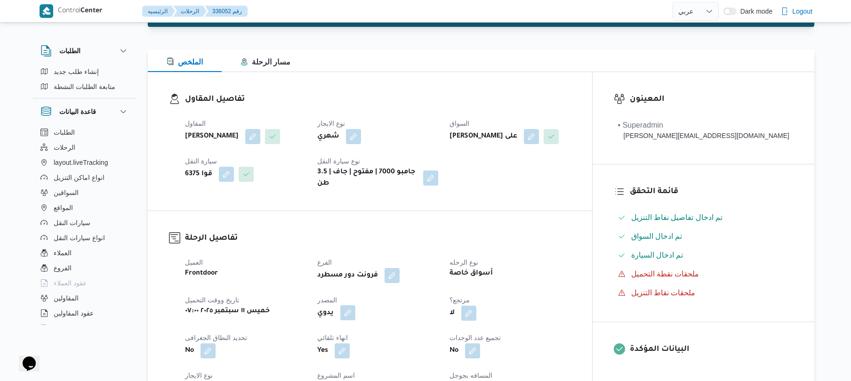
click at [355, 319] on button "button" at bounding box center [347, 312] width 15 height 15
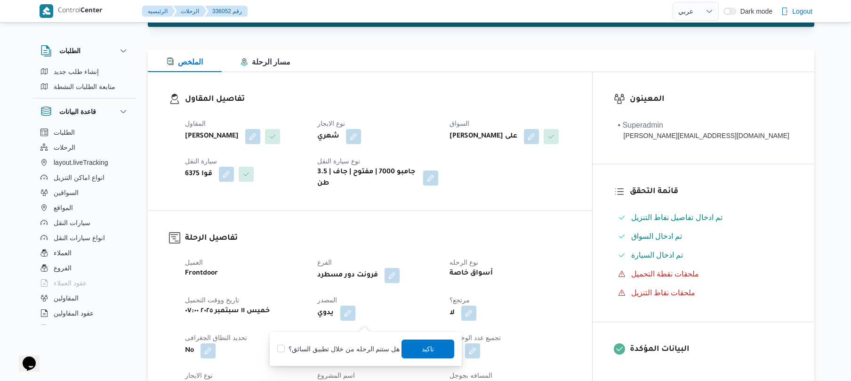
click at [351, 345] on label "هل ستتم الرحله من خلال تطبيق السائق؟" at bounding box center [338, 348] width 122 height 11
checkbox input "true"
click at [433, 340] on span "تاكيد" at bounding box center [428, 348] width 53 height 19
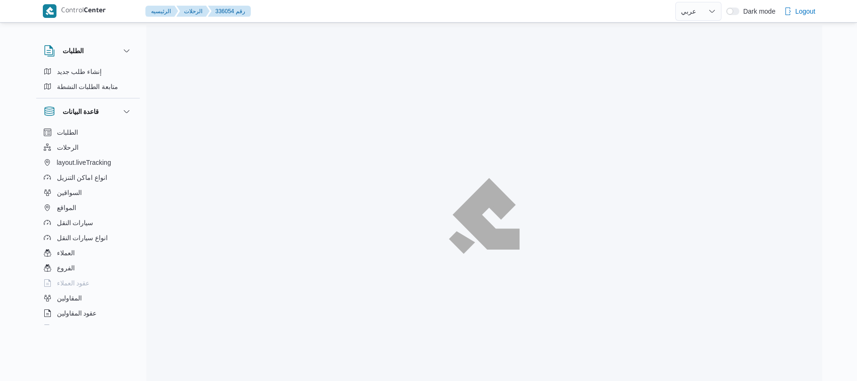
select select "ar"
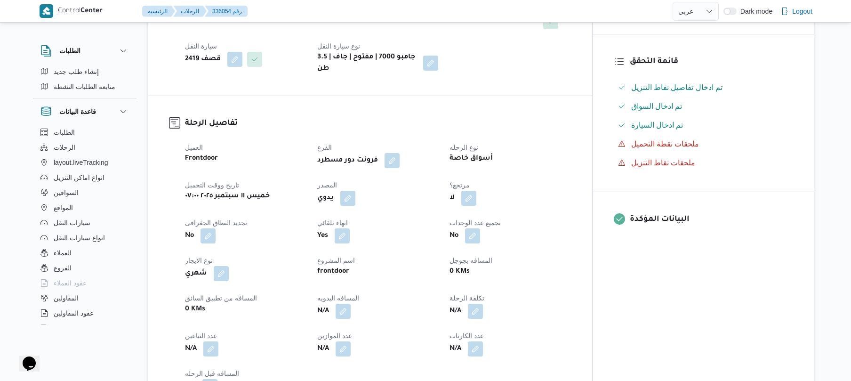
scroll to position [251, 0]
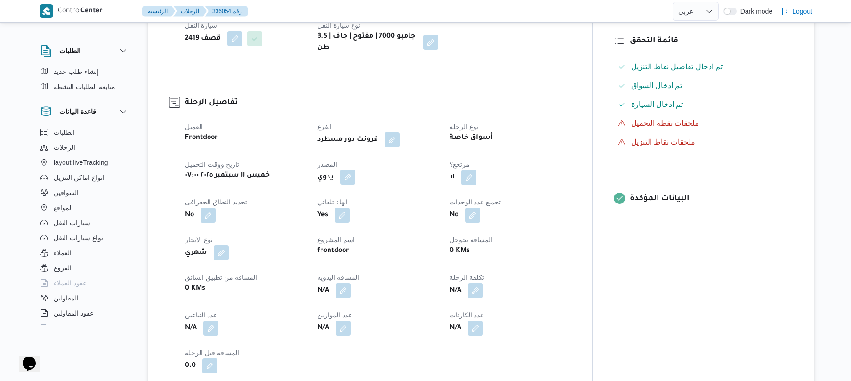
click at [355, 175] on button "button" at bounding box center [347, 176] width 15 height 15
click at [355, 198] on label "هل ستتم الرحله من خلال تطبيق السائق؟" at bounding box center [338, 198] width 122 height 11
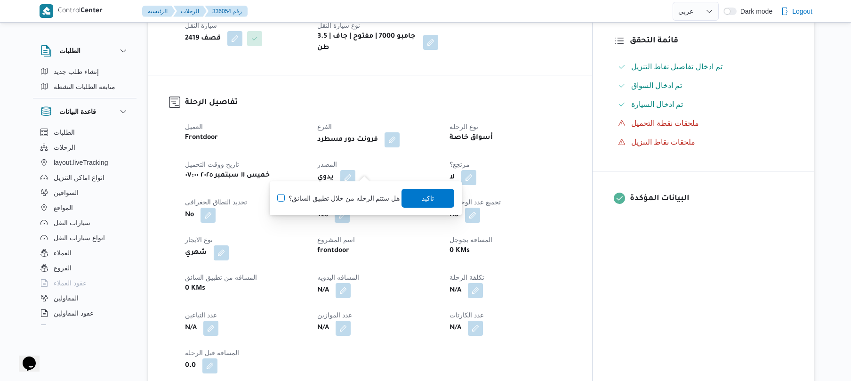
checkbox input "true"
click at [427, 199] on span "تاكيد" at bounding box center [428, 197] width 12 height 11
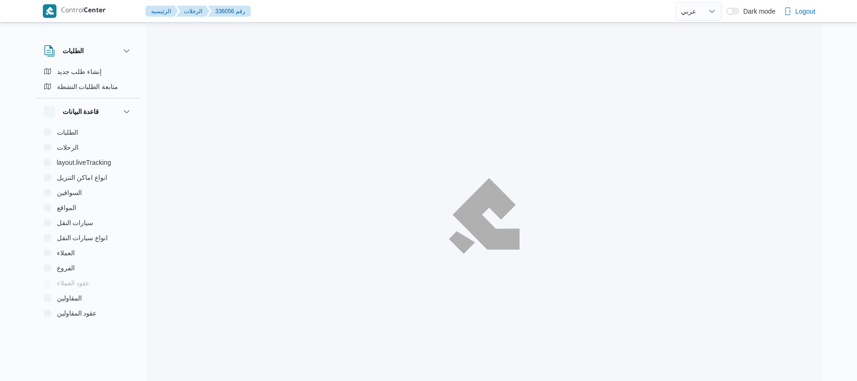
select select "ar"
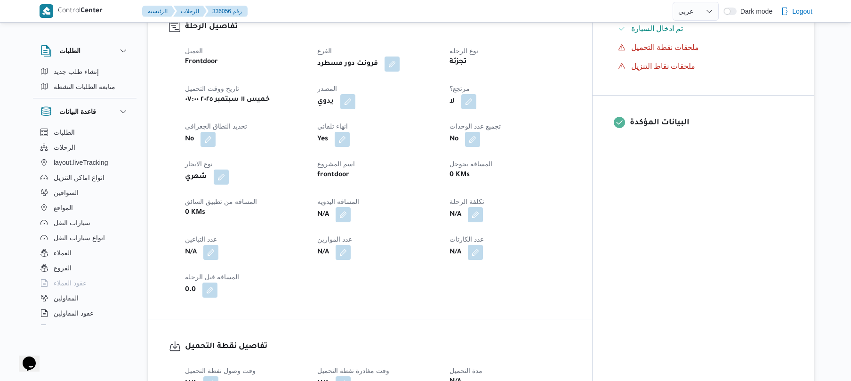
scroll to position [326, 0]
click at [355, 96] on button "button" at bounding box center [347, 101] width 15 height 15
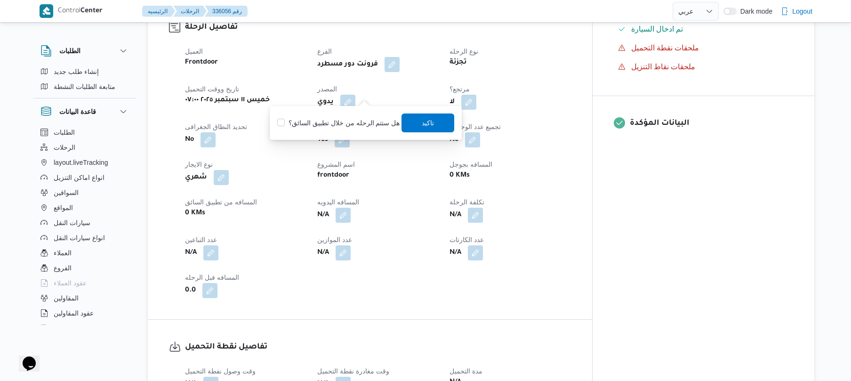
click at [349, 123] on label "هل ستتم الرحله من خلال تطبيق السائق؟" at bounding box center [338, 122] width 122 height 11
checkbox input "true"
click at [424, 122] on span "تاكيد" at bounding box center [428, 122] width 12 height 11
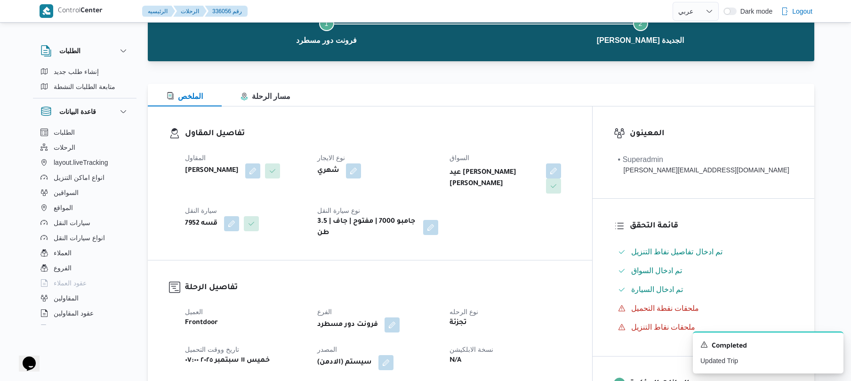
scroll to position [0, 0]
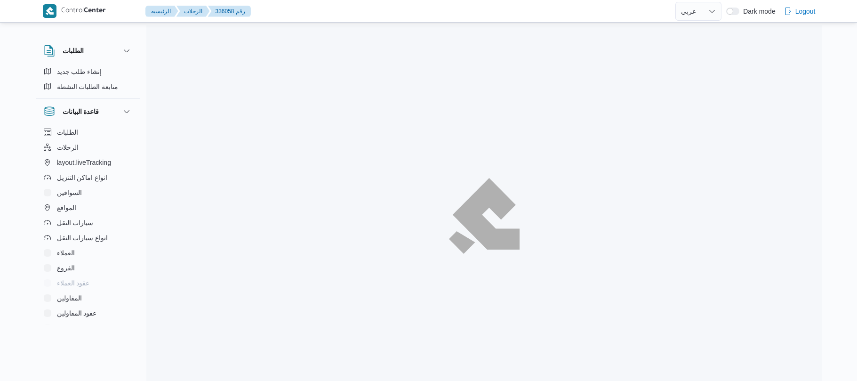
select select "ar"
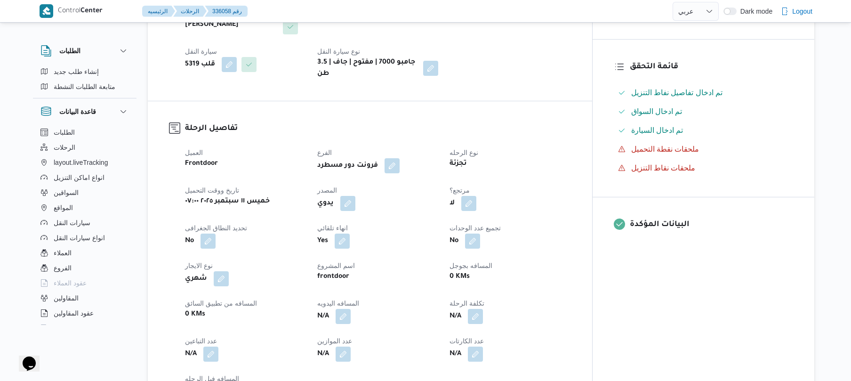
scroll to position [226, 0]
click at [355, 194] on button "button" at bounding box center [347, 201] width 15 height 15
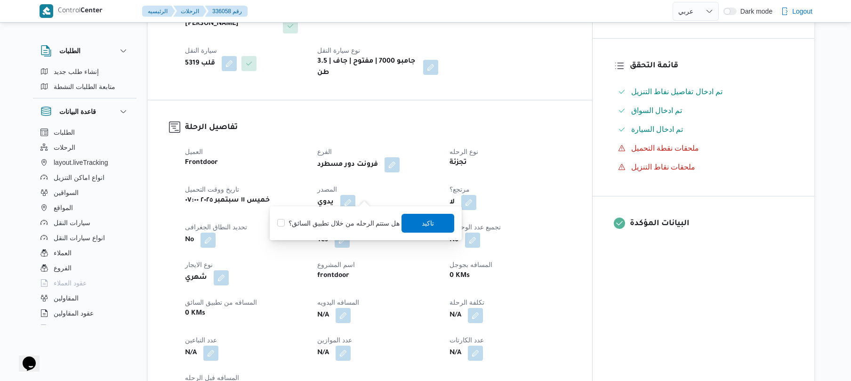
click at [344, 221] on label "هل ستتم الرحله من خلال تطبيق السائق؟" at bounding box center [338, 222] width 122 height 11
checkbox input "true"
click at [415, 224] on span "تاكيد" at bounding box center [428, 222] width 53 height 19
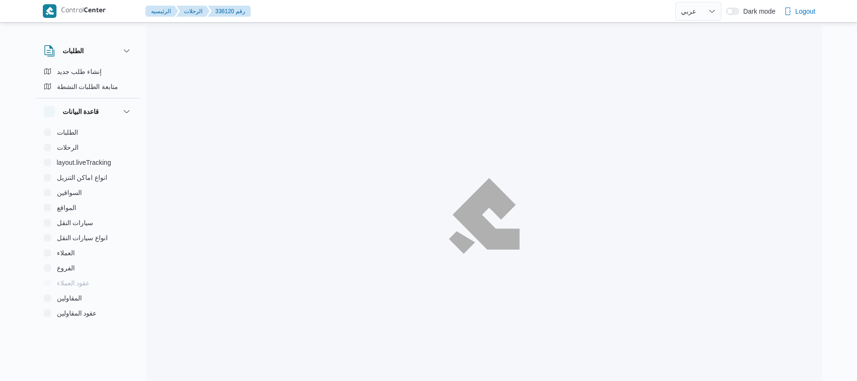
select select "ar"
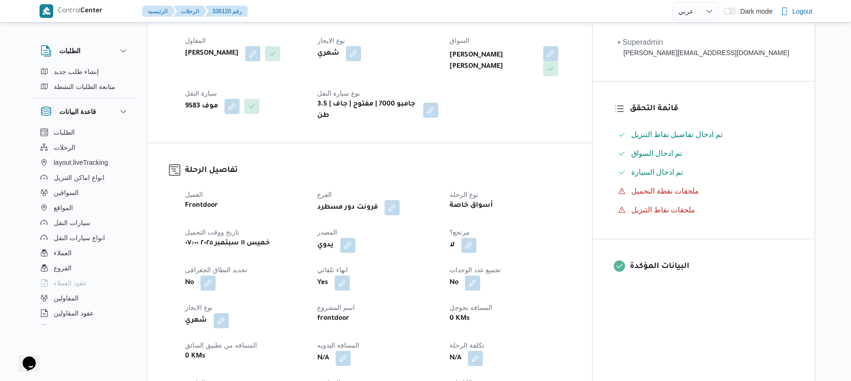
scroll to position [190, 0]
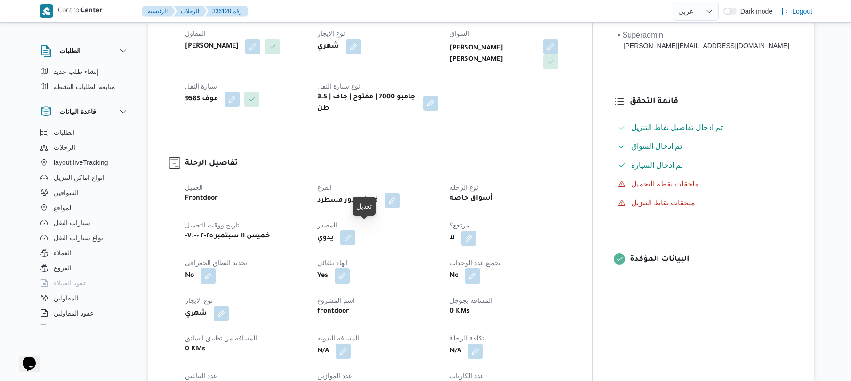
click at [355, 233] on button "button" at bounding box center [347, 237] width 15 height 15
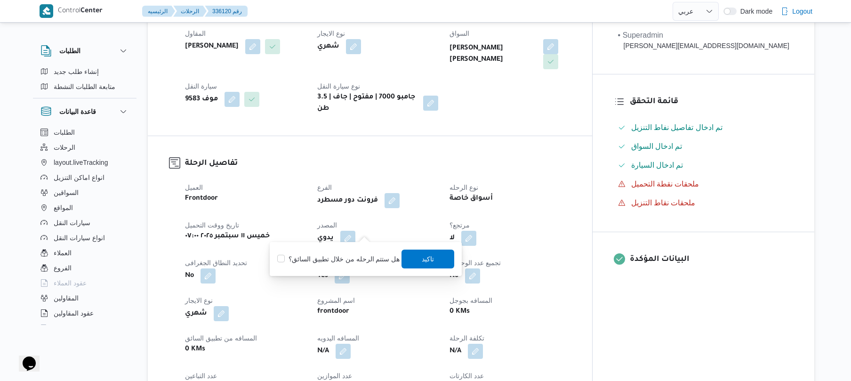
click at [349, 260] on label "هل ستتم الرحله من خلال تطبيق السائق؟" at bounding box center [338, 258] width 122 height 11
checkbox input "true"
click at [420, 252] on span "تاكيد" at bounding box center [428, 258] width 53 height 19
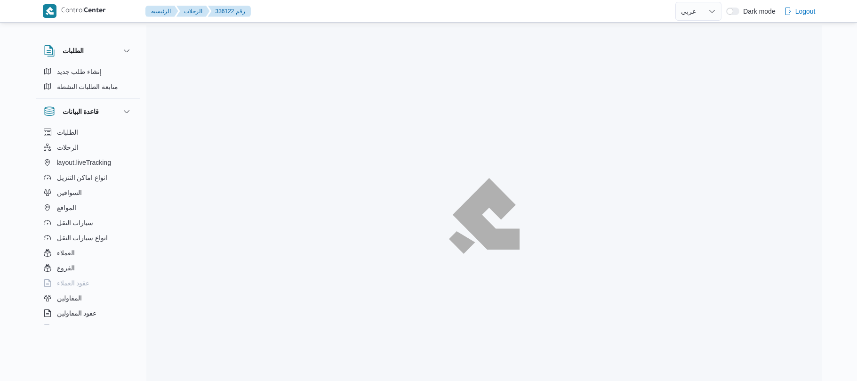
select select "ar"
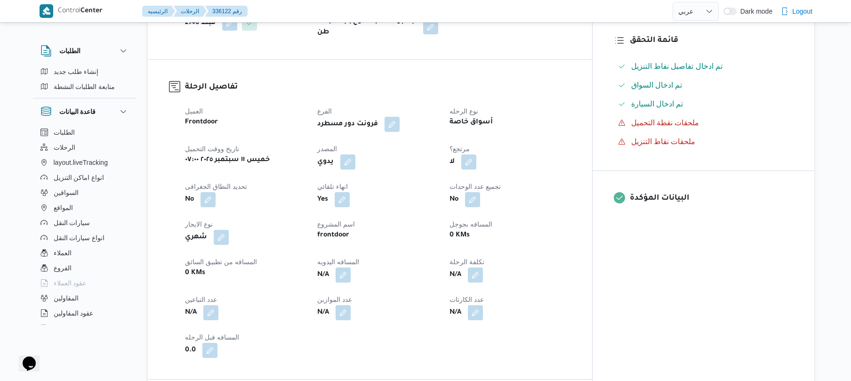
scroll to position [276, 0]
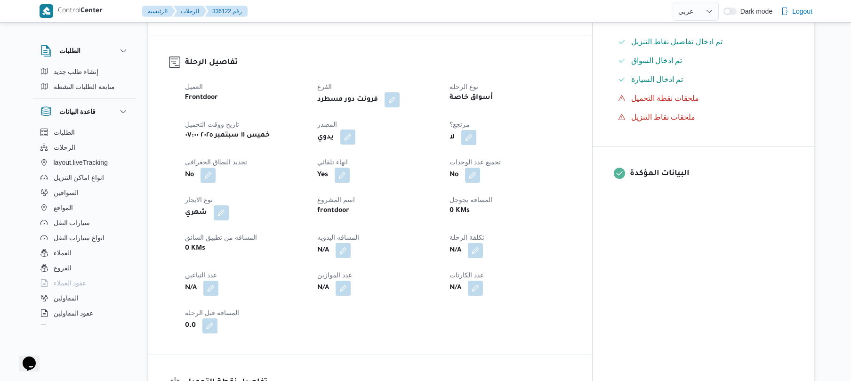
click at [355, 145] on button "button" at bounding box center [347, 136] width 15 height 15
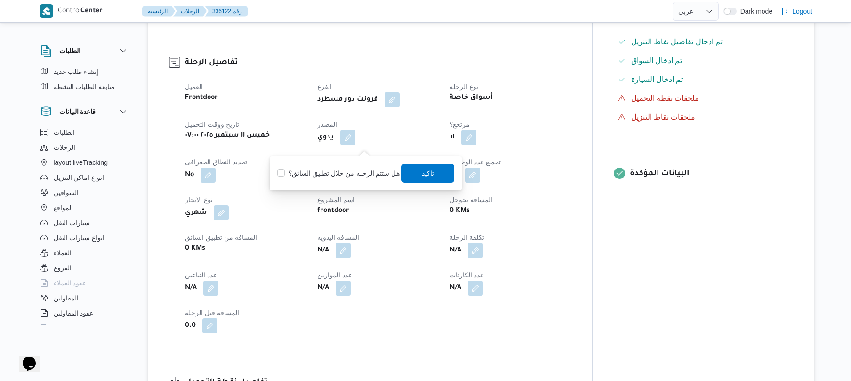
click at [357, 166] on div "هل ستتم الرحله من خلال تطبيق السائق؟ [GEOGRAPHIC_DATA]" at bounding box center [365, 173] width 179 height 21
click at [356, 176] on label "هل ستتم الرحله من خلال تطبيق السائق؟" at bounding box center [338, 173] width 122 height 11
checkbox input "true"
click at [422, 173] on span "تاكيد" at bounding box center [428, 172] width 12 height 11
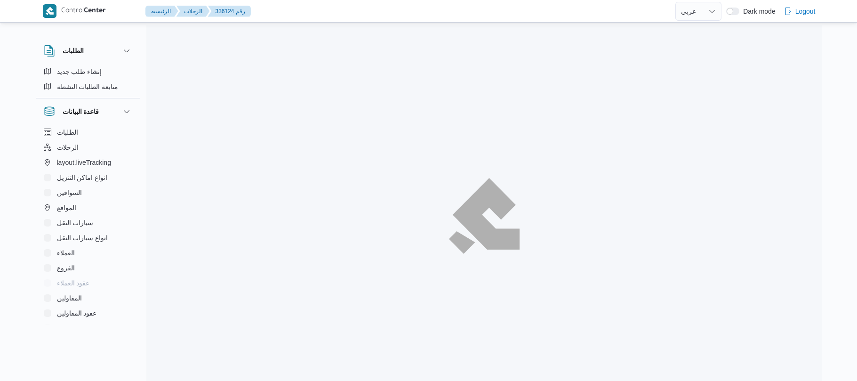
select select "ar"
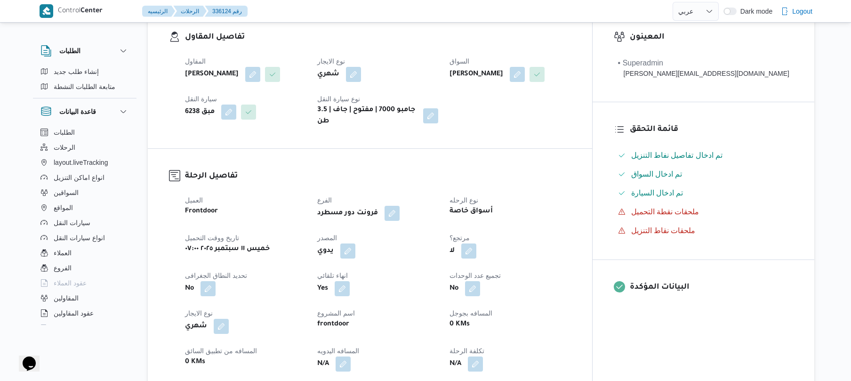
scroll to position [180, 0]
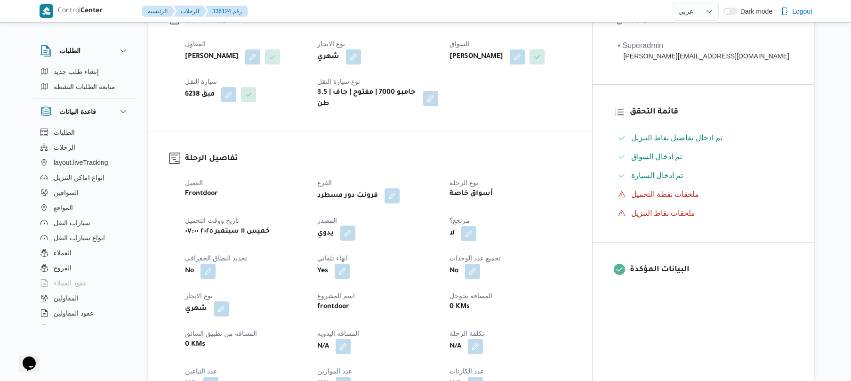
click at [355, 238] on button "button" at bounding box center [347, 232] width 15 height 15
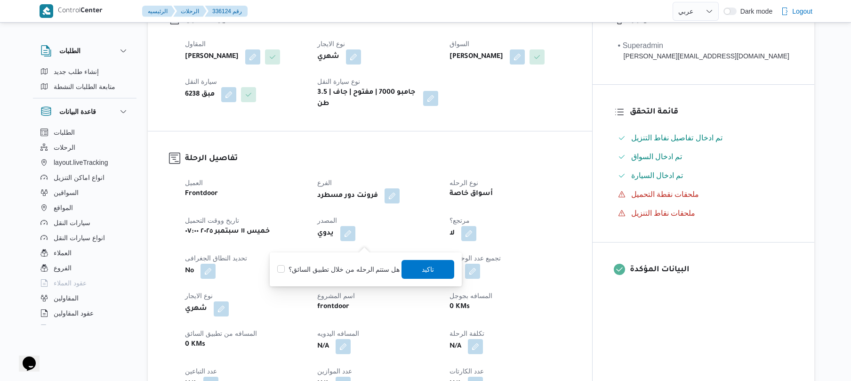
click at [349, 270] on label "هل ستتم الرحله من خلال تطبيق السائق؟" at bounding box center [338, 269] width 122 height 11
checkbox input "true"
click at [430, 272] on span "تاكيد" at bounding box center [428, 268] width 12 height 11
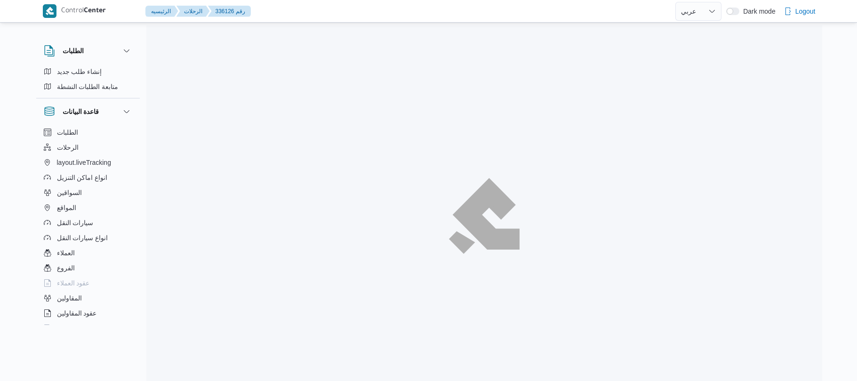
select select "ar"
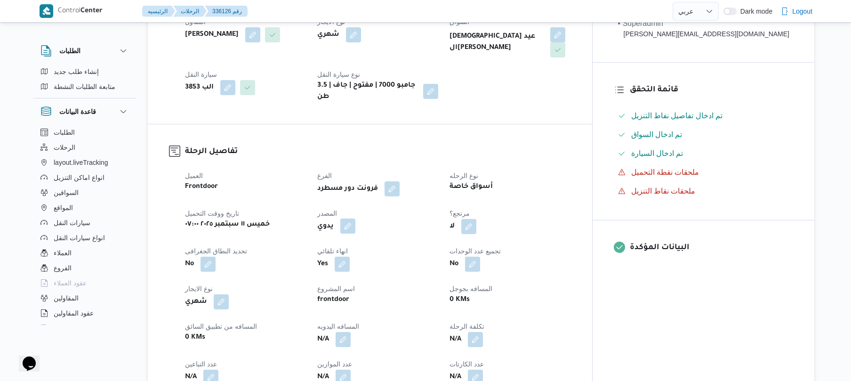
click at [355, 218] on button "button" at bounding box center [347, 225] width 15 height 15
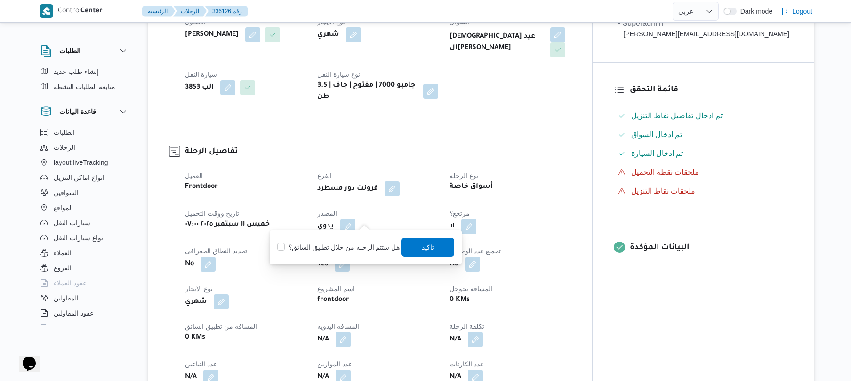
click at [361, 241] on label "هل ستتم الرحله من خلال تطبيق السائق؟" at bounding box center [338, 246] width 122 height 11
checkbox input "true"
click at [415, 250] on span "تاكيد" at bounding box center [428, 246] width 53 height 19
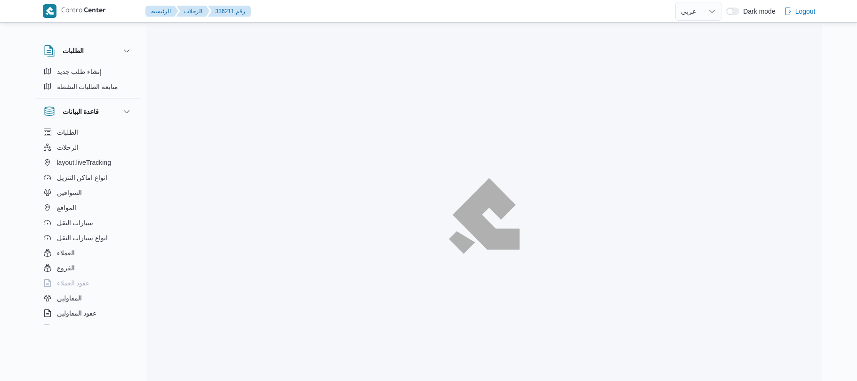
select select "ar"
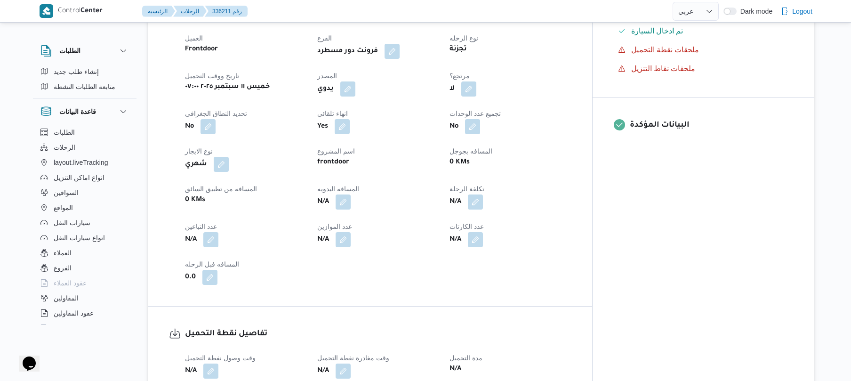
scroll to position [326, 0]
click at [355, 83] on button "button" at bounding box center [347, 86] width 15 height 15
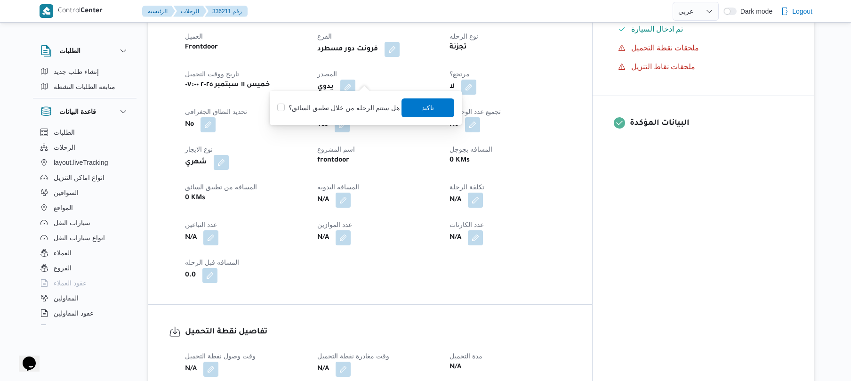
click at [364, 102] on label "هل ستتم الرحله من خلال تطبيق السائق؟" at bounding box center [338, 107] width 122 height 11
checkbox input "true"
click at [416, 108] on span "تاكيد" at bounding box center [428, 107] width 53 height 19
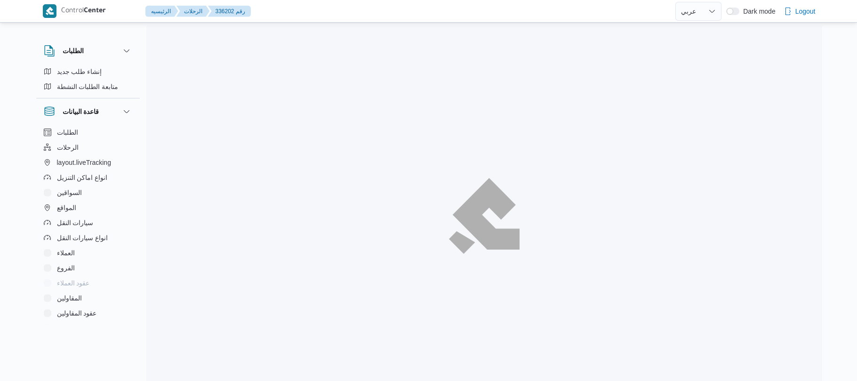
select select "ar"
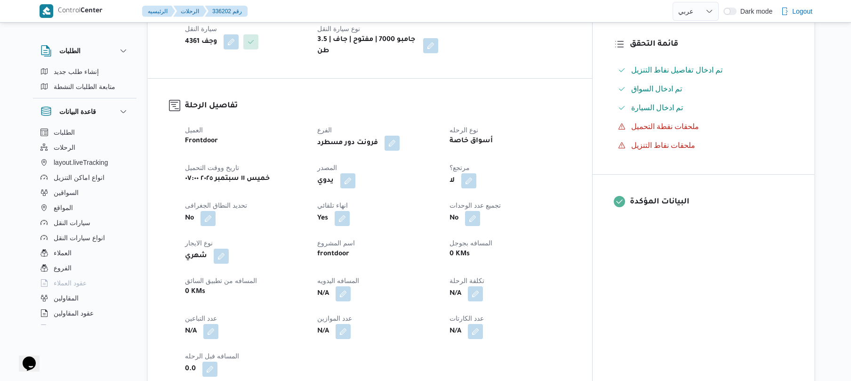
scroll to position [251, 0]
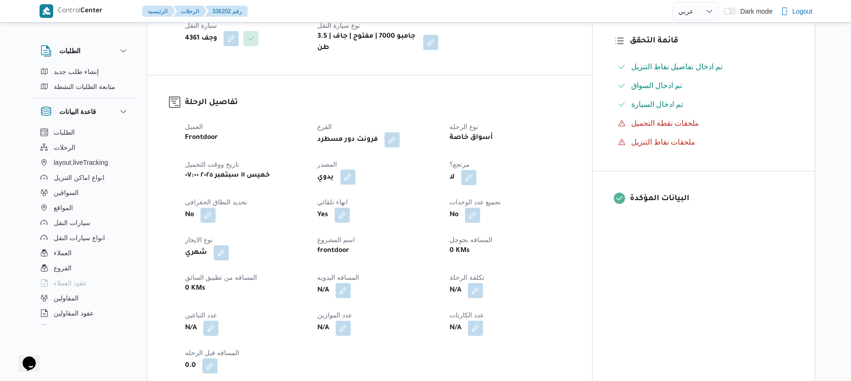
click at [355, 172] on button "button" at bounding box center [347, 176] width 15 height 15
click at [349, 202] on label "هل ستتم الرحله من خلال تطبيق السائق؟" at bounding box center [338, 198] width 122 height 11
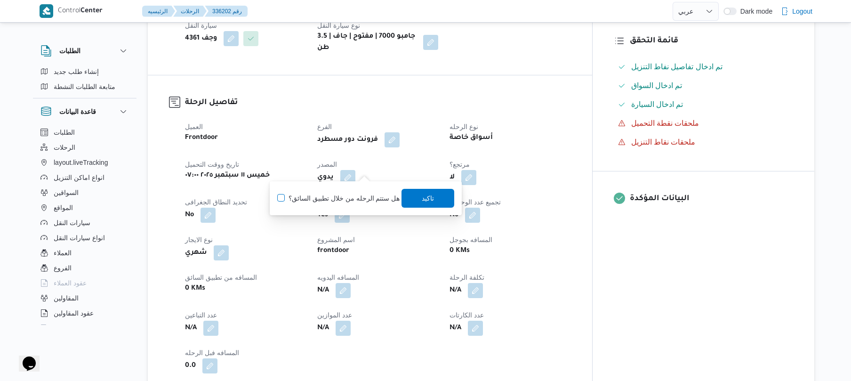
checkbox input "true"
click at [422, 191] on span "تاكيد" at bounding box center [428, 197] width 53 height 19
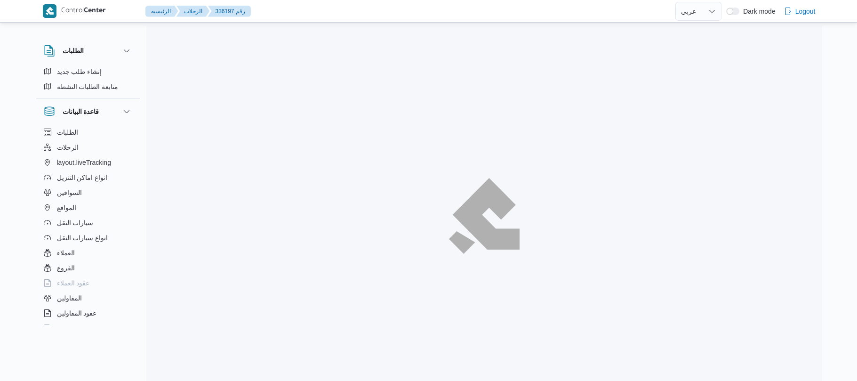
select select "ar"
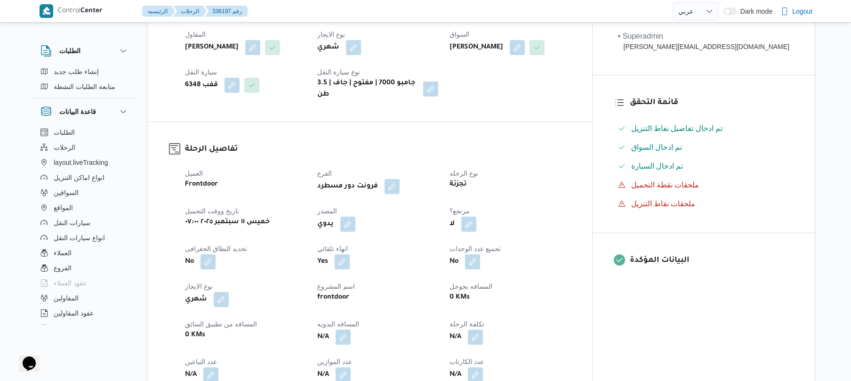
scroll to position [201, 0]
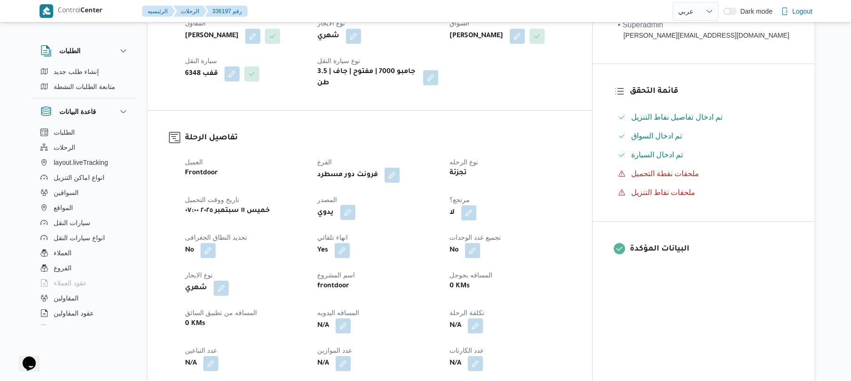
click at [355, 205] on button "button" at bounding box center [347, 212] width 15 height 15
click at [359, 228] on label "هل ستتم الرحله من خلال تطبيق السائق؟" at bounding box center [338, 233] width 122 height 11
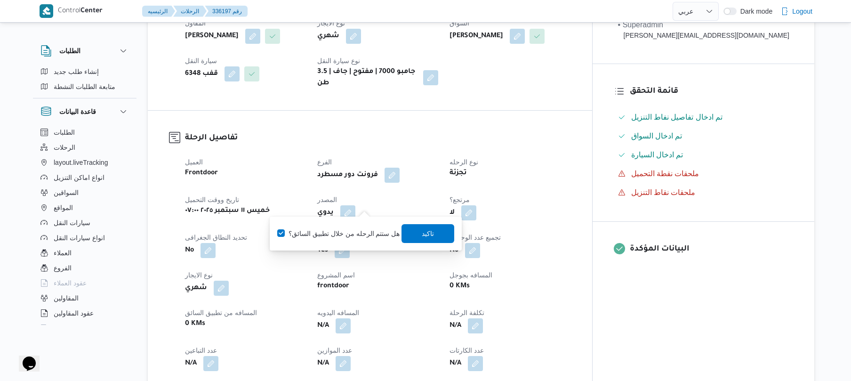
checkbox input "true"
click at [415, 231] on span "تاكيد" at bounding box center [428, 233] width 53 height 19
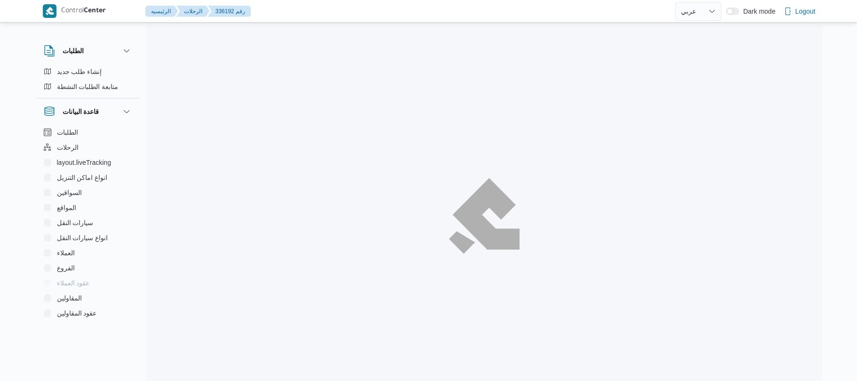
select select "ar"
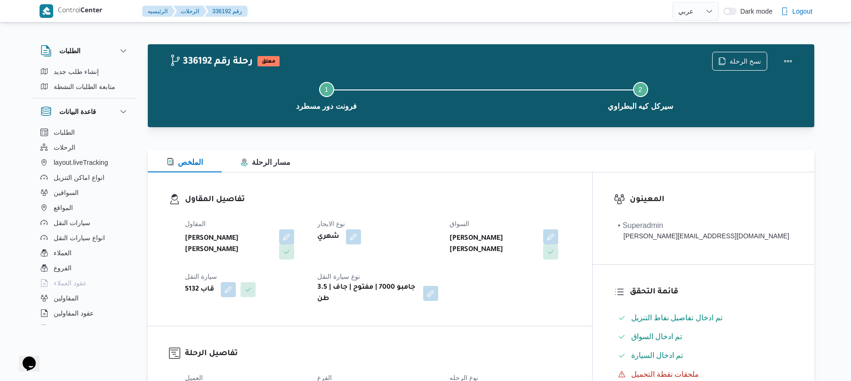
click at [513, 135] on div at bounding box center [481, 132] width 667 height 11
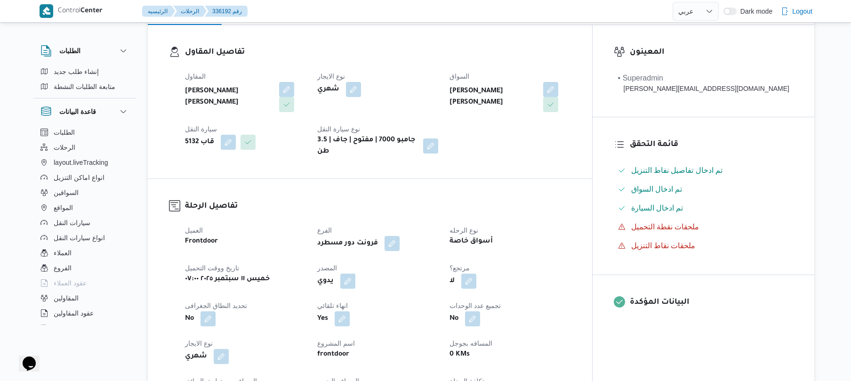
scroll to position [251, 0]
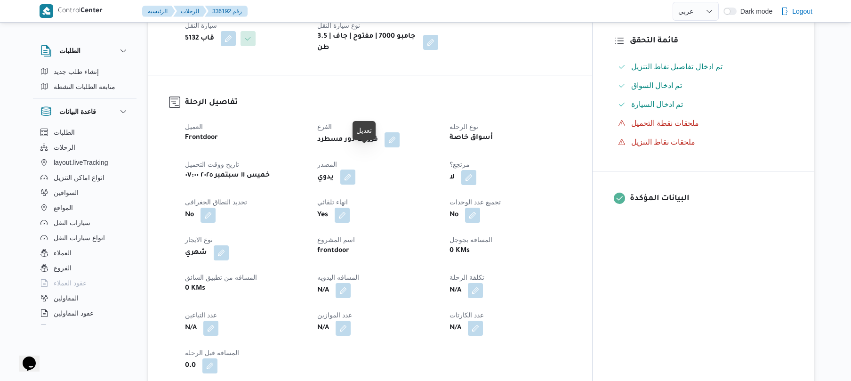
click at [355, 169] on button "button" at bounding box center [347, 176] width 15 height 15
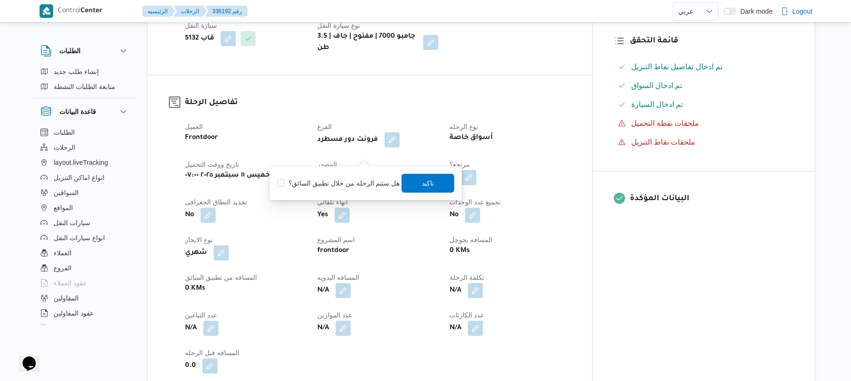
click at [353, 185] on label "هل ستتم الرحله من خلال تطبيق السائق؟" at bounding box center [338, 182] width 122 height 11
checkbox input "true"
click at [430, 184] on span "تاكيد" at bounding box center [428, 182] width 12 height 11
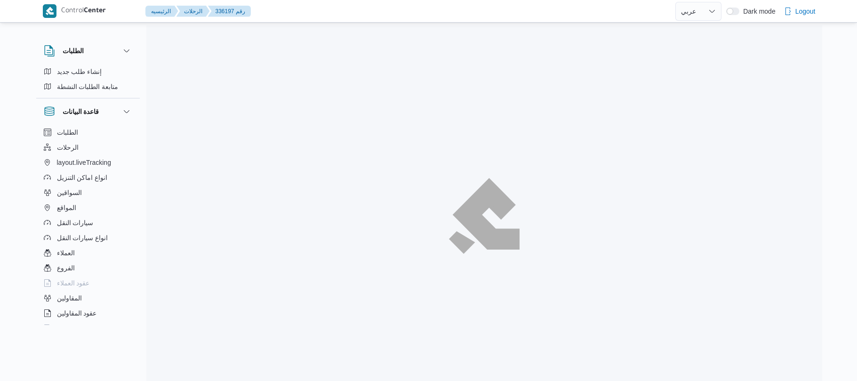
select select "ar"
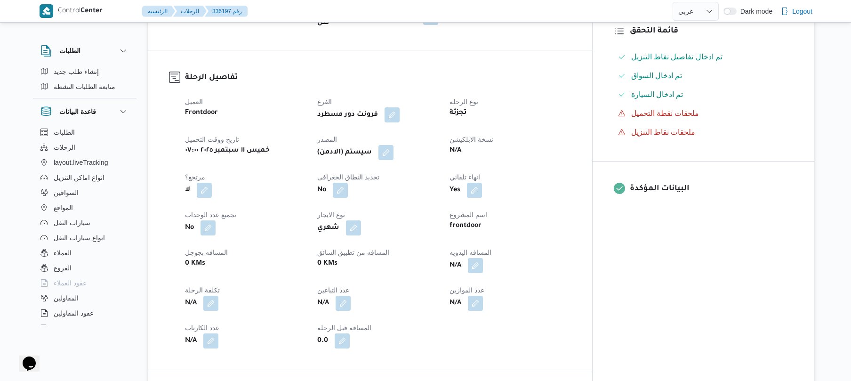
scroll to position [276, 0]
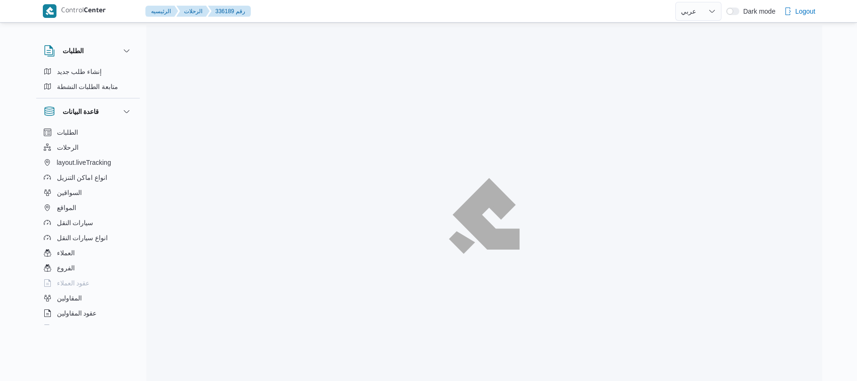
select select "ar"
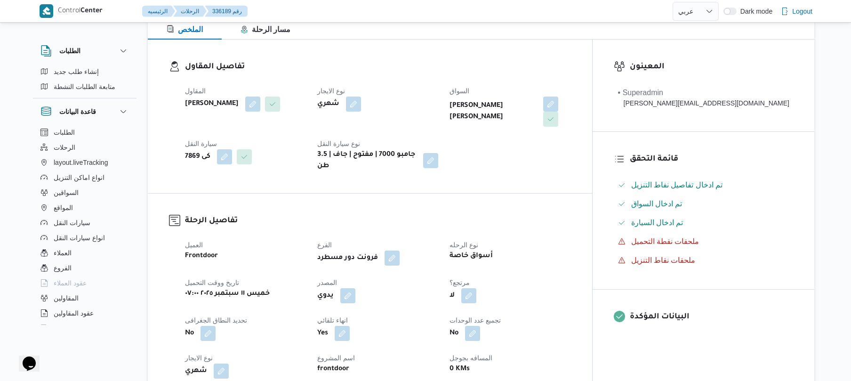
scroll to position [226, 0]
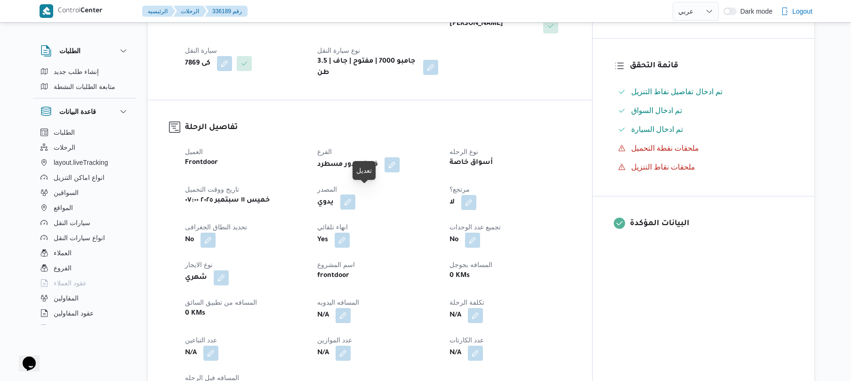
click at [355, 197] on button "button" at bounding box center [347, 201] width 15 height 15
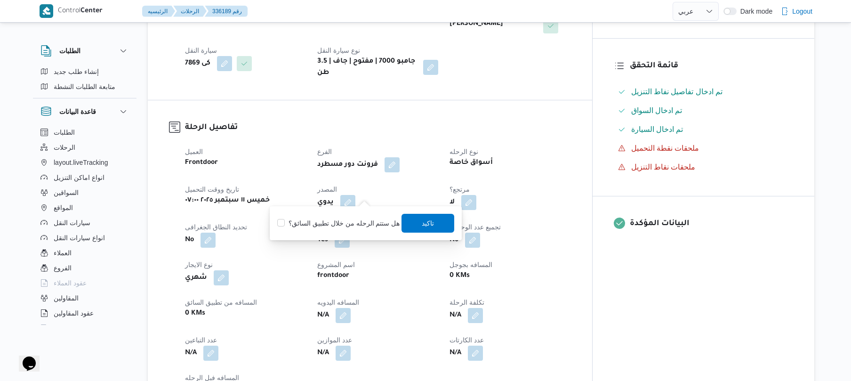
click at [358, 221] on label "هل ستتم الرحله من خلال تطبيق السائق؟" at bounding box center [338, 222] width 122 height 11
checkbox input "true"
click at [424, 222] on span "تاكيد" at bounding box center [428, 222] width 12 height 11
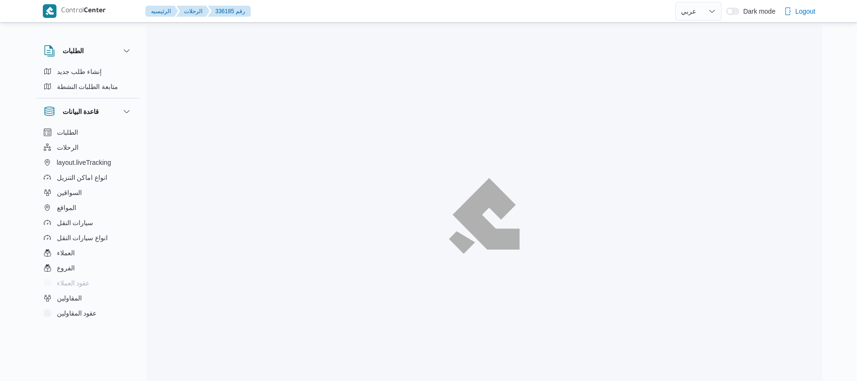
select select "ar"
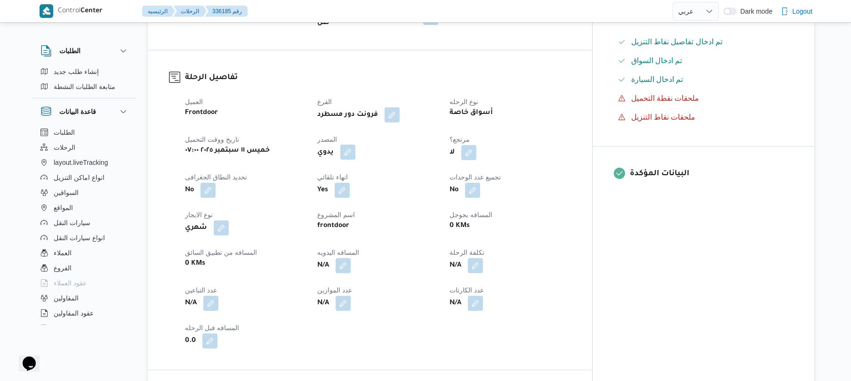
click at [355, 145] on button "button" at bounding box center [347, 152] width 15 height 15
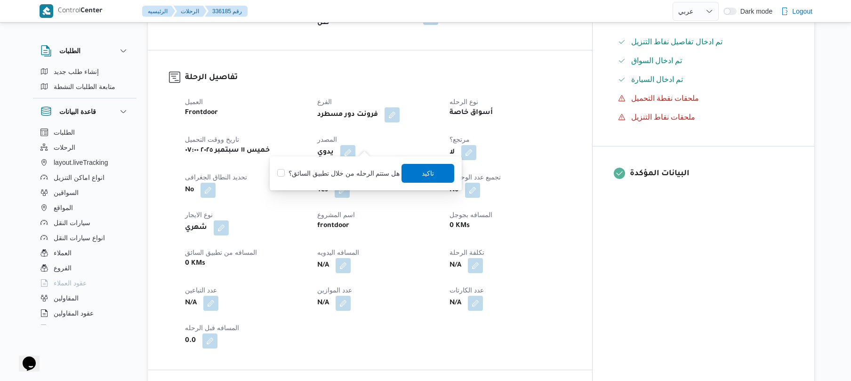
click at [357, 168] on label "هل ستتم الرحله من خلال تطبيق السائق؟" at bounding box center [338, 173] width 122 height 11
checkbox input "true"
click at [415, 168] on span "تاكيد" at bounding box center [428, 172] width 53 height 19
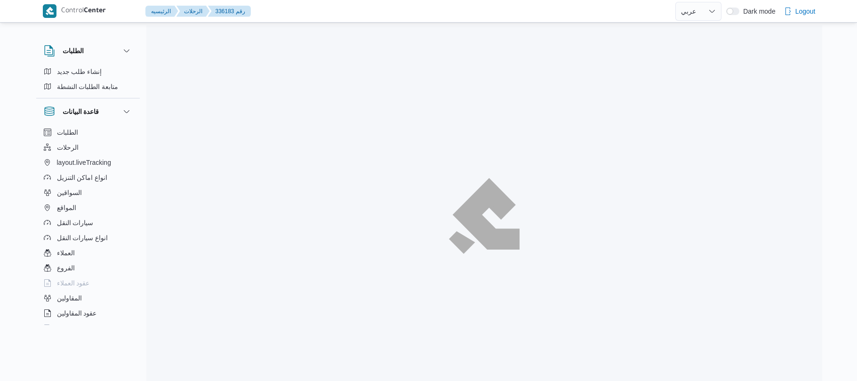
select select "ar"
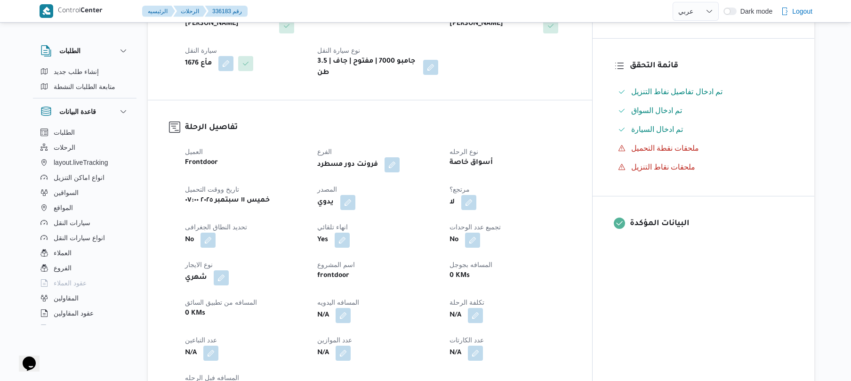
scroll to position [251, 0]
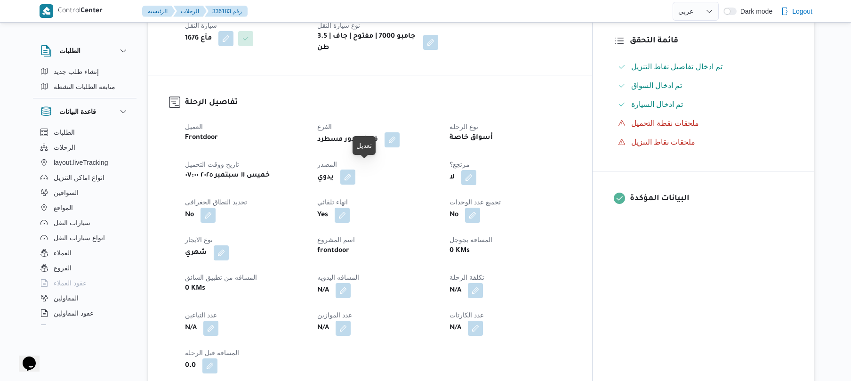
click at [355, 172] on button "button" at bounding box center [347, 176] width 15 height 15
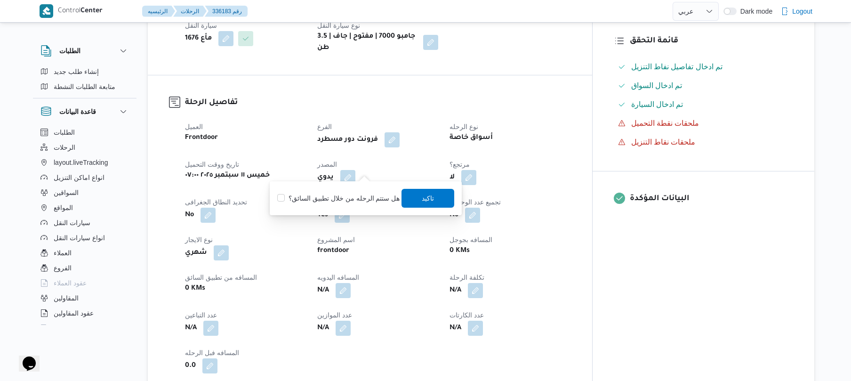
click at [338, 201] on label "هل ستتم الرحله من خلال تطبيق السائق؟" at bounding box center [338, 198] width 122 height 11
checkbox input "true"
click at [441, 193] on span "تاكيد" at bounding box center [428, 197] width 53 height 19
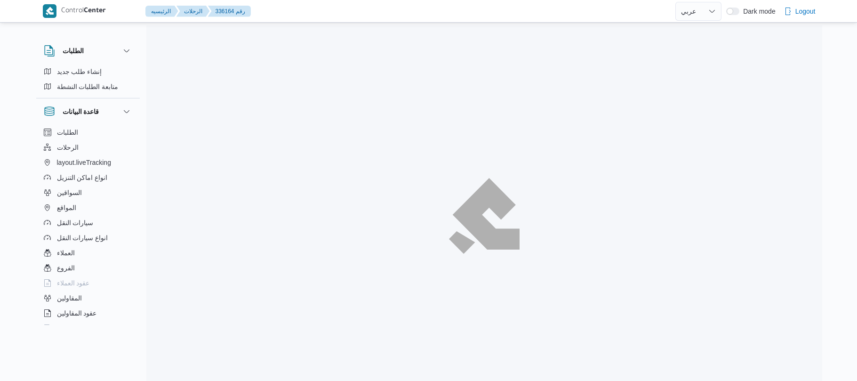
select select "ar"
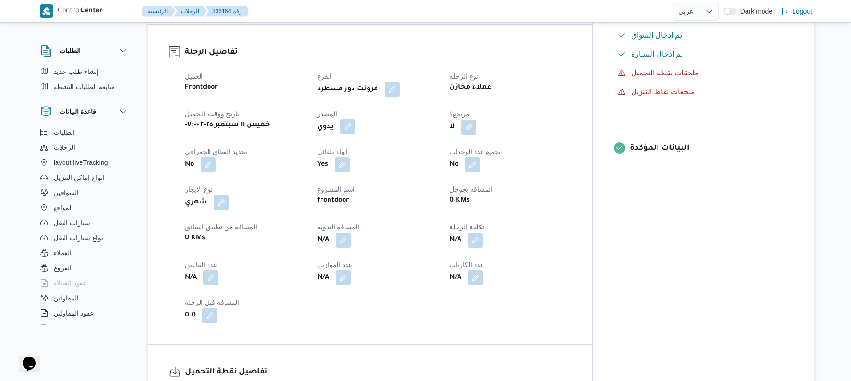
click at [355, 119] on button "button" at bounding box center [347, 126] width 15 height 15
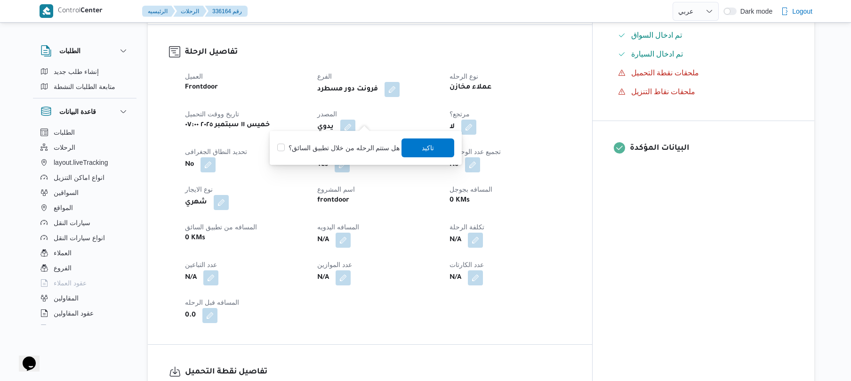
click at [350, 138] on div "هل ستتم الرحله من خلال تطبيق السائق؟ تاكيد" at bounding box center [365, 147] width 179 height 21
click at [350, 148] on label "هل ستتم الرحله من خلال تطبيق السائق؟" at bounding box center [338, 147] width 122 height 11
checkbox input "true"
click at [410, 144] on span "تاكيد" at bounding box center [428, 147] width 53 height 19
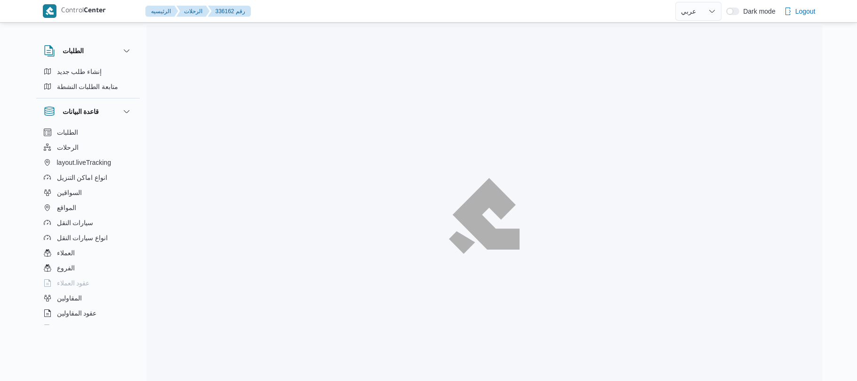
select select "ar"
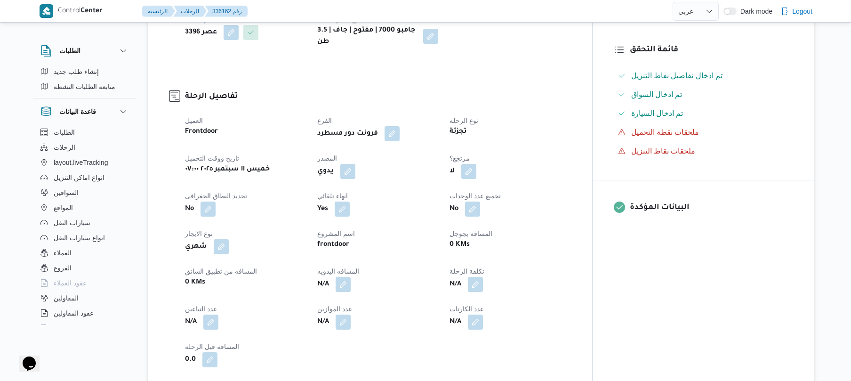
scroll to position [251, 0]
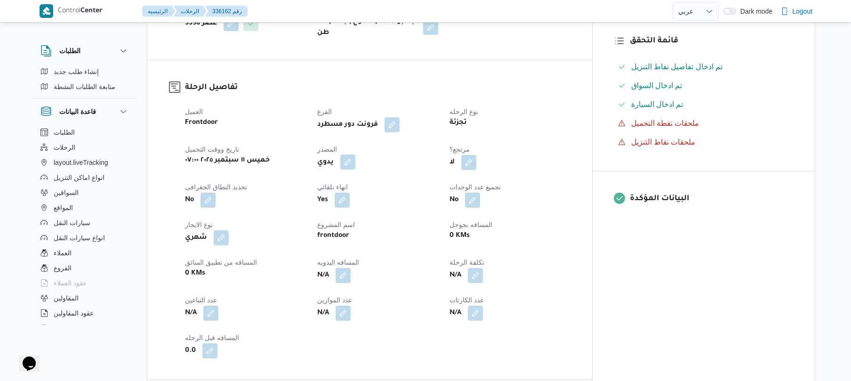
click at [355, 169] on button "button" at bounding box center [347, 161] width 15 height 15
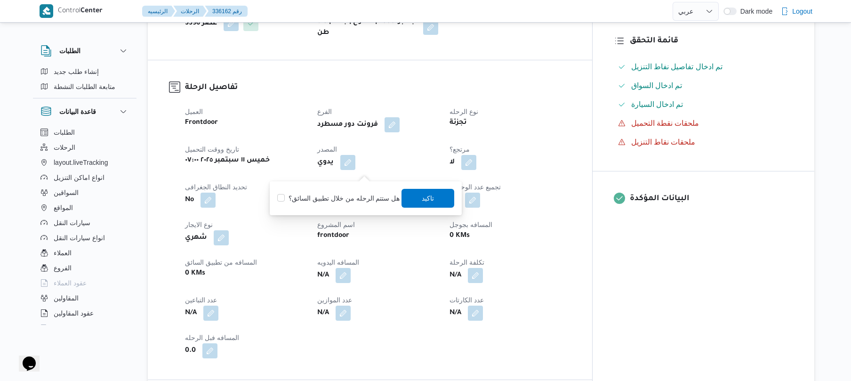
click at [354, 196] on label "هل ستتم الرحله من خلال تطبيق السائق؟" at bounding box center [338, 198] width 122 height 11
checkbox input "true"
click at [432, 198] on span "تاكيد" at bounding box center [428, 197] width 53 height 19
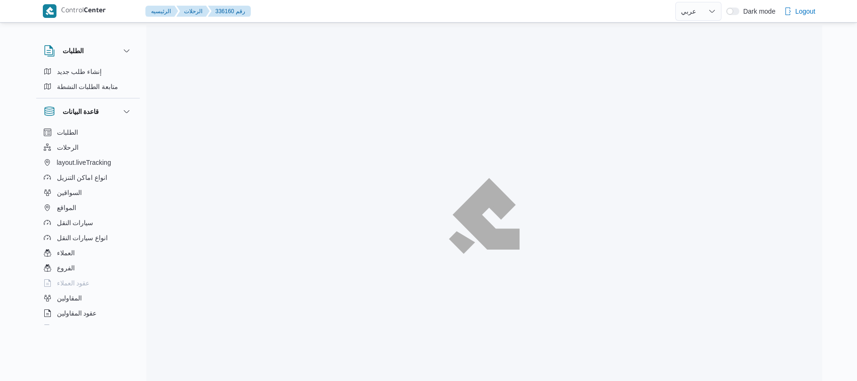
select select "ar"
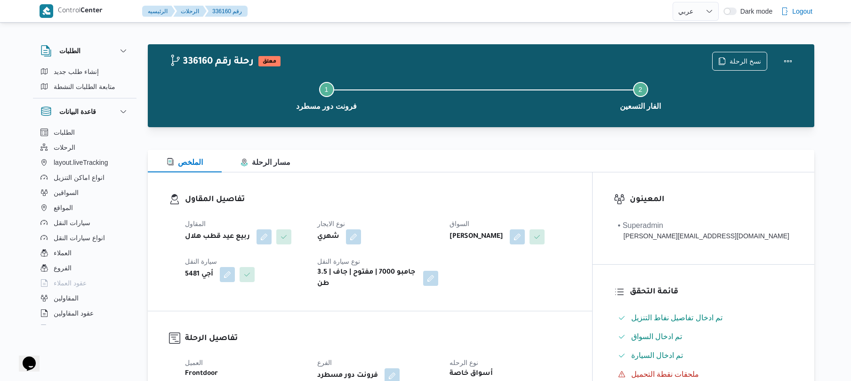
click at [434, 17] on div at bounding box center [461, 11] width 421 height 22
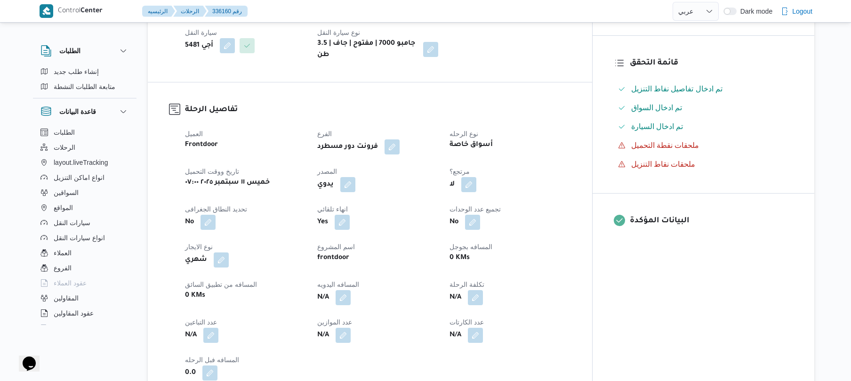
scroll to position [276, 0]
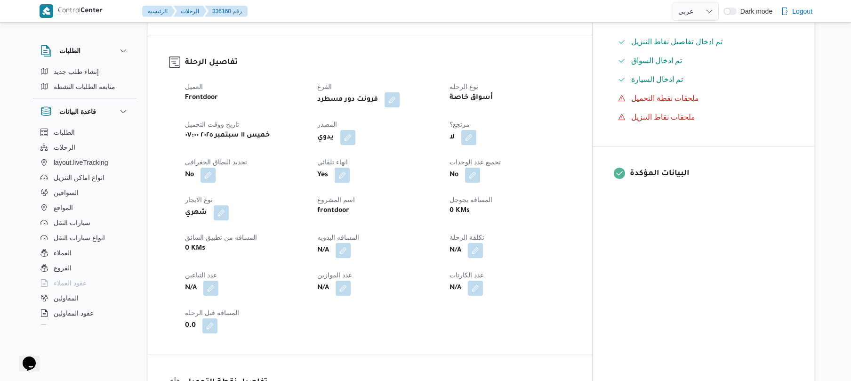
click at [355, 130] on span at bounding box center [346, 137] width 20 height 15
click at [355, 134] on button "button" at bounding box center [347, 136] width 15 height 15
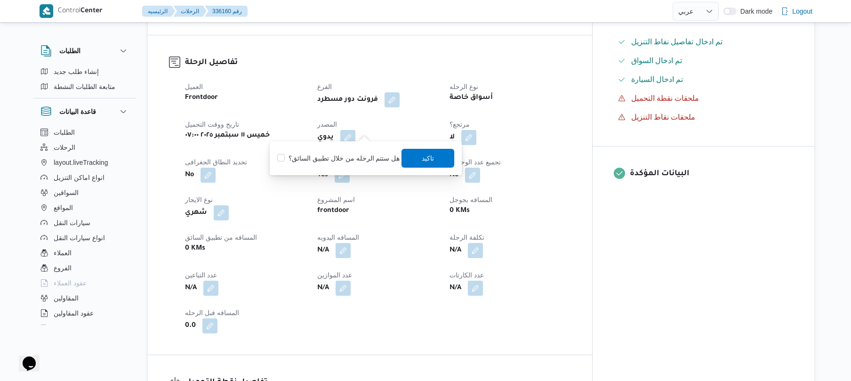
click at [347, 156] on label "هل ستتم الرحله من خلال تطبيق السائق؟" at bounding box center [338, 158] width 122 height 11
checkbox input "true"
click at [413, 155] on span "تاكيد" at bounding box center [428, 157] width 53 height 19
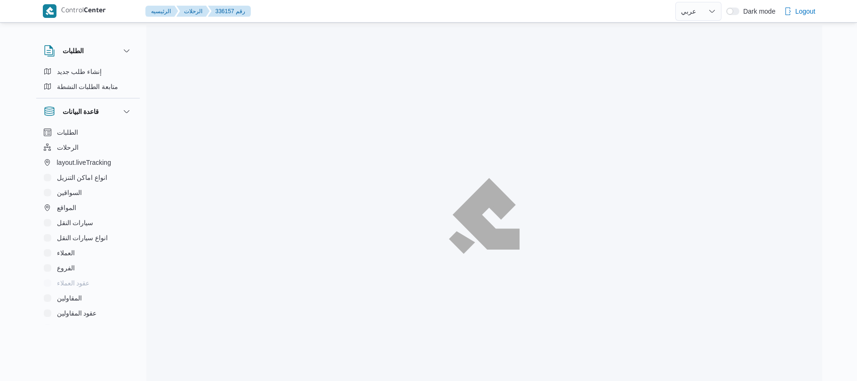
select select "ar"
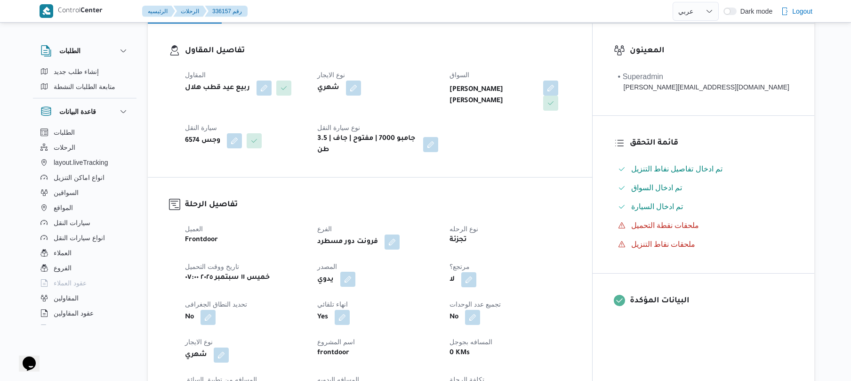
click at [355, 272] on button "button" at bounding box center [347, 279] width 15 height 15
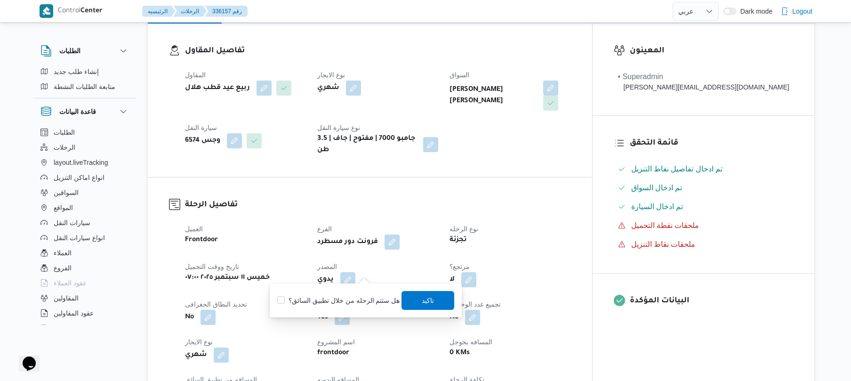
click at [349, 298] on label "هل ستتم الرحله من خلال تطبيق السائق؟" at bounding box center [338, 300] width 122 height 11
checkbox input "true"
click at [414, 297] on span "تاكيد" at bounding box center [428, 299] width 53 height 19
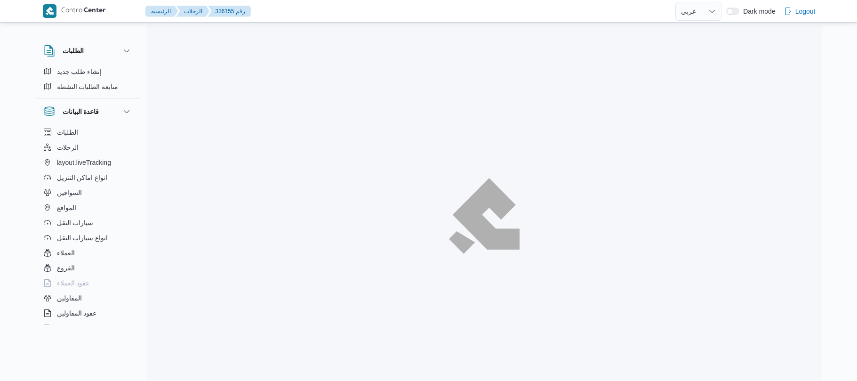
select select "ar"
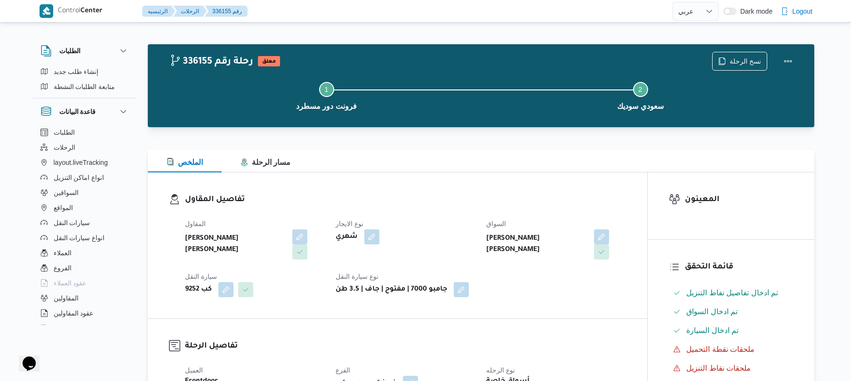
click at [464, 201] on h3 "تفاصيل المقاول" at bounding box center [405, 199] width 441 height 13
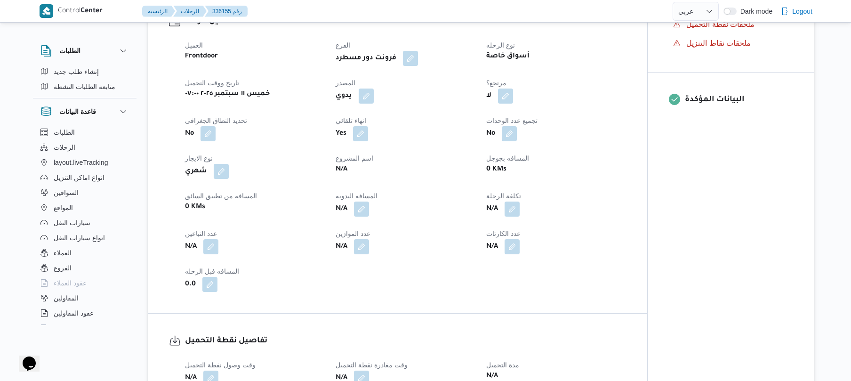
scroll to position [326, 0]
click at [366, 97] on button "button" at bounding box center [366, 94] width 15 height 15
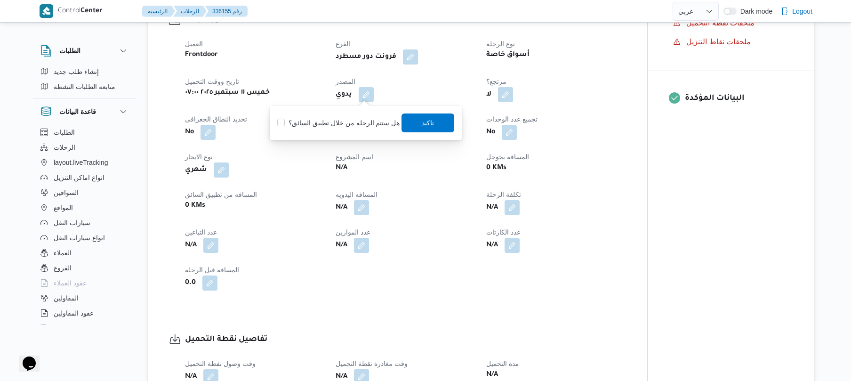
click at [358, 115] on div "هل ستتم الرحله من خلال تطبيق السائق؟ [GEOGRAPHIC_DATA]" at bounding box center [365, 123] width 179 height 21
click at [354, 122] on label "هل ستتم الرحله من خلال تطبيق السائق؟" at bounding box center [338, 122] width 122 height 11
checkbox input "true"
click at [415, 118] on span "تاكيد" at bounding box center [428, 122] width 53 height 19
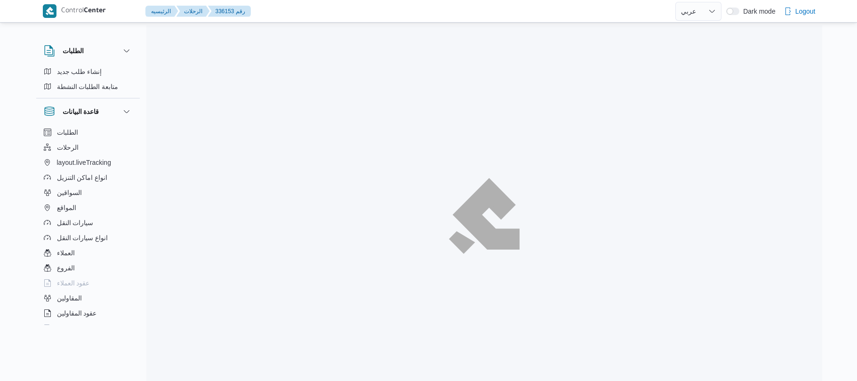
select select "ar"
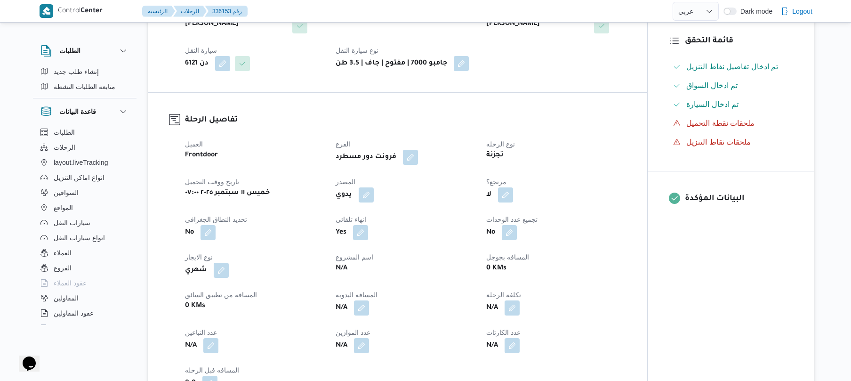
scroll to position [251, 0]
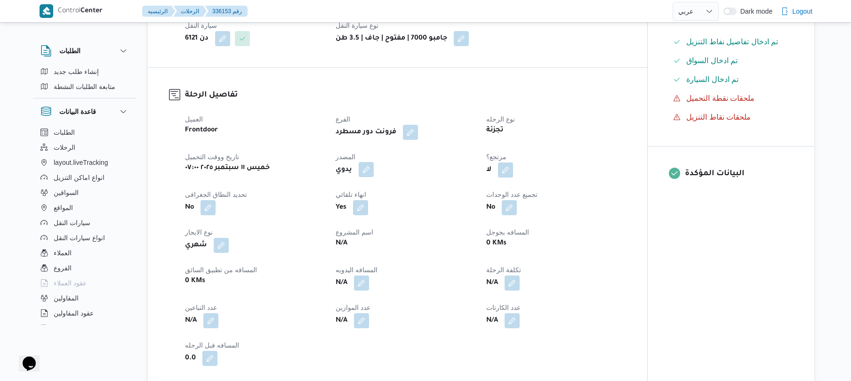
click at [371, 170] on button "button" at bounding box center [366, 169] width 15 height 15
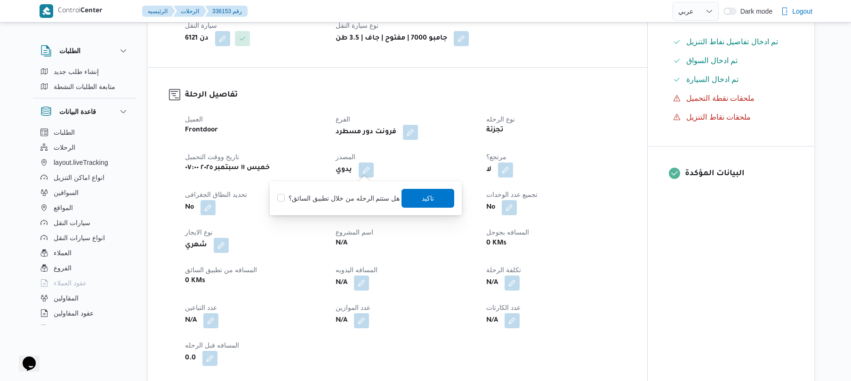
click at [359, 194] on label "هل ستتم الرحله من خلال تطبيق السائق؟" at bounding box center [338, 198] width 122 height 11
checkbox input "true"
click at [418, 201] on span "تاكيد" at bounding box center [428, 197] width 53 height 19
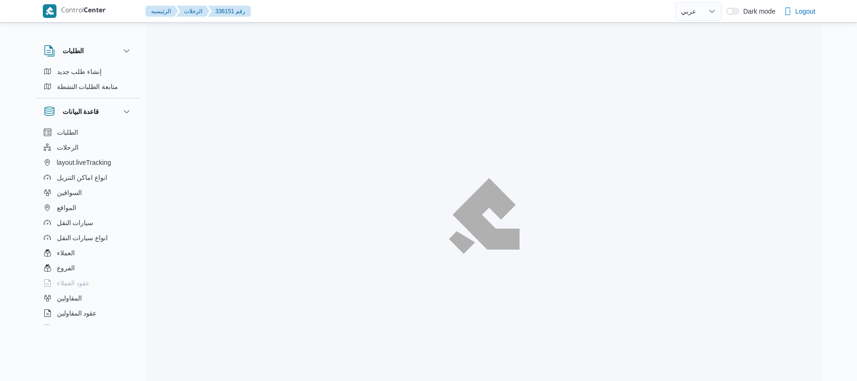
select select "ar"
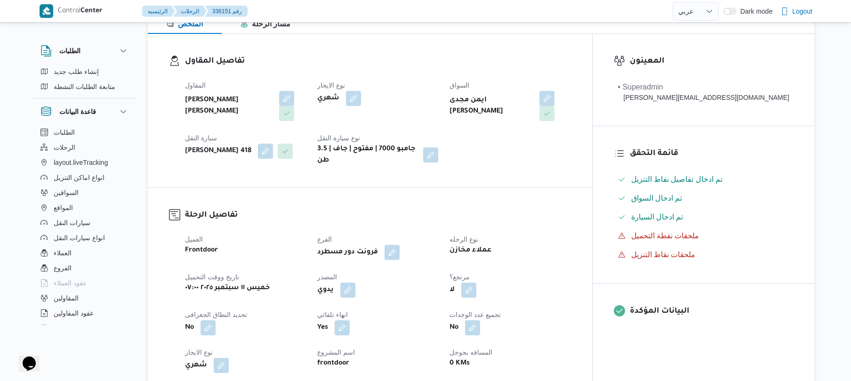
scroll to position [151, 0]
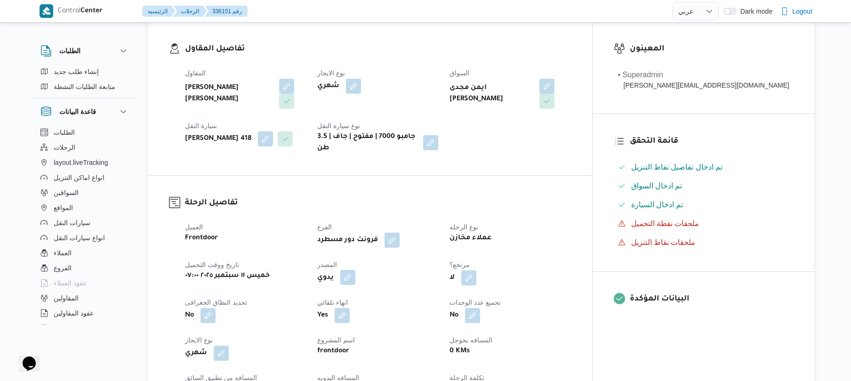
click at [355, 273] on button "button" at bounding box center [347, 277] width 15 height 15
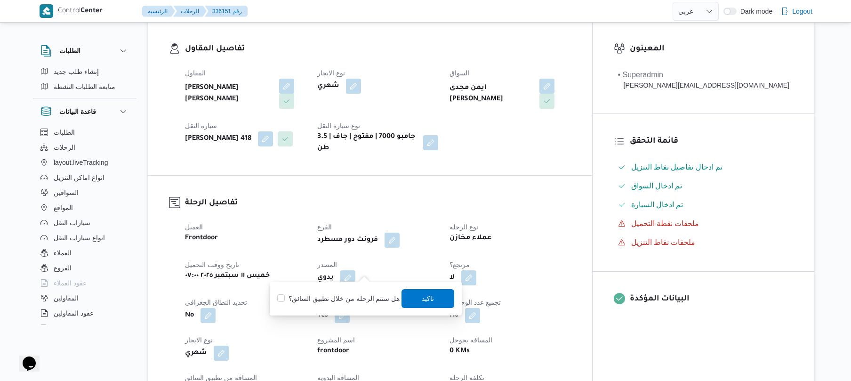
click at [343, 296] on label "هل ستتم الرحله من خلال تطبيق السائق؟" at bounding box center [338, 298] width 122 height 11
checkbox input "true"
click at [407, 295] on span "تاكيد" at bounding box center [428, 298] width 53 height 19
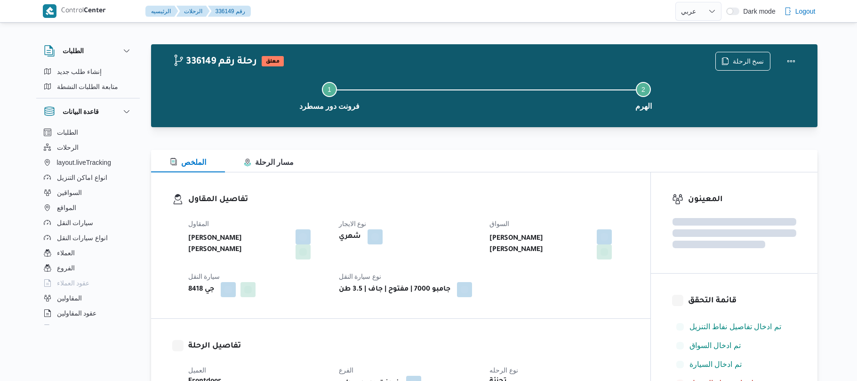
select select "ar"
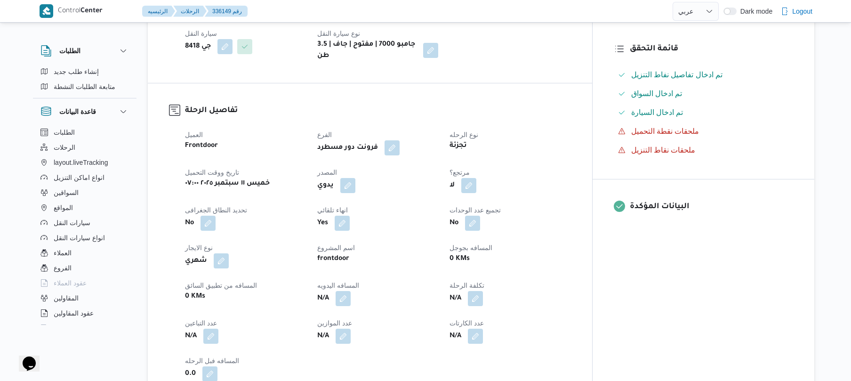
scroll to position [251, 0]
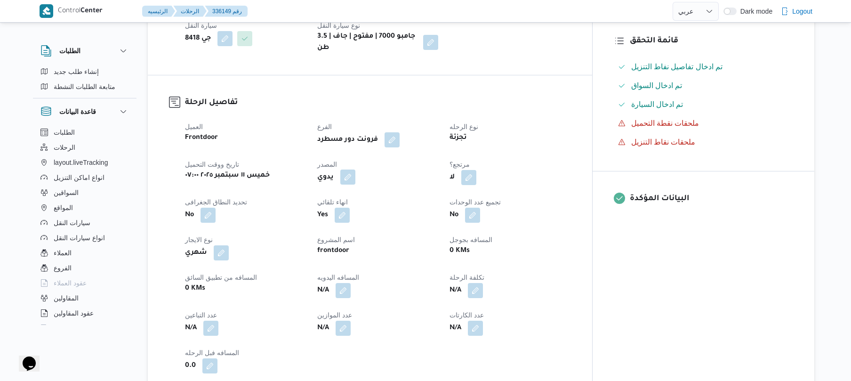
click at [355, 171] on button "button" at bounding box center [347, 176] width 15 height 15
click at [351, 194] on label "هل ستتم الرحله من خلال تطبيق السائق؟" at bounding box center [338, 198] width 122 height 11
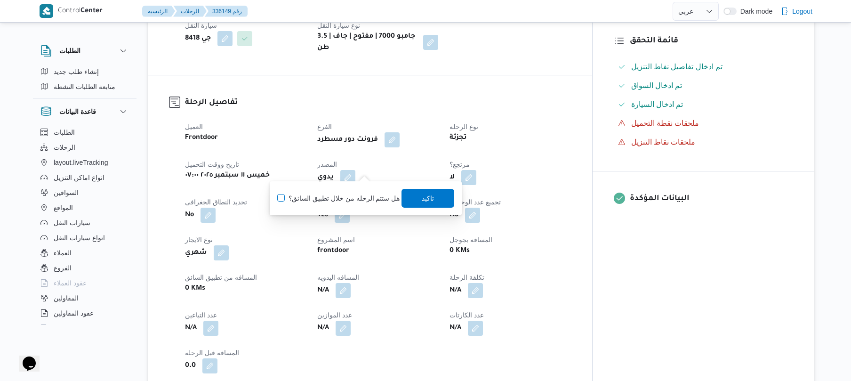
checkbox input "true"
click at [414, 200] on span "تاكيد" at bounding box center [428, 197] width 53 height 19
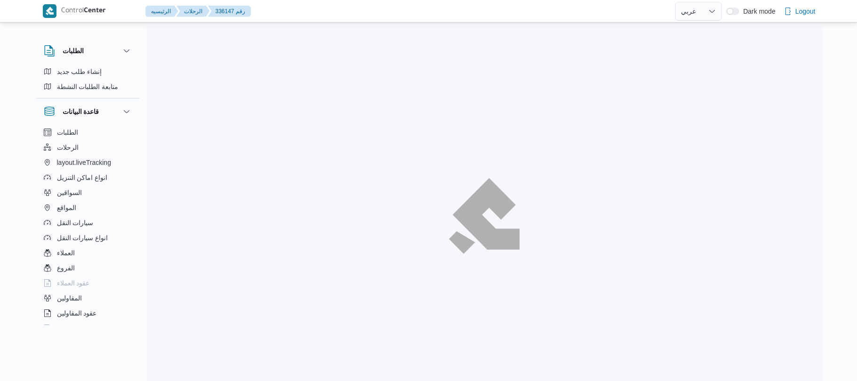
select select "ar"
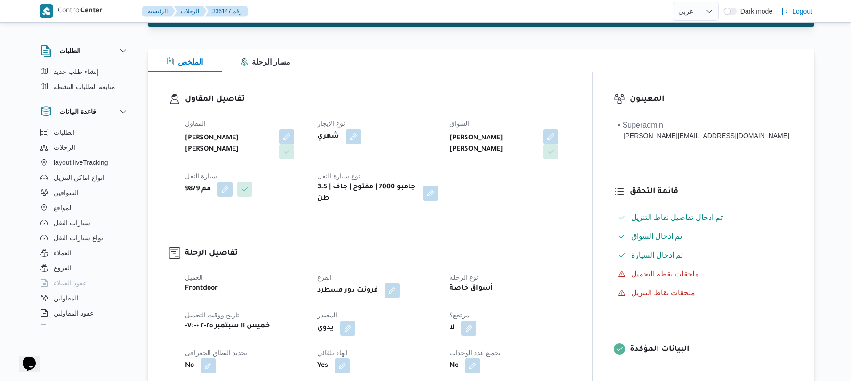
scroll to position [125, 0]
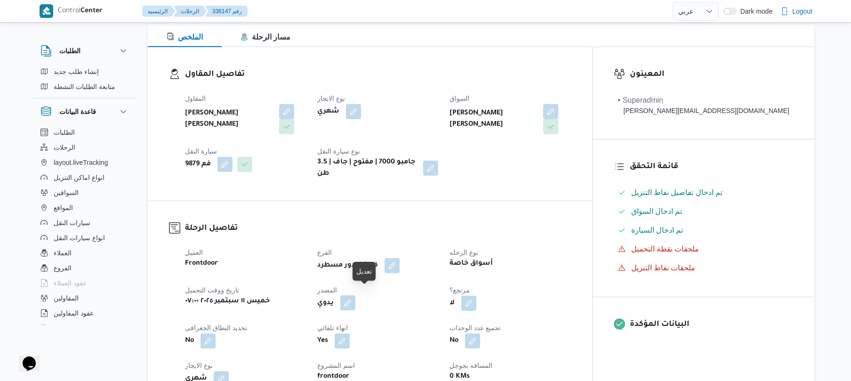
click at [355, 295] on button "button" at bounding box center [347, 302] width 15 height 15
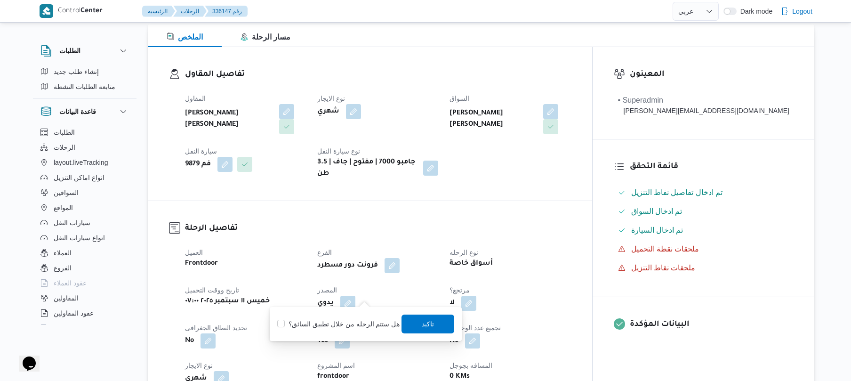
click at [353, 326] on label "هل ستتم الرحله من خلال تطبيق السائق؟" at bounding box center [338, 323] width 122 height 11
checkbox input "true"
click at [415, 324] on span "تاكيد" at bounding box center [428, 323] width 53 height 19
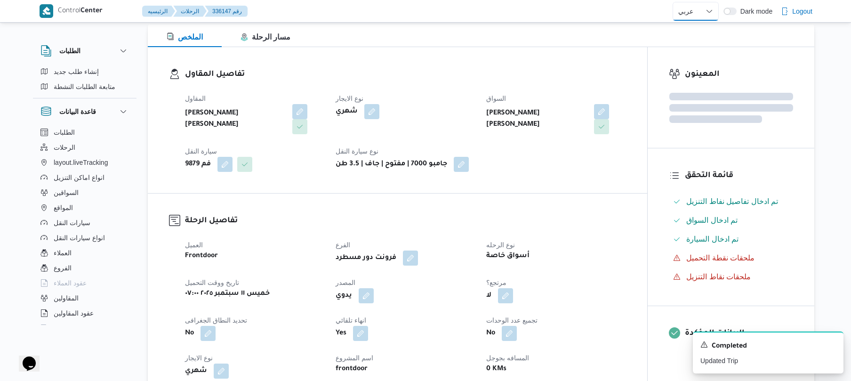
click at [696, 10] on select "English عربي" at bounding box center [696, 11] width 46 height 19
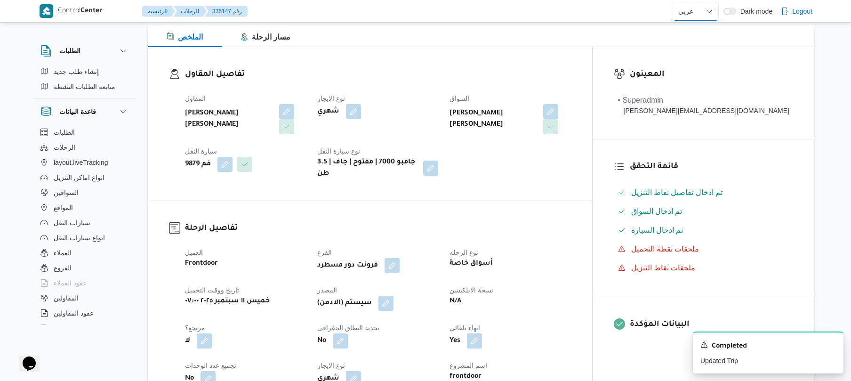
select select "en"
click at [673, 2] on select "English عربي" at bounding box center [696, 11] width 46 height 19
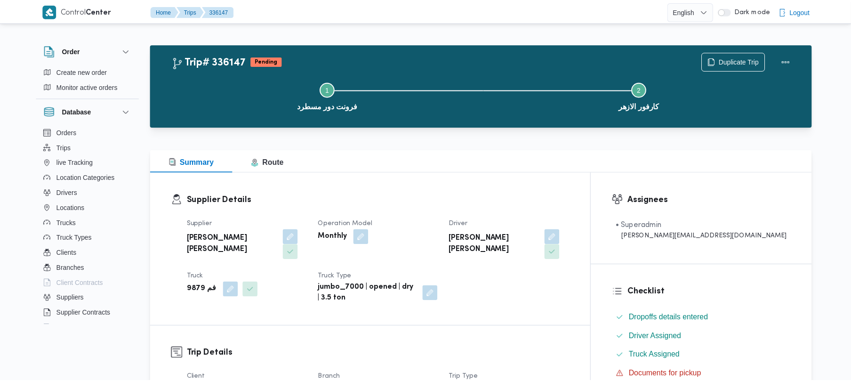
scroll to position [125, 0]
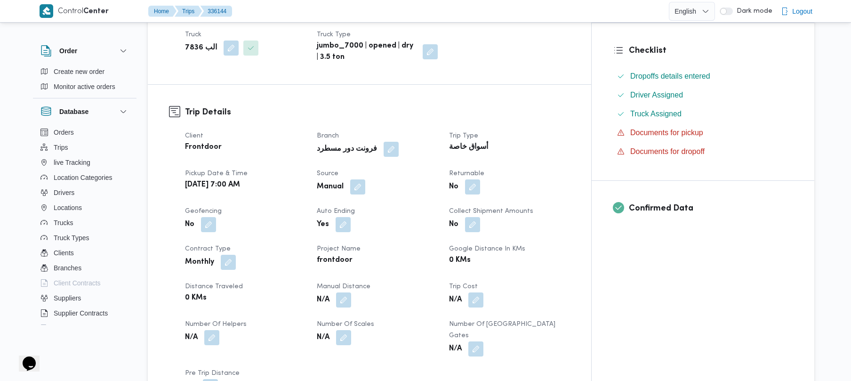
scroll to position [251, 0]
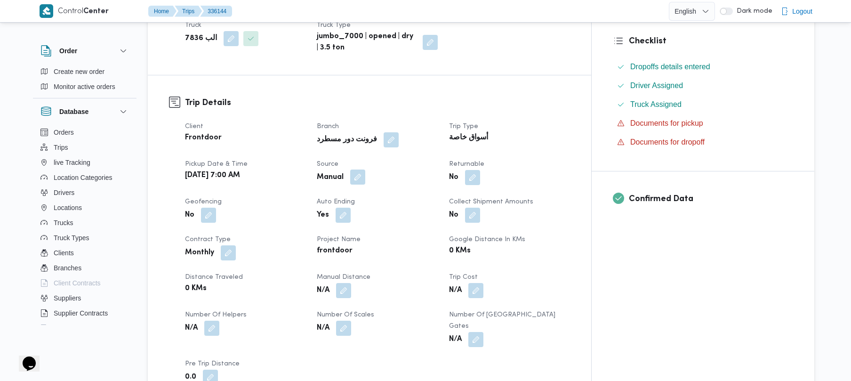
click at [365, 169] on button "button" at bounding box center [357, 176] width 15 height 15
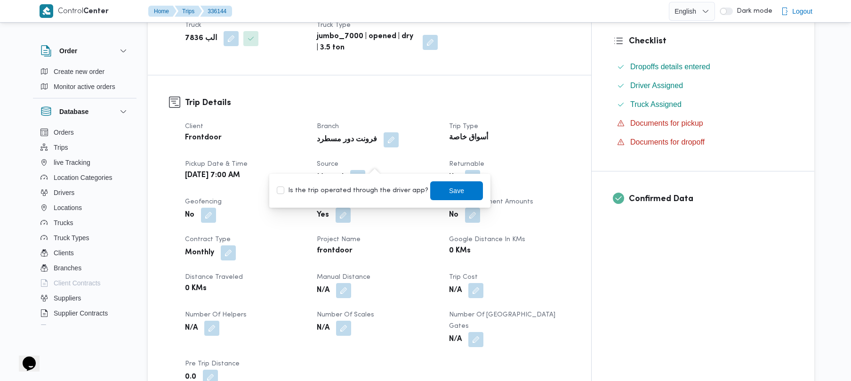
click at [363, 187] on label "Is the trip operated through the driver app?" at bounding box center [353, 190] width 152 height 11
checkbox input "true"
click at [449, 185] on span "Save" at bounding box center [456, 190] width 15 height 11
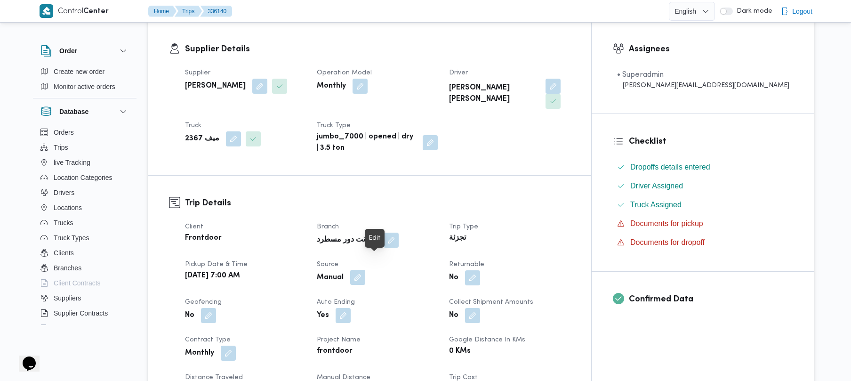
click at [365, 270] on button "button" at bounding box center [357, 277] width 15 height 15
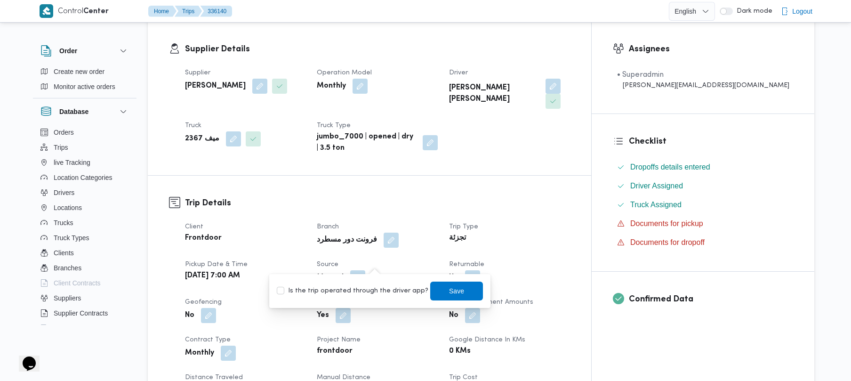
click at [366, 285] on label "Is the trip operated through the driver app?" at bounding box center [353, 290] width 152 height 11
checkbox input "true"
click at [432, 284] on span "Save" at bounding box center [456, 290] width 53 height 19
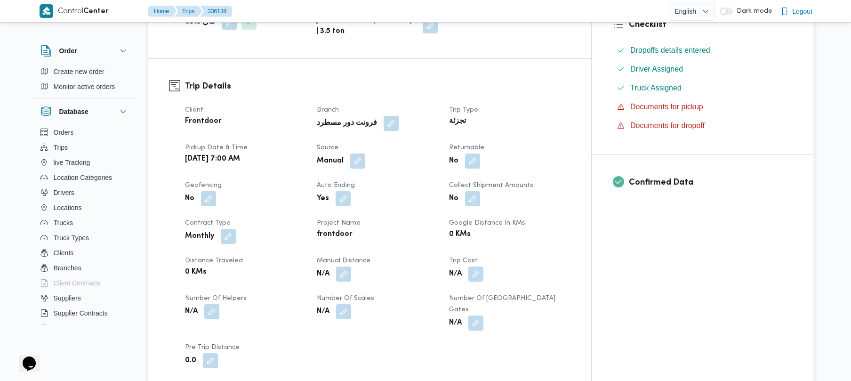
scroll to position [276, 0]
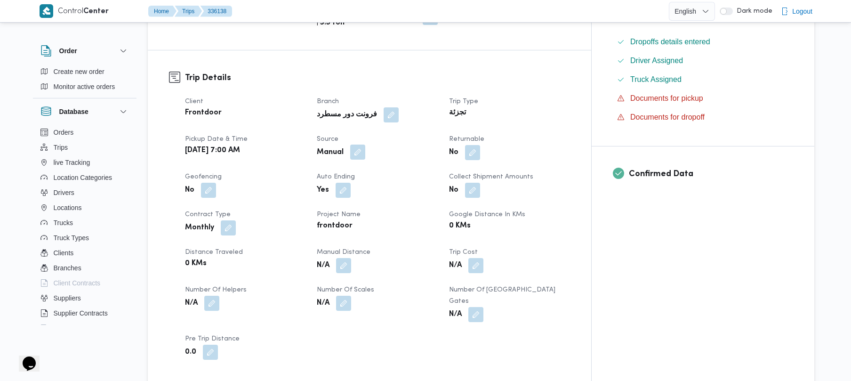
click at [365, 145] on button "button" at bounding box center [357, 152] width 15 height 15
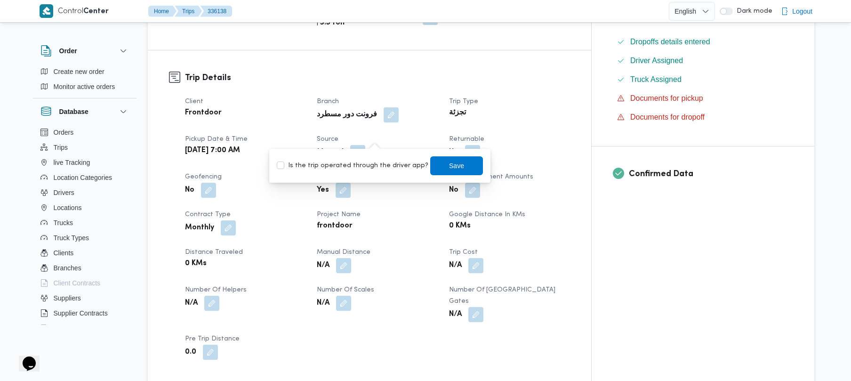
click at [362, 168] on label "Is the trip operated through the driver app?" at bounding box center [353, 165] width 152 height 11
checkbox input "true"
click at [435, 164] on span "Save" at bounding box center [456, 165] width 53 height 19
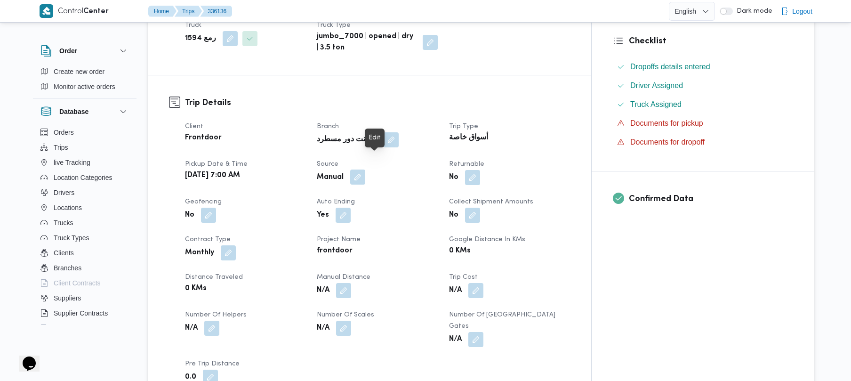
drag, startPoint x: 373, startPoint y: 166, endPoint x: 380, endPoint y: 164, distance: 7.9
click at [365, 169] on button "button" at bounding box center [357, 176] width 15 height 15
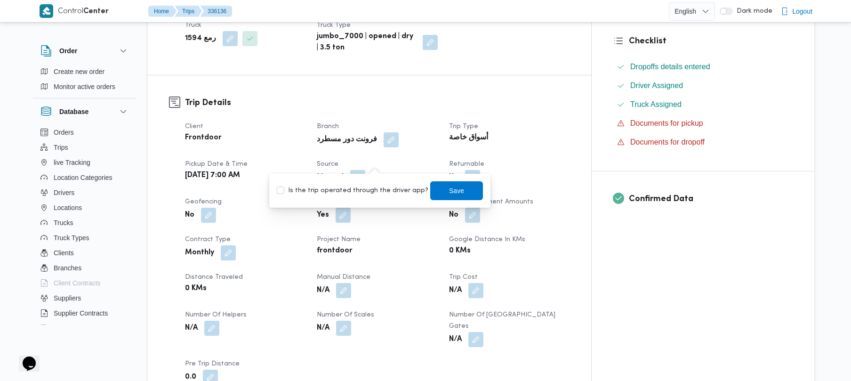
click at [358, 190] on label "Is the trip operated through the driver app?" at bounding box center [353, 190] width 152 height 11
checkbox input "true"
click at [452, 185] on span "Save" at bounding box center [456, 190] width 15 height 11
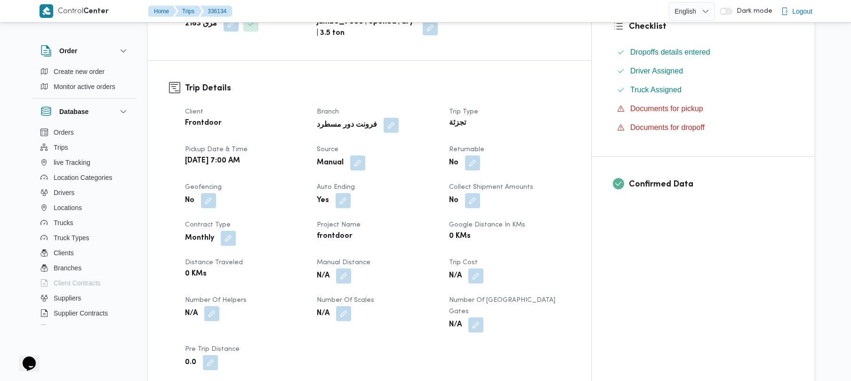
scroll to position [301, 0]
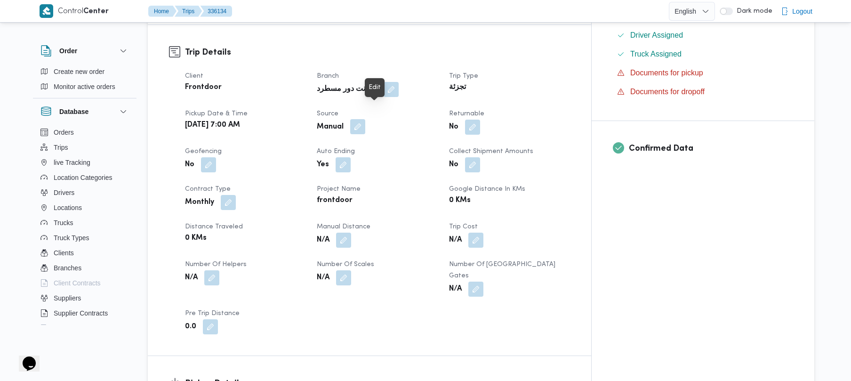
click at [365, 119] on button "button" at bounding box center [357, 126] width 15 height 15
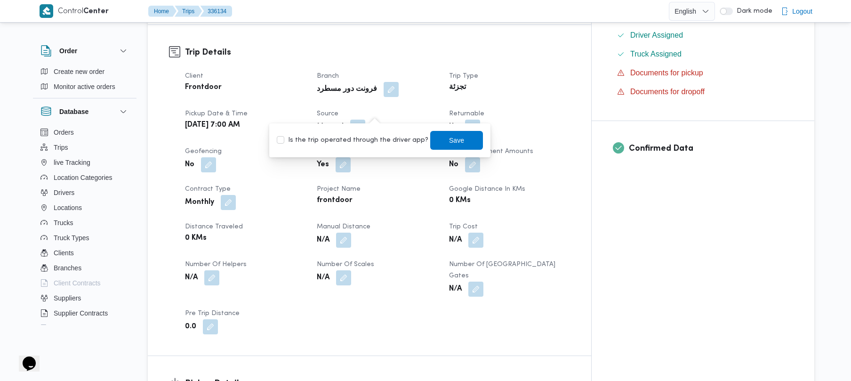
click at [351, 138] on label "Is the trip operated through the driver app?" at bounding box center [353, 140] width 152 height 11
checkbox input "true"
click at [434, 145] on span "Save" at bounding box center [456, 139] width 53 height 19
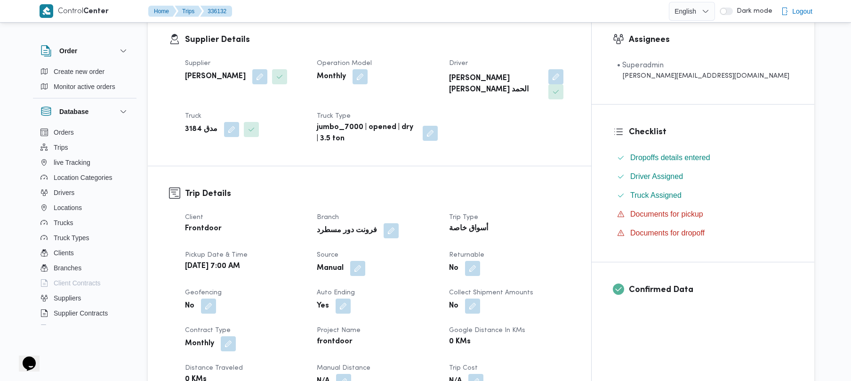
scroll to position [226, 0]
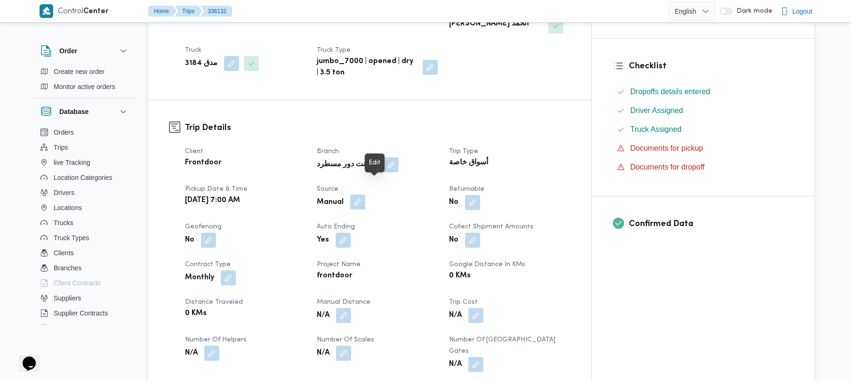
click at [365, 194] on button "button" at bounding box center [357, 201] width 15 height 15
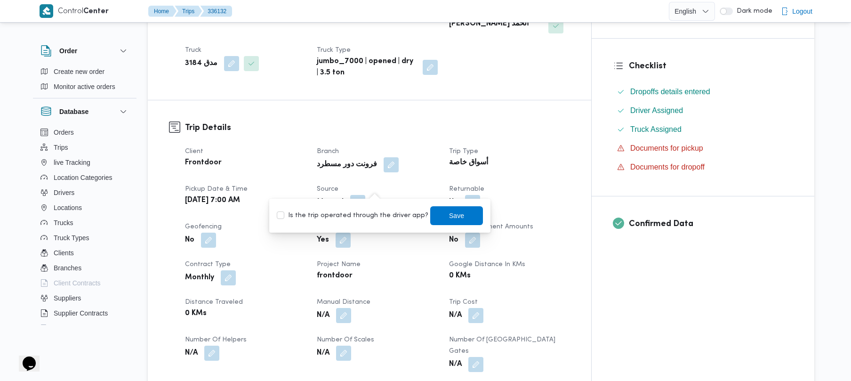
click at [345, 216] on label "Is the trip operated through the driver app?" at bounding box center [353, 215] width 152 height 11
checkbox input "true"
click at [430, 213] on span "Save" at bounding box center [456, 215] width 53 height 19
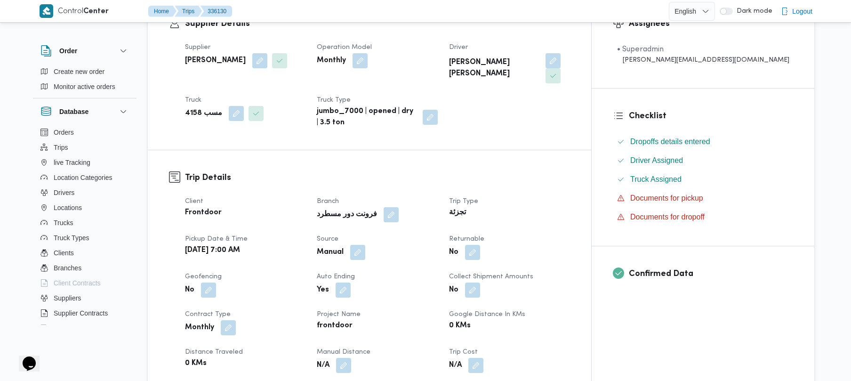
scroll to position [276, 0]
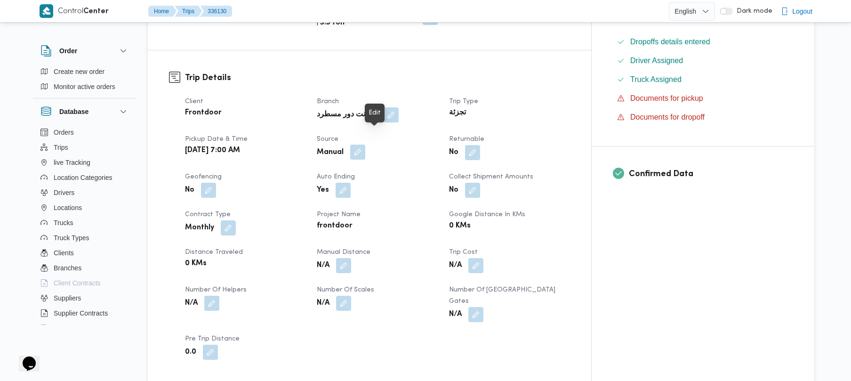
drag, startPoint x: 371, startPoint y: 133, endPoint x: 375, endPoint y: 142, distance: 10.3
click at [365, 145] on button "button" at bounding box center [357, 152] width 15 height 15
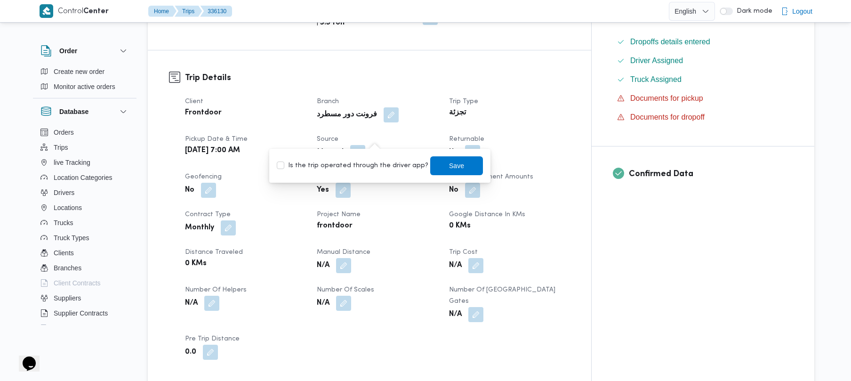
click at [361, 162] on label "Is the trip operated through the driver app?" at bounding box center [353, 165] width 152 height 11
checkbox input "true"
click at [449, 166] on span "Save" at bounding box center [456, 165] width 15 height 11
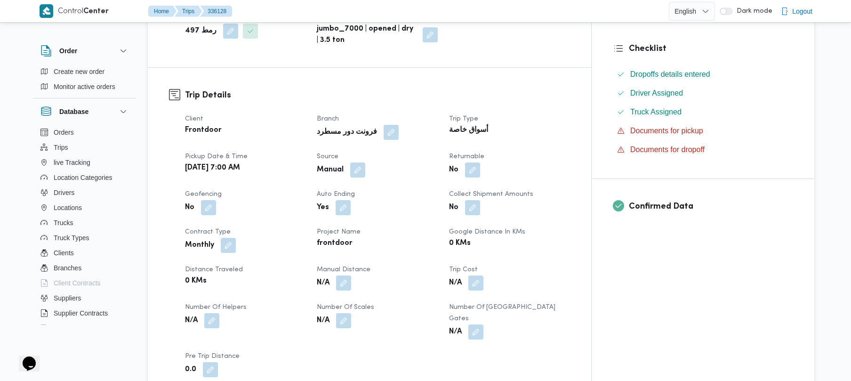
scroll to position [251, 0]
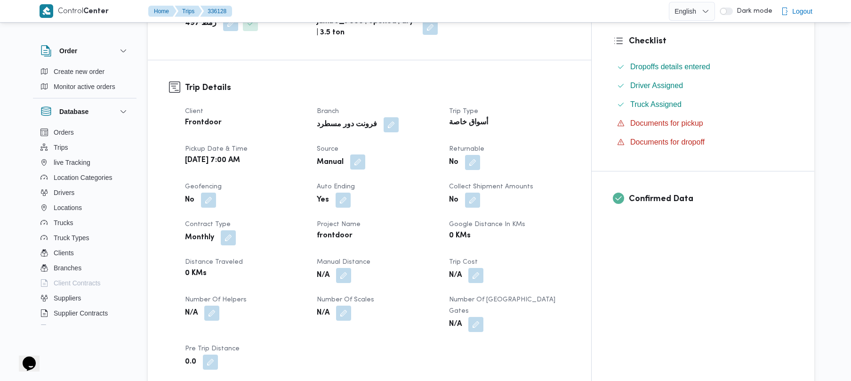
click at [365, 163] on button "button" at bounding box center [357, 161] width 15 height 15
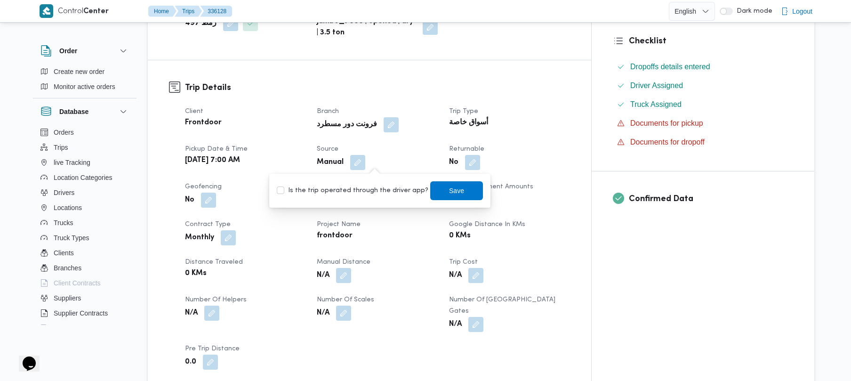
click at [361, 188] on label "Is the trip operated through the driver app?" at bounding box center [353, 190] width 152 height 11
checkbox input "true"
click at [434, 190] on span "Save" at bounding box center [456, 190] width 53 height 19
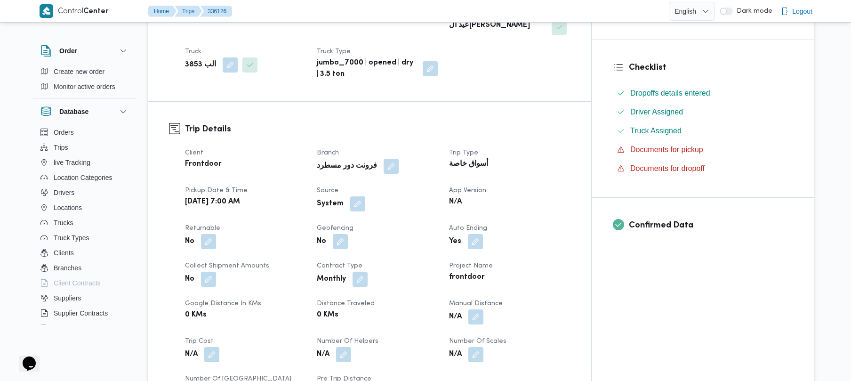
scroll to position [226, 0]
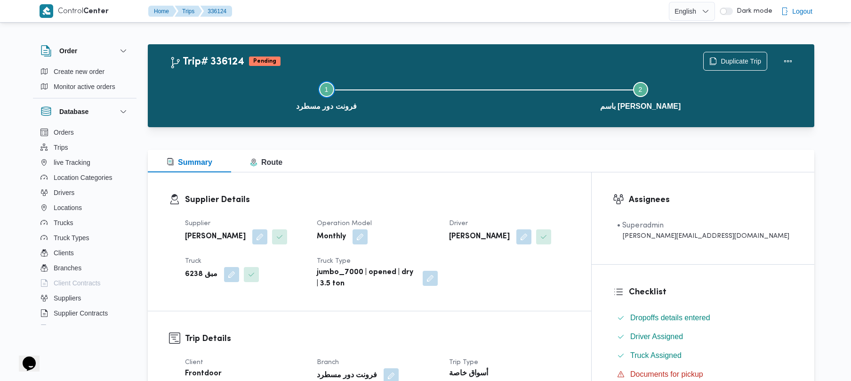
click at [392, 94] on button "Step 1 is incomplete 1 فرونت دور مسطرد" at bounding box center [326, 95] width 314 height 49
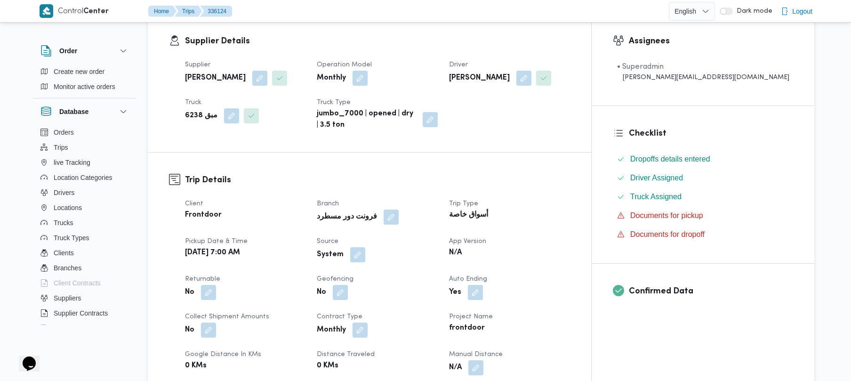
scroll to position [226, 0]
